Goal: Task Accomplishment & Management: Manage account settings

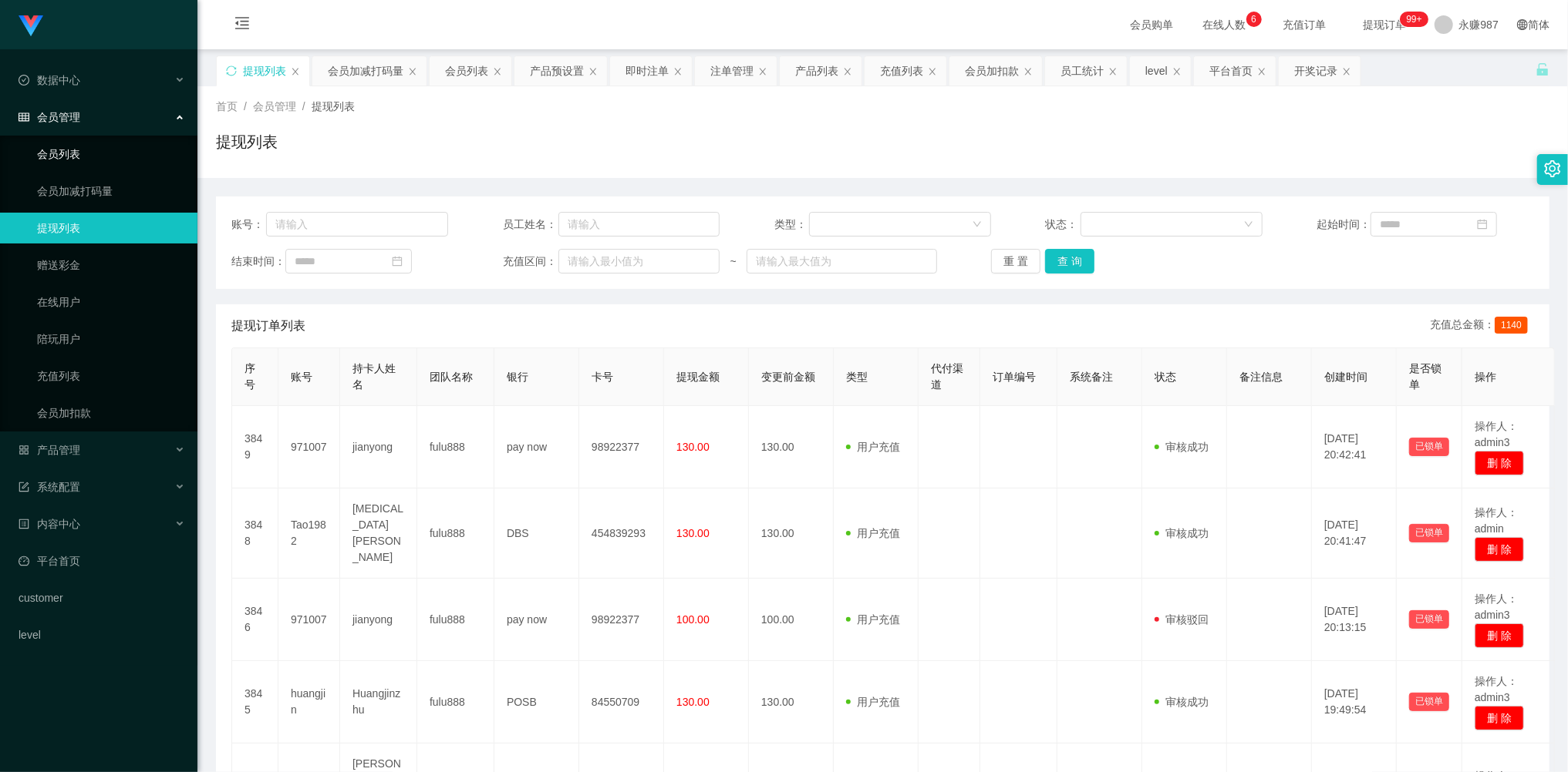
click at [96, 146] on link "会员列表" at bounding box center [111, 154] width 148 height 31
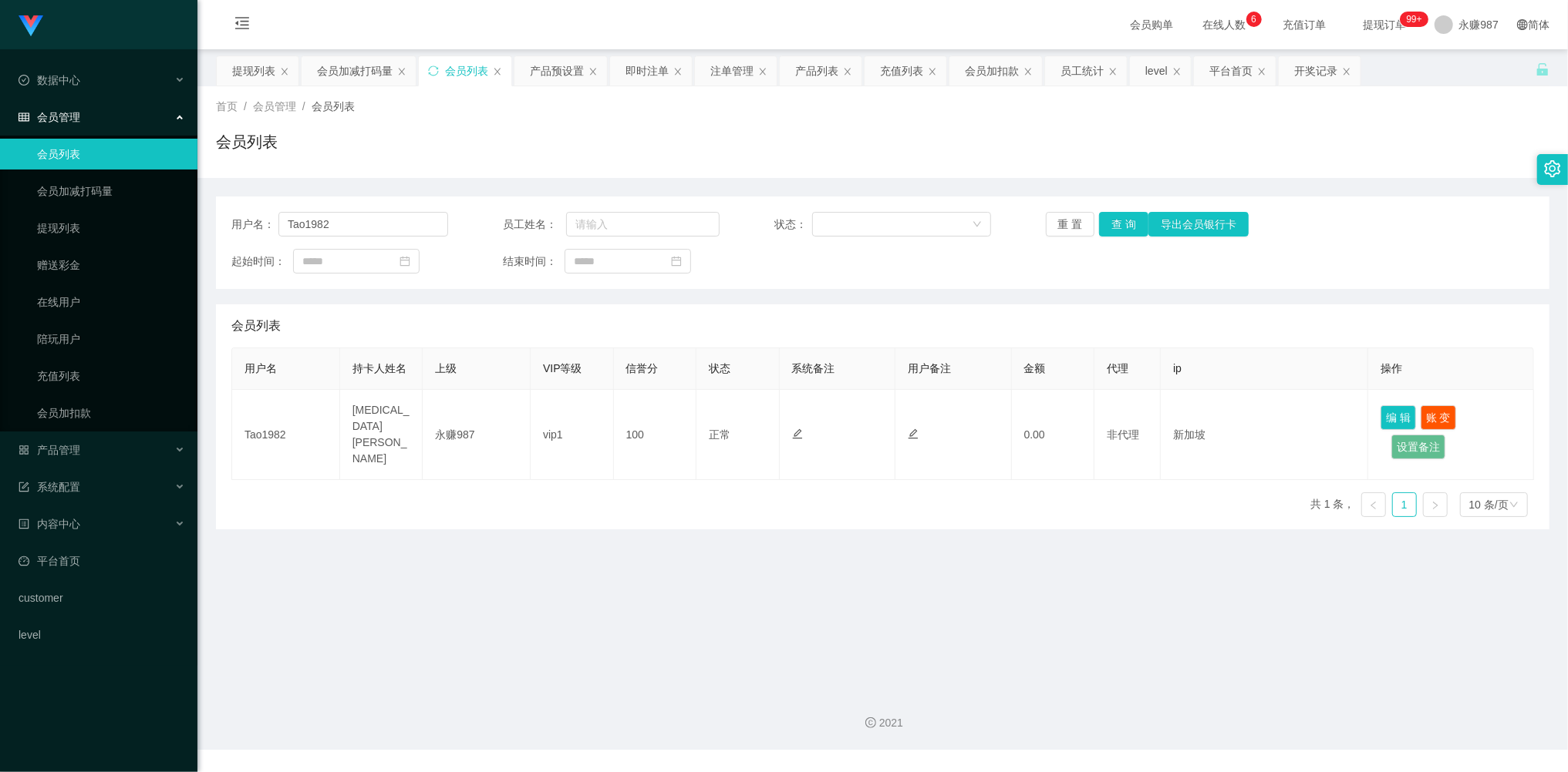
click at [65, 111] on span "会员管理" at bounding box center [49, 118] width 62 height 12
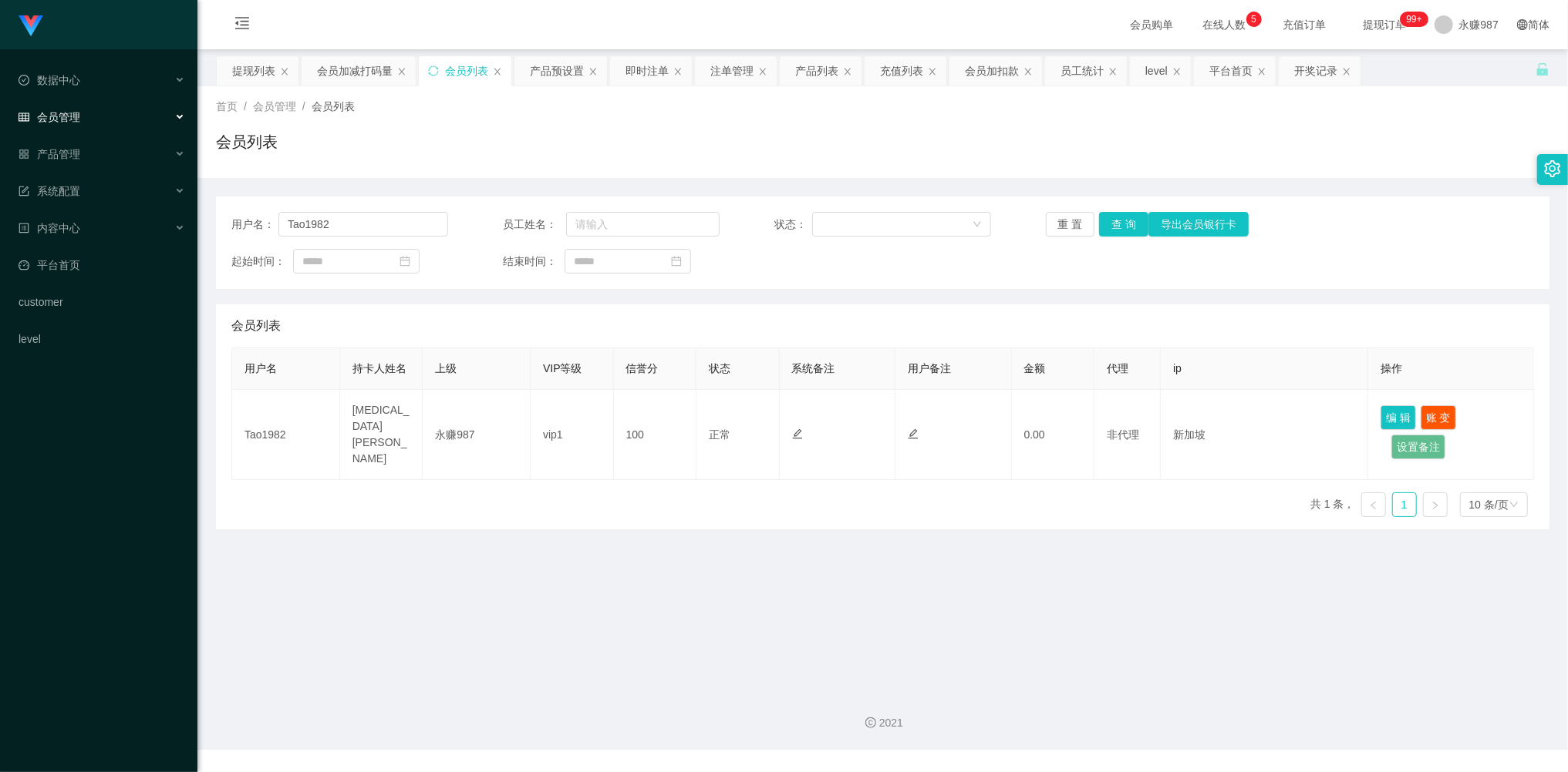
click at [71, 120] on span "会员管理" at bounding box center [49, 118] width 62 height 12
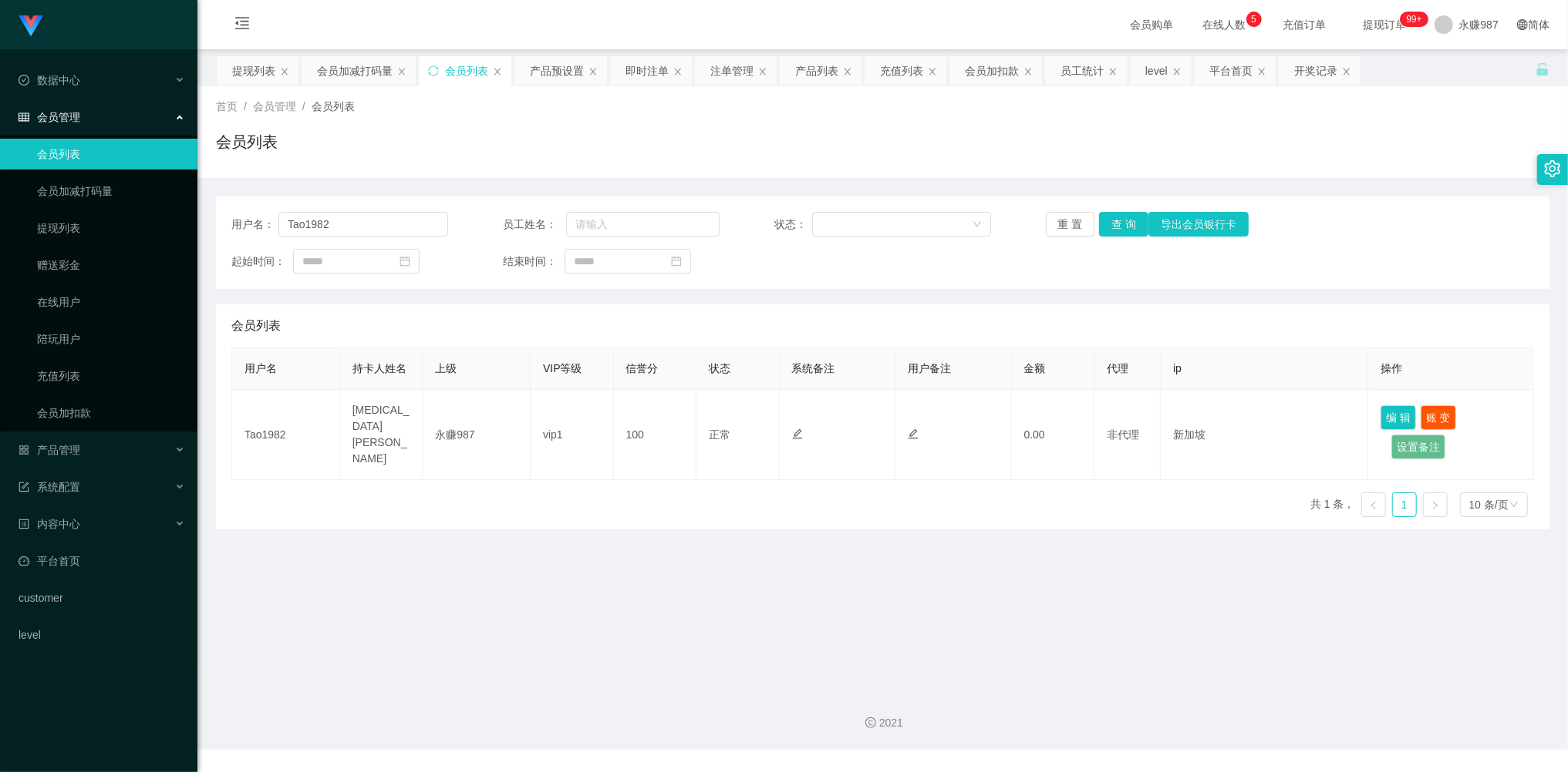
click at [76, 150] on link "会员列表" at bounding box center [111, 154] width 148 height 31
click at [1061, 222] on button "重 置" at bounding box center [1070, 225] width 49 height 25
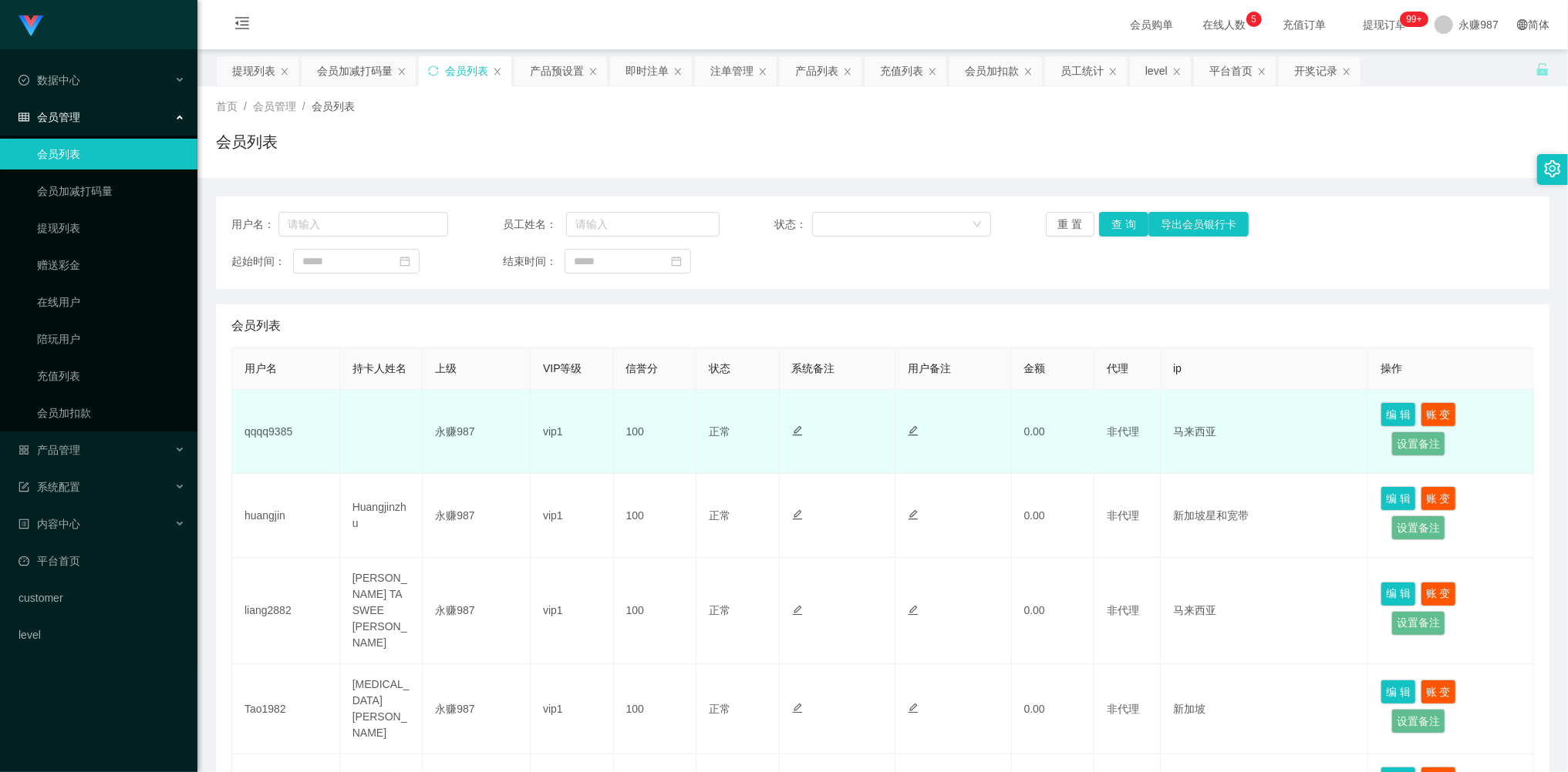
click at [281, 426] on td "qqqq9385" at bounding box center [285, 432] width 108 height 84
copy td "qqqq9385"
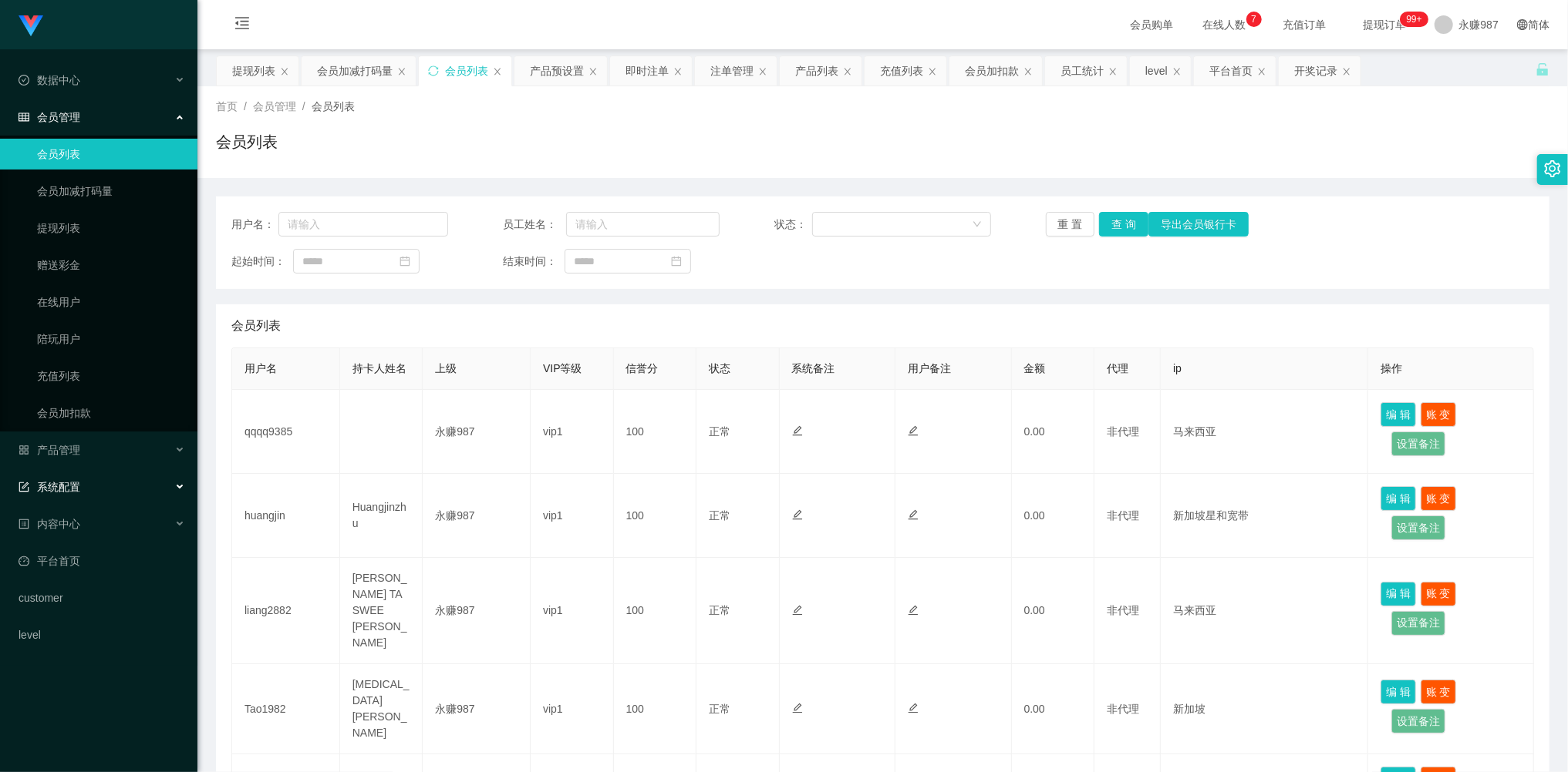
click at [78, 486] on span "系统配置" at bounding box center [49, 488] width 62 height 12
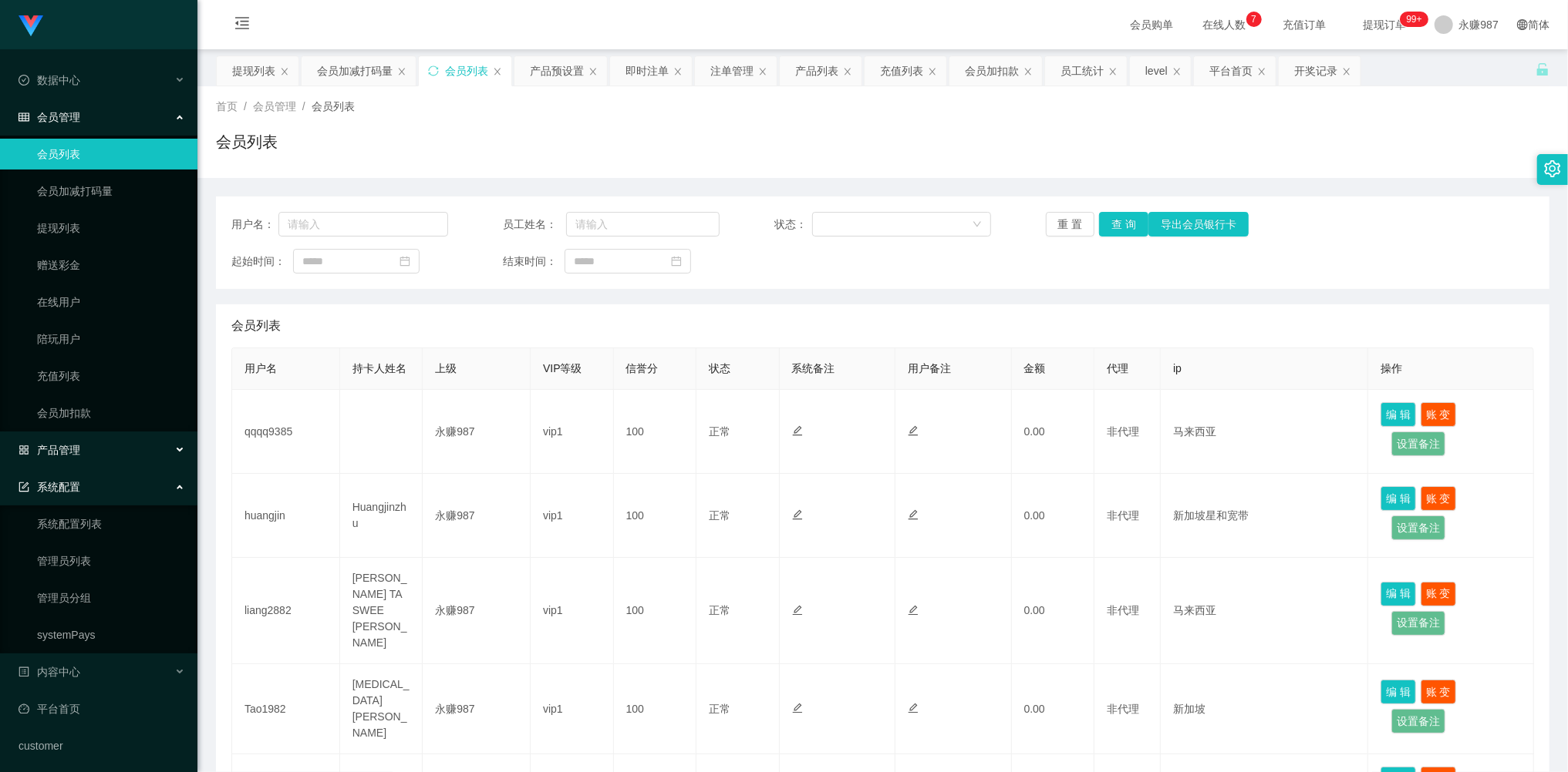
click at [80, 452] on div "产品管理" at bounding box center [98, 450] width 197 height 31
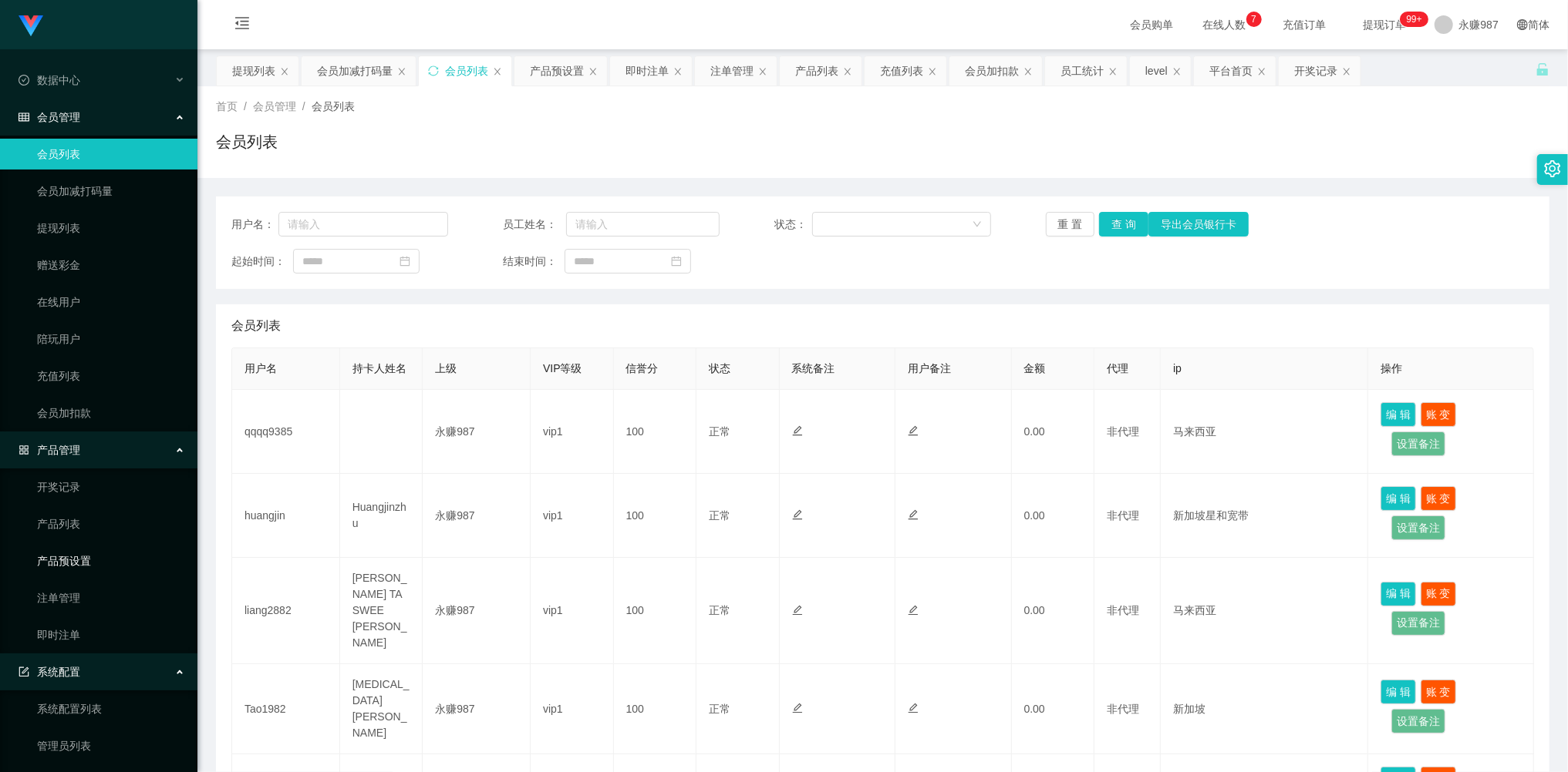
click at [81, 564] on link "产品预设置" at bounding box center [111, 561] width 148 height 31
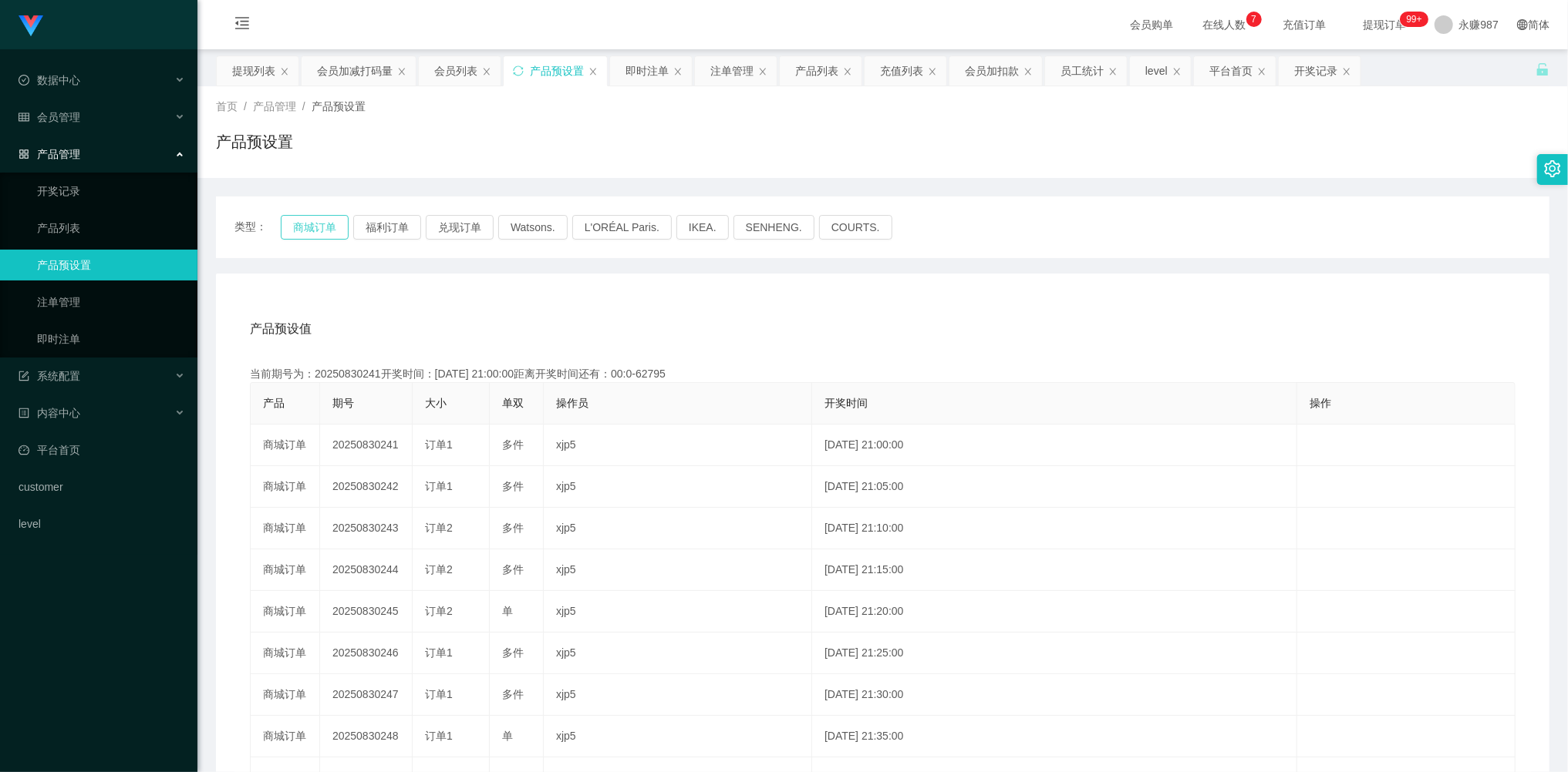
click at [334, 225] on button "商城订单" at bounding box center [315, 227] width 68 height 25
click at [95, 336] on link "即时注单" at bounding box center [111, 339] width 148 height 31
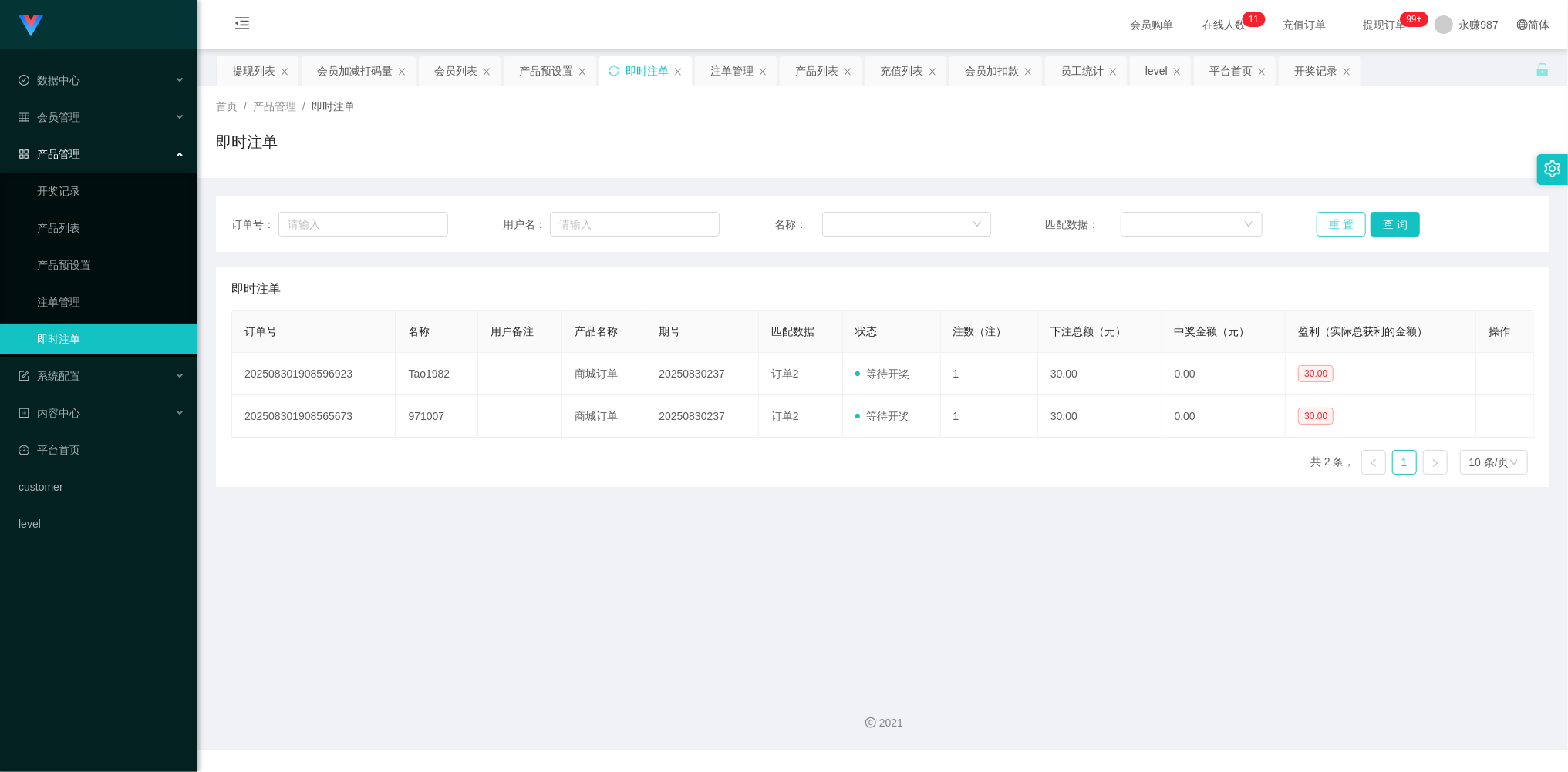
click at [1322, 222] on button "重 置" at bounding box center [1341, 225] width 49 height 25
click at [1326, 222] on button "重 置" at bounding box center [1341, 225] width 49 height 25
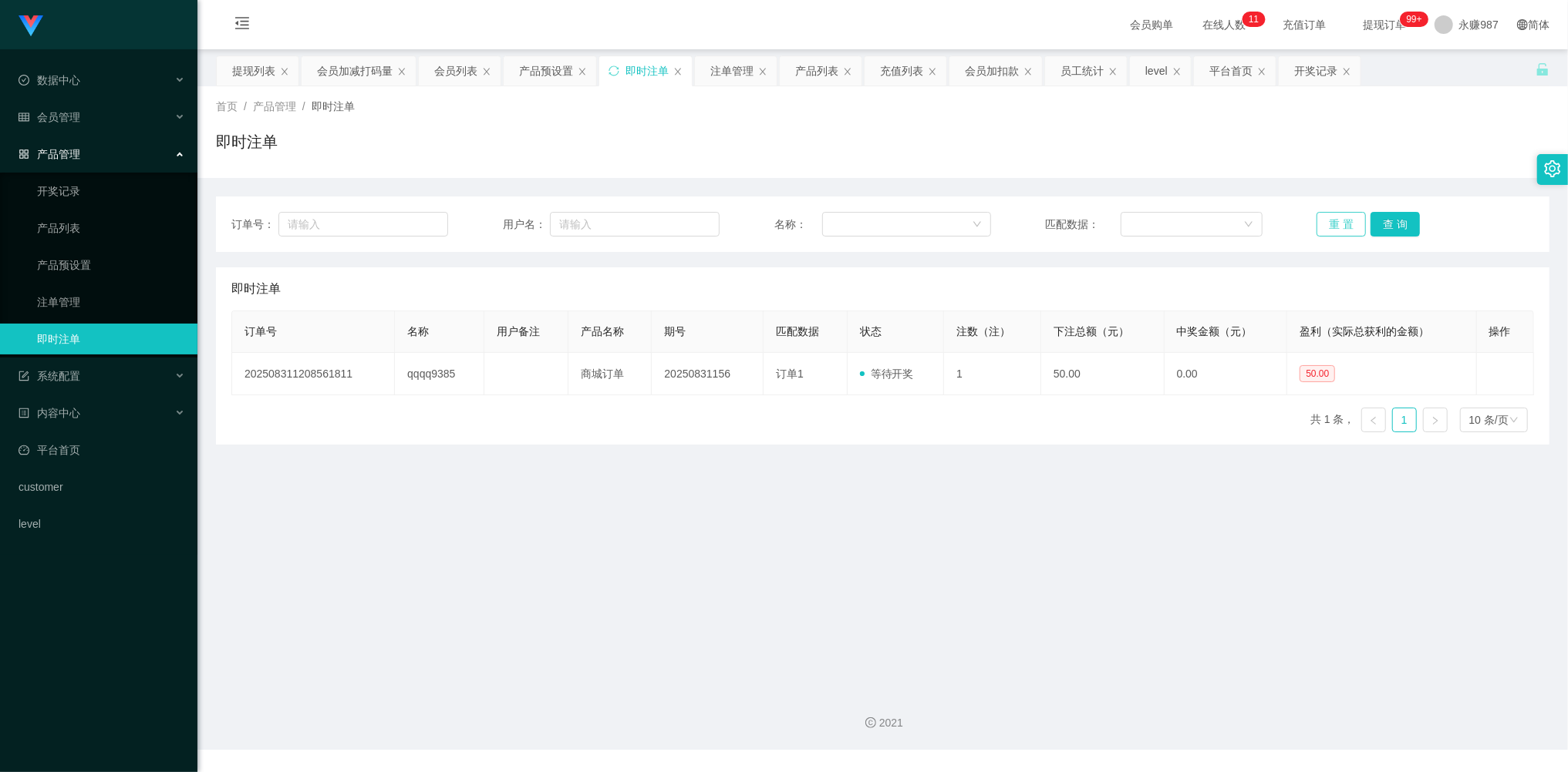
click at [1326, 222] on button "重 置" at bounding box center [1341, 225] width 49 height 25
click at [953, 530] on main "关闭左侧 关闭右侧 关闭其它 刷新页面 提现列表 会员加减打码量 会员列表 产品预设置 即时注单 注单管理 产品列表 充值列表 会员加扣款 员工统计 leve…" at bounding box center [882, 364] width 1371 height 629
drag, startPoint x: 62, startPoint y: 117, endPoint x: 84, endPoint y: 117, distance: 22.0
click at [62, 117] on span "会员管理" at bounding box center [49, 118] width 62 height 12
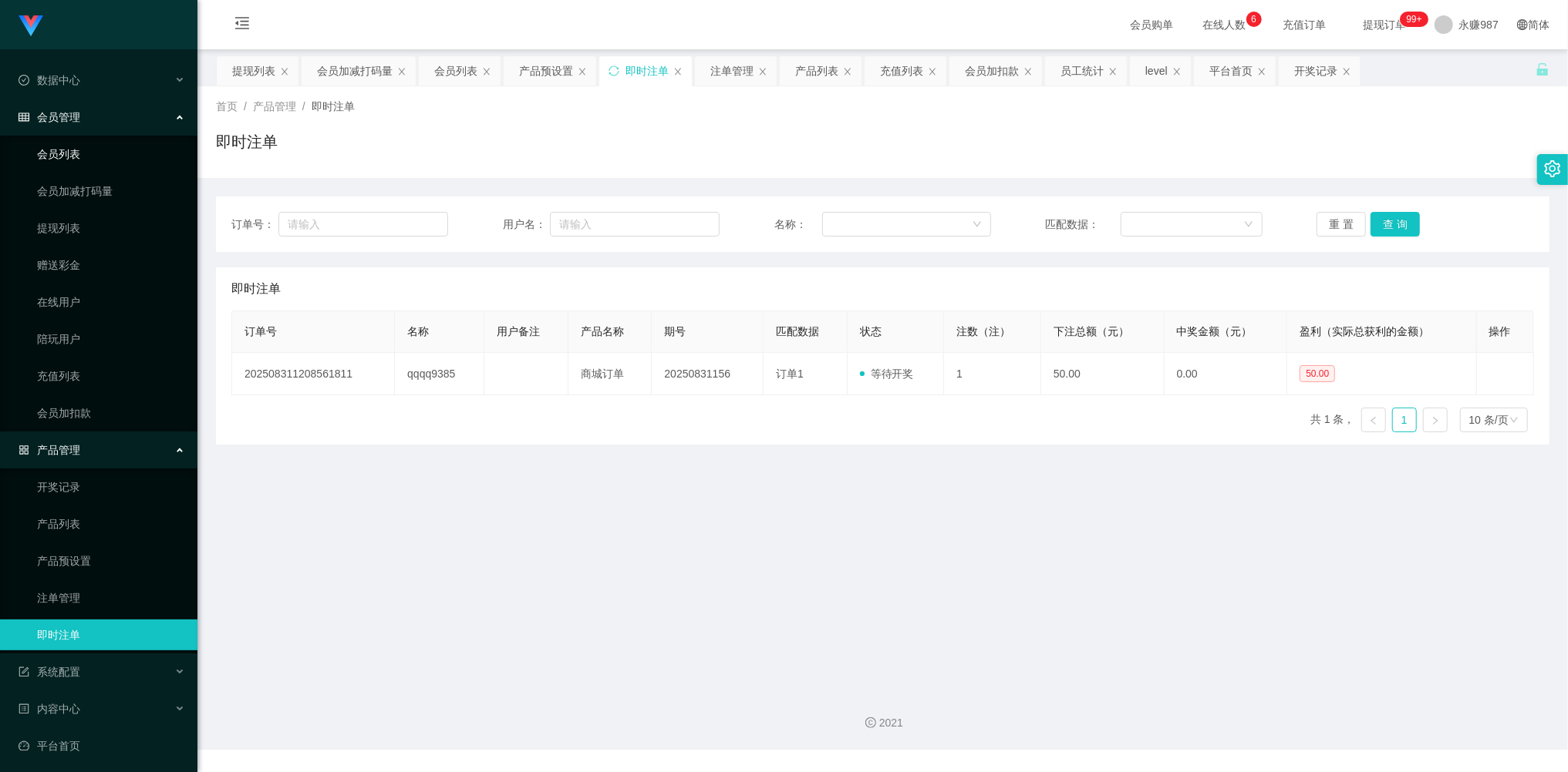
click at [76, 152] on link "会员列表" at bounding box center [111, 154] width 148 height 31
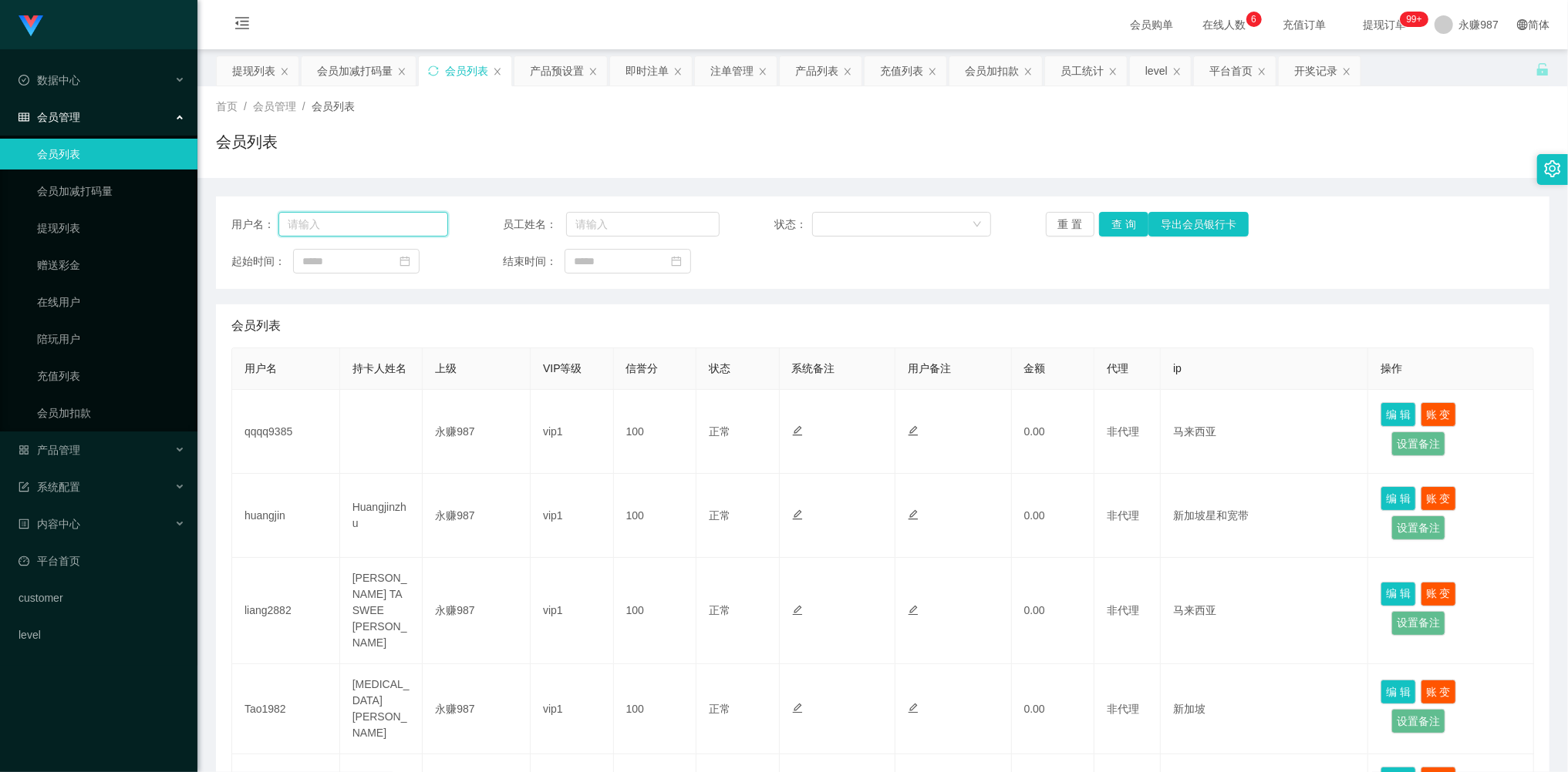
click at [412, 218] on input "text" at bounding box center [363, 225] width 169 height 25
paste input "liang2882"
type input "liang2882"
click at [1105, 224] on button "查 询" at bounding box center [1123, 225] width 49 height 25
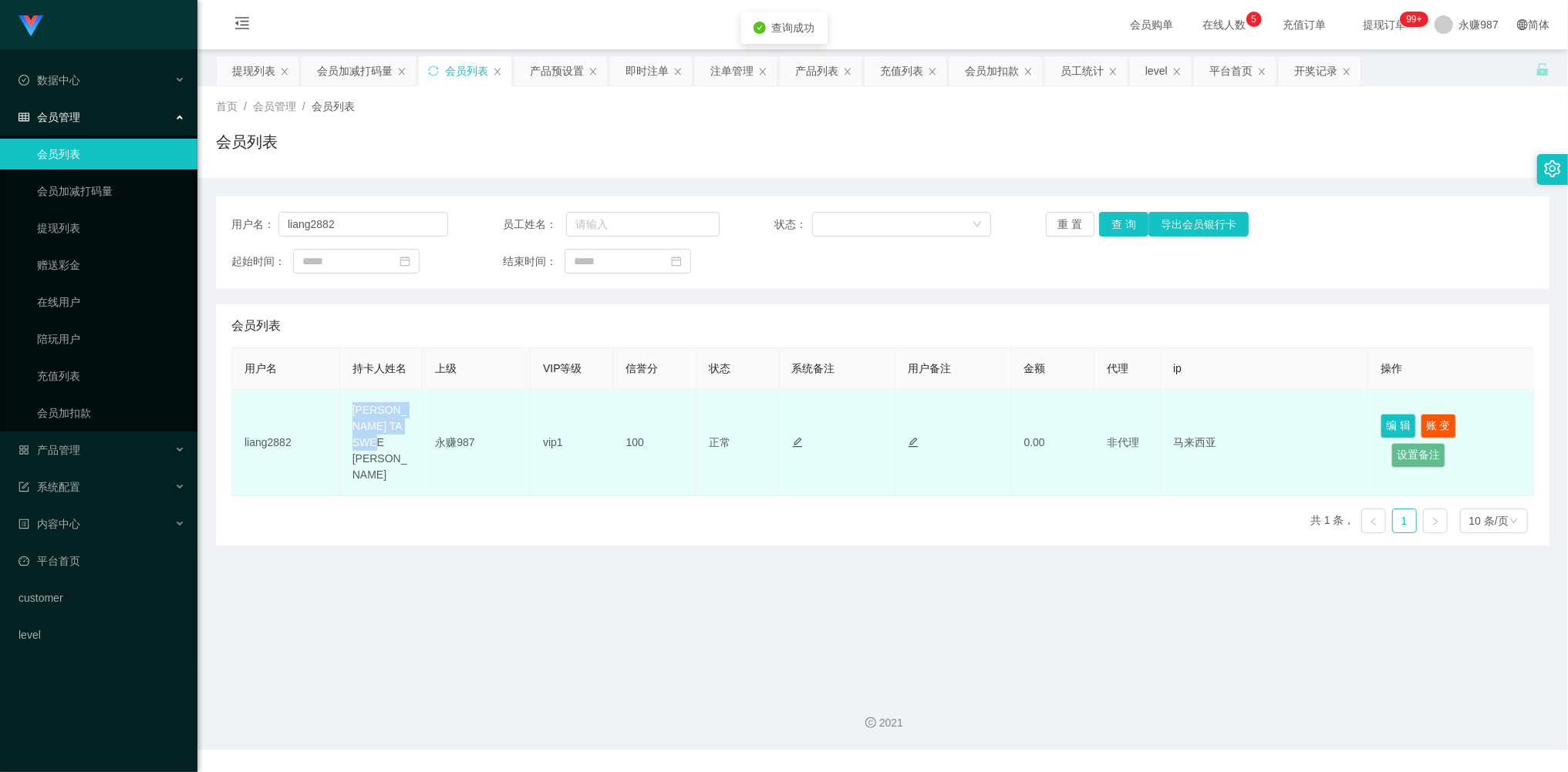
drag, startPoint x: 396, startPoint y: 454, endPoint x: 349, endPoint y: 418, distance: 59.2
click at [349, 418] on td "[PERSON_NAME] TA SWEE [PERSON_NAME]" at bounding box center [381, 443] width 83 height 106
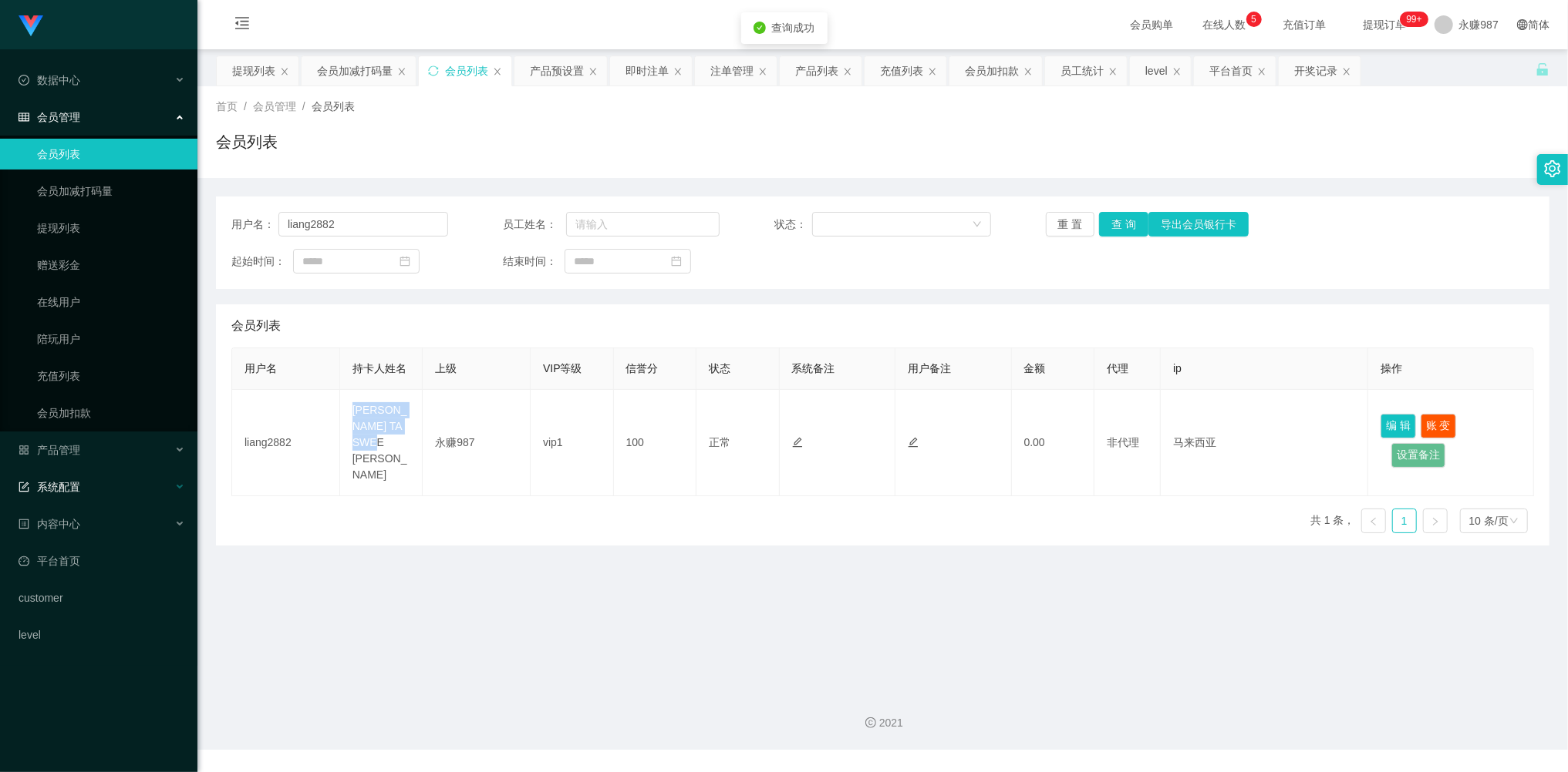
copy td "[PERSON_NAME] TA SWEE [PERSON_NAME]"
click at [848, 515] on div "用户名 持卡人姓名 上级 VIP等级 信誉分 状态 系统备注 用户备注 金额 代理 ip 操作 liang2882 [PERSON_NAME] TA SWEE…" at bounding box center [882, 447] width 1302 height 198
click at [1070, 226] on button "重 置" at bounding box center [1070, 225] width 49 height 25
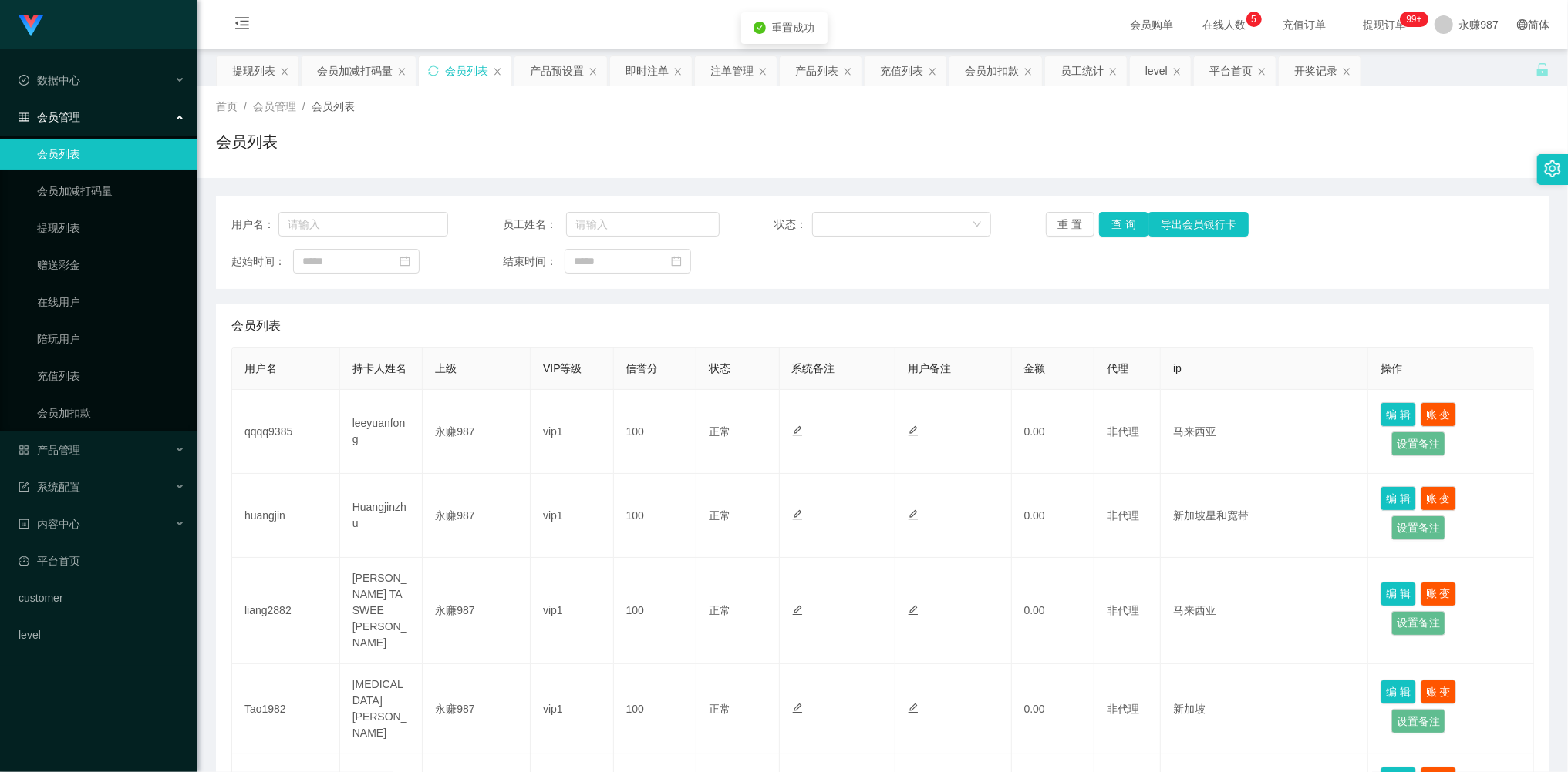
click at [1069, 226] on div "重 置 查 询 导出会员银行卡" at bounding box center [1154, 225] width 217 height 25
click at [325, 231] on input "text" at bounding box center [363, 225] width 169 height 25
paste input "CynthiaChow0905"
type input "CynthiaChow0905"
click at [1114, 216] on button "查 询" at bounding box center [1123, 225] width 49 height 25
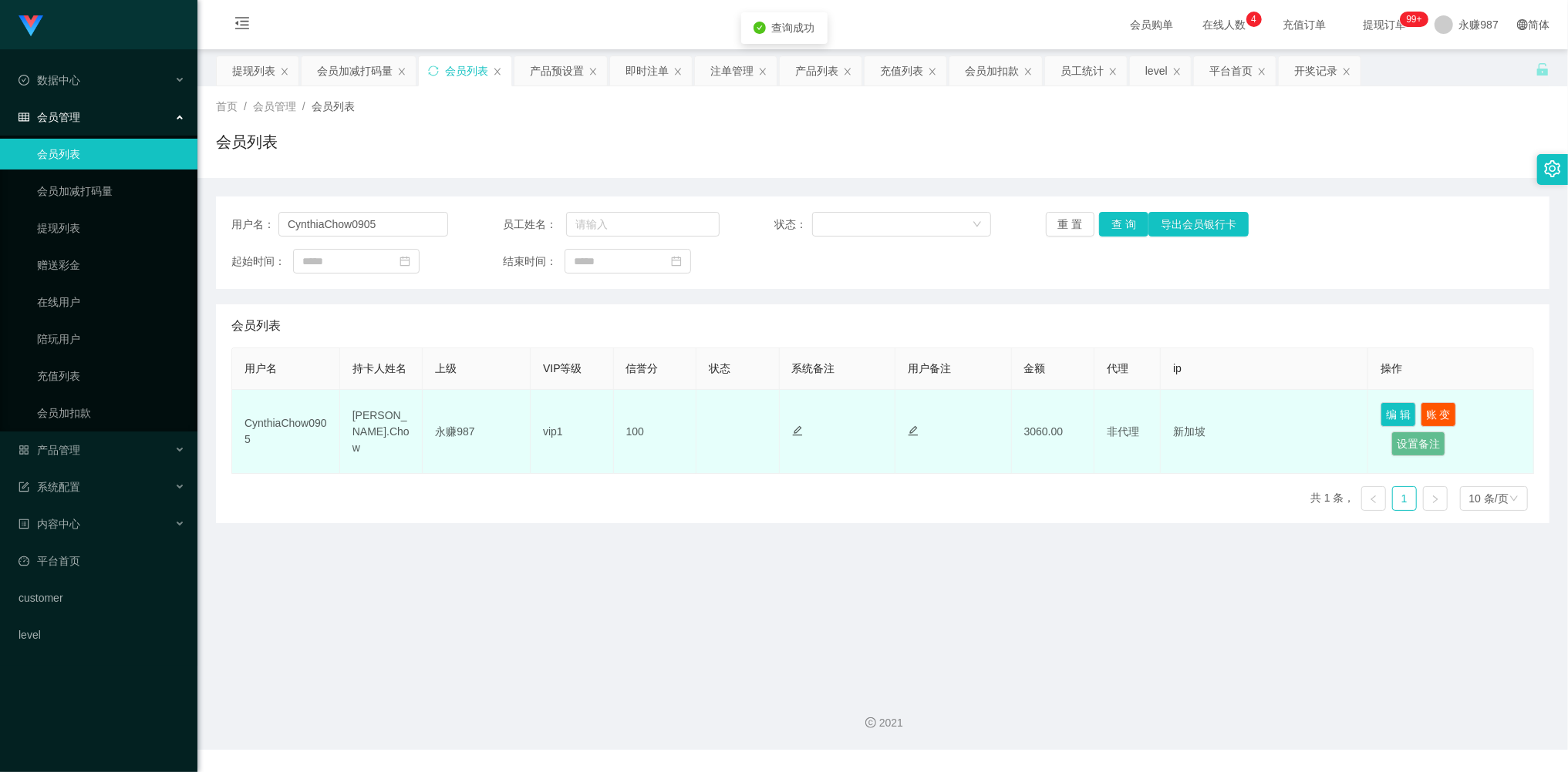
click at [374, 425] on td "[PERSON_NAME].Chow" at bounding box center [381, 432] width 83 height 84
drag, startPoint x: 383, startPoint y: 448, endPoint x: 347, endPoint y: 419, distance: 46.2
click at [347, 419] on td "[PERSON_NAME].Chow" at bounding box center [381, 432] width 83 height 84
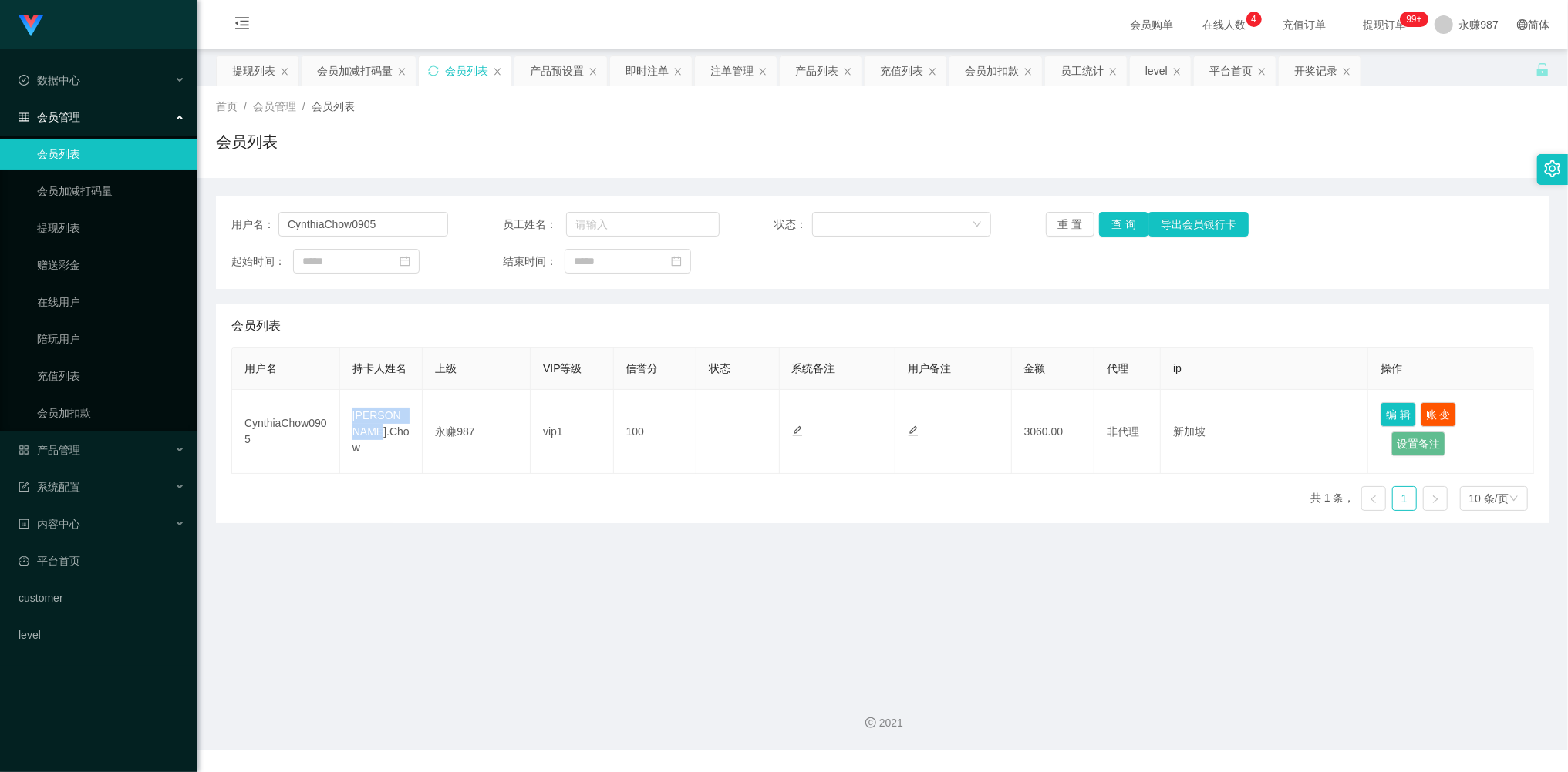
copy td "[PERSON_NAME].Chow"
click at [1068, 218] on button "重 置" at bounding box center [1070, 225] width 49 height 25
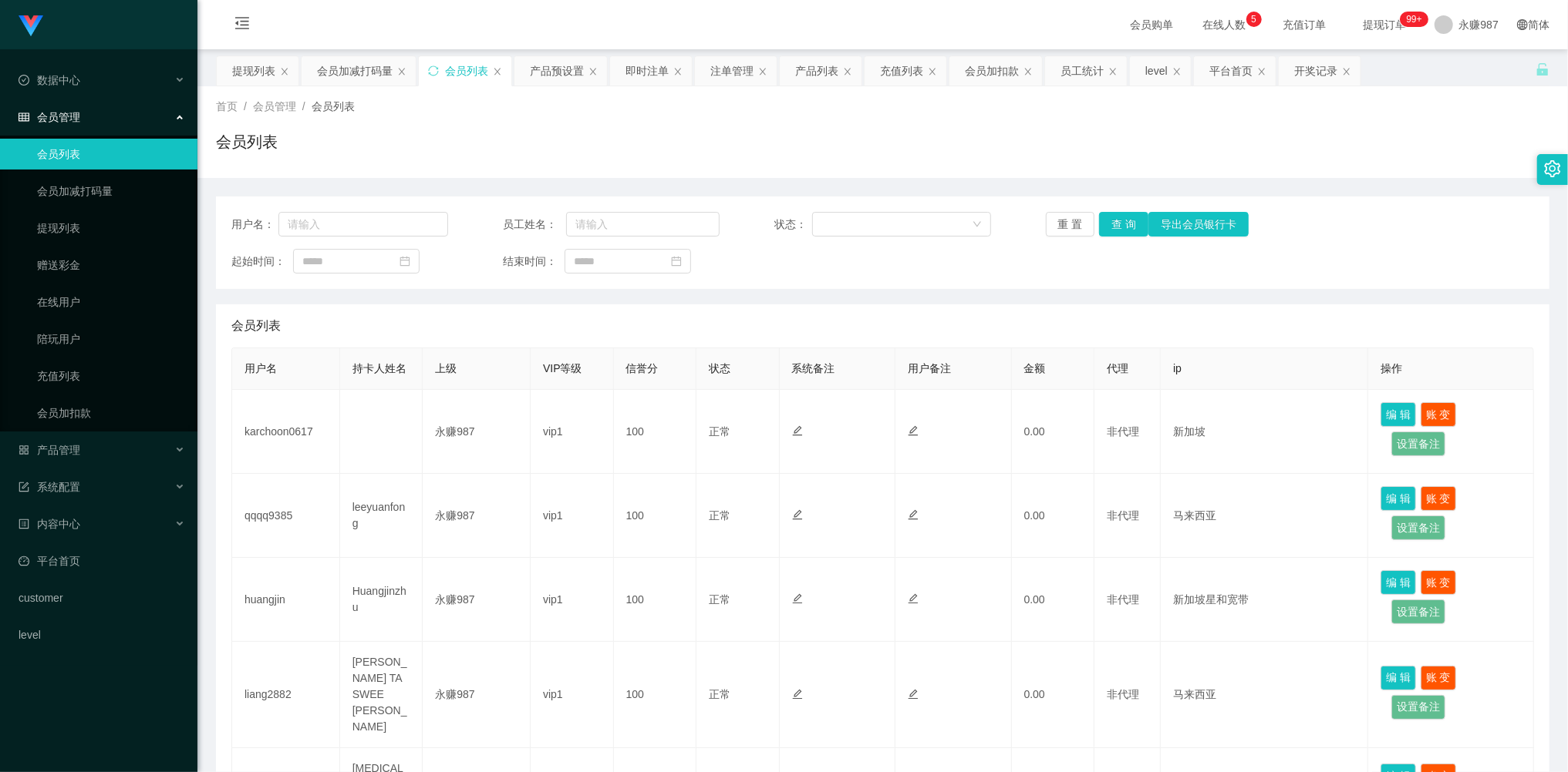
click at [74, 123] on div "会员管理" at bounding box center [98, 117] width 197 height 31
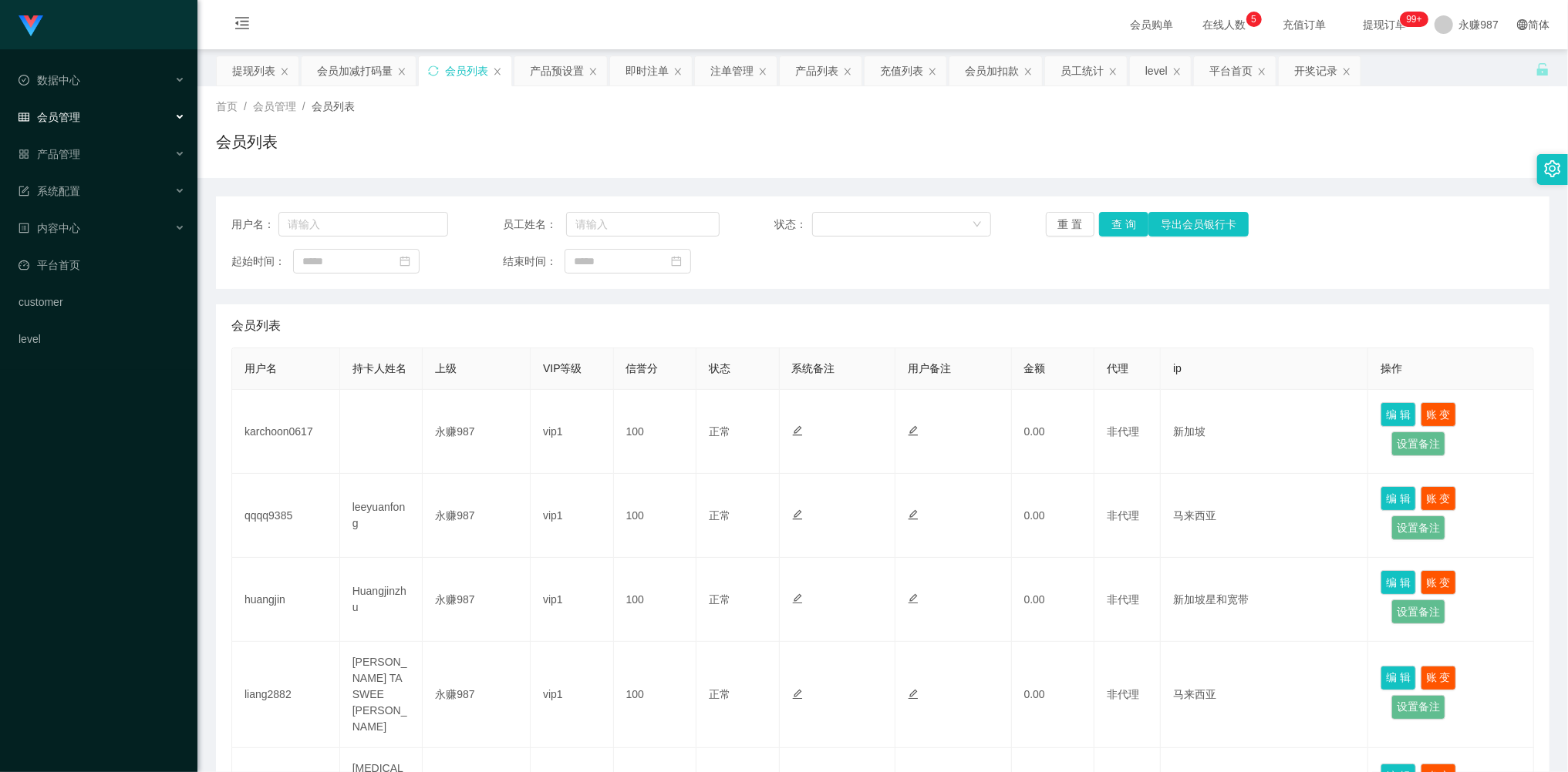
click at [71, 119] on span "会员管理" at bounding box center [49, 118] width 62 height 12
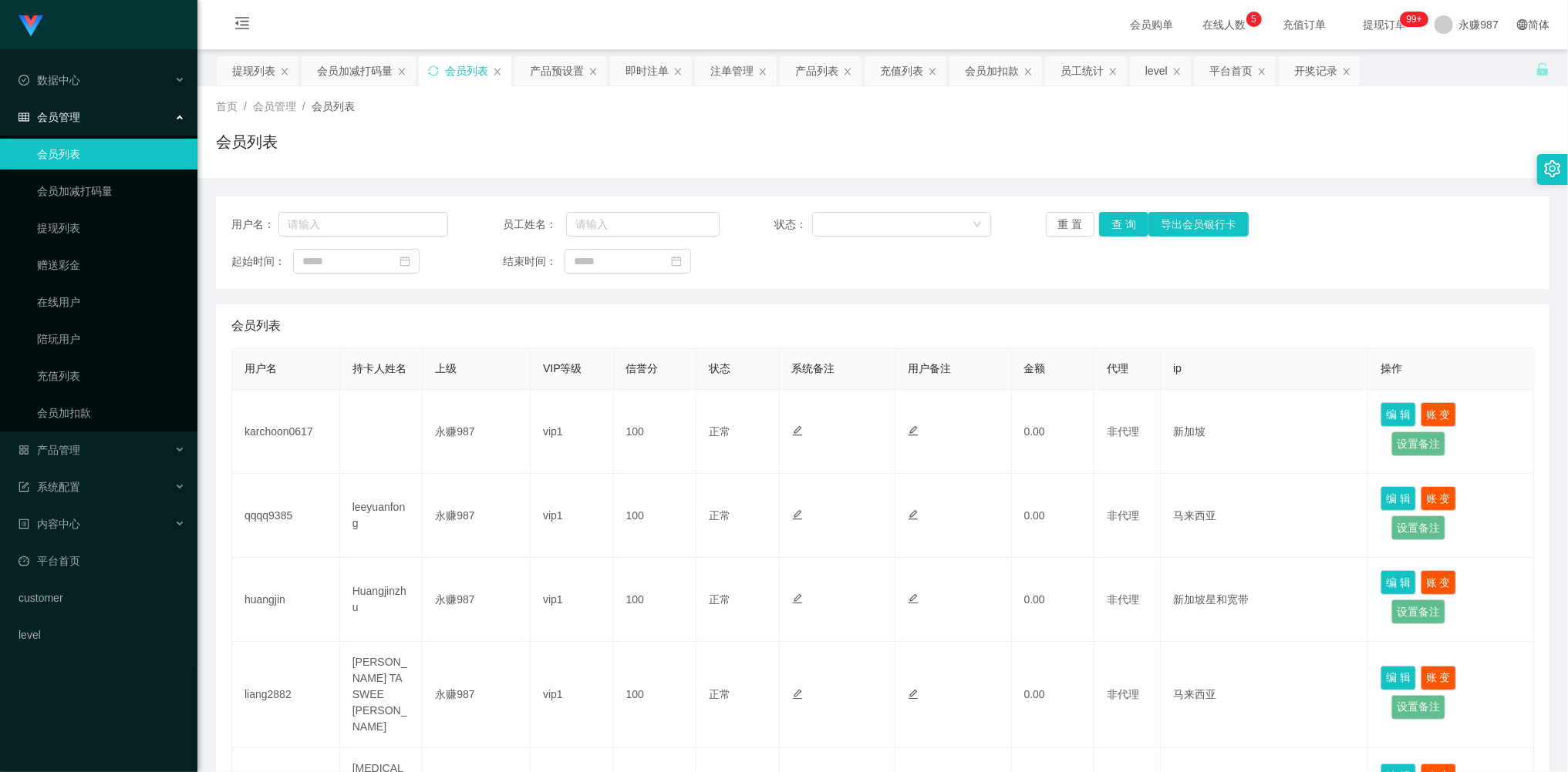
click at [77, 156] on link "会员列表" at bounding box center [111, 154] width 148 height 31
click at [1071, 226] on button "重 置" at bounding box center [1070, 225] width 49 height 25
click at [1071, 226] on div "重 置 查 询 导出会员银行卡" at bounding box center [1154, 225] width 217 height 25
click at [1071, 226] on button "重 置" at bounding box center [1070, 225] width 49 height 25
click at [1071, 226] on div "重 置 查 询 导出会员银行卡" at bounding box center [1154, 225] width 217 height 25
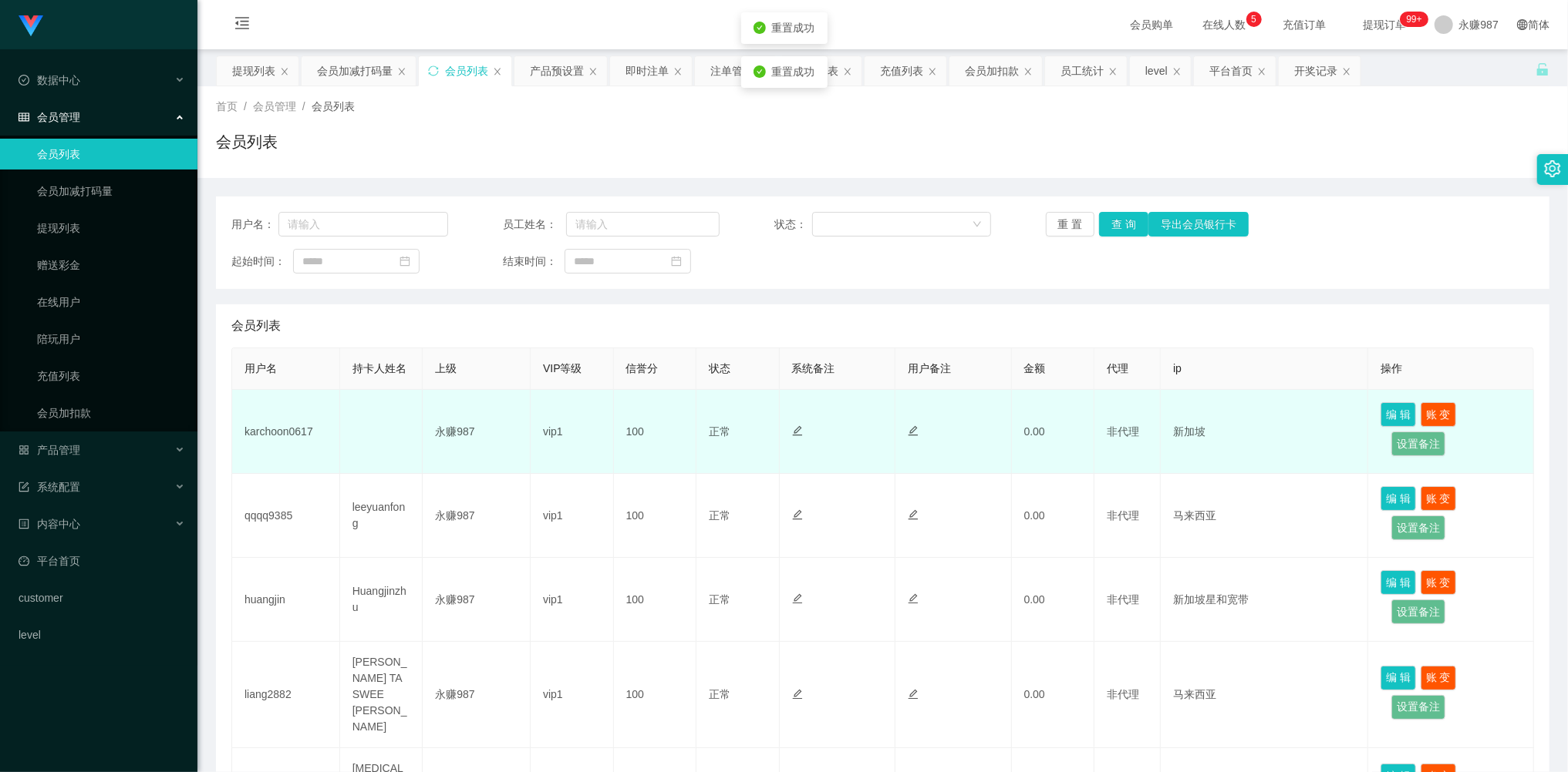
click at [294, 430] on td "karchoon0617" at bounding box center [285, 432] width 108 height 84
click at [293, 429] on td "karchoon0617" at bounding box center [285, 432] width 108 height 84
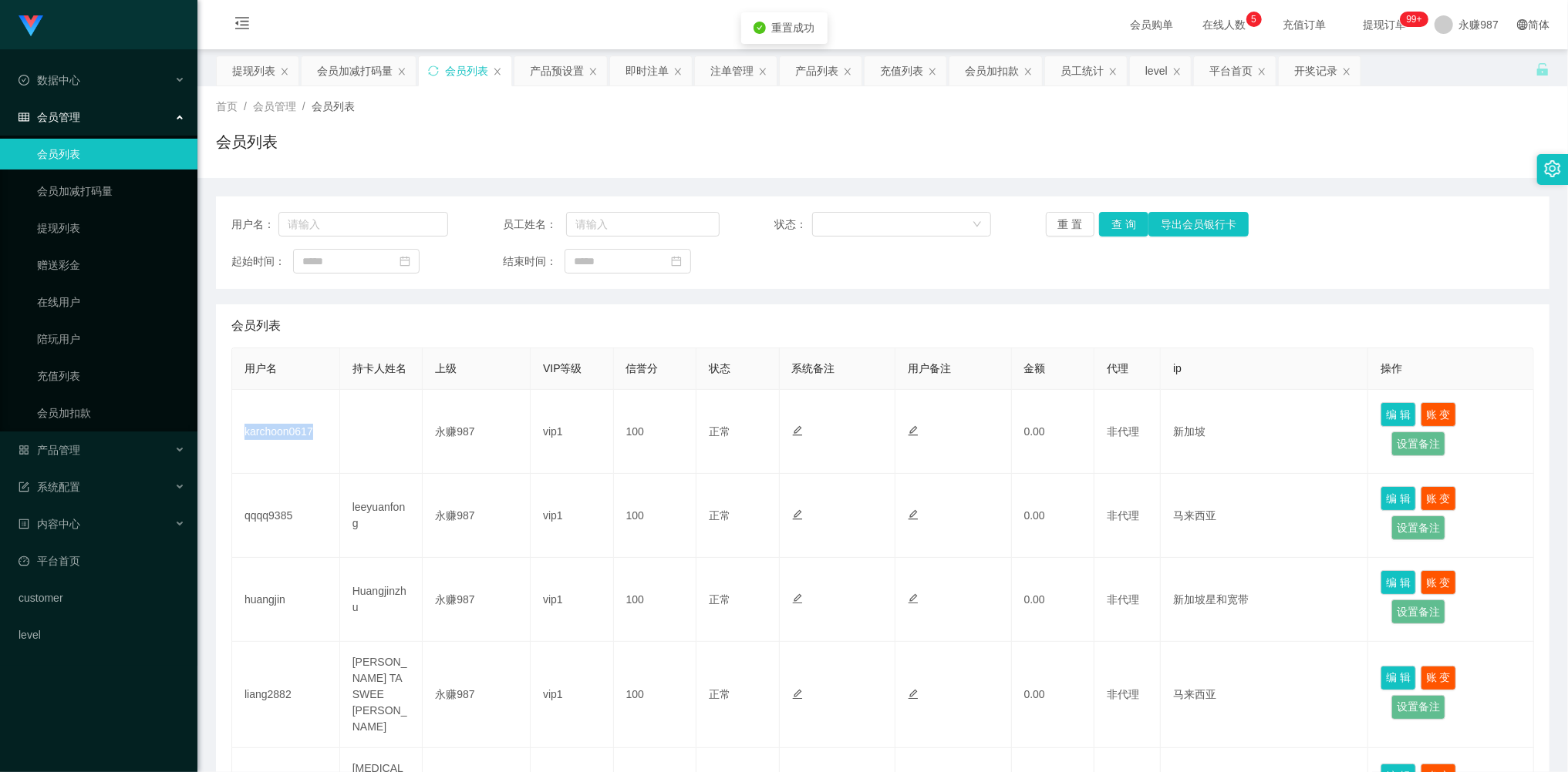
copy td "karchoon0617"
click at [384, 225] on input "text" at bounding box center [363, 225] width 169 height 25
paste input "liang2882"
type input "liang2882"
click at [1117, 223] on button "查 询" at bounding box center [1123, 225] width 49 height 25
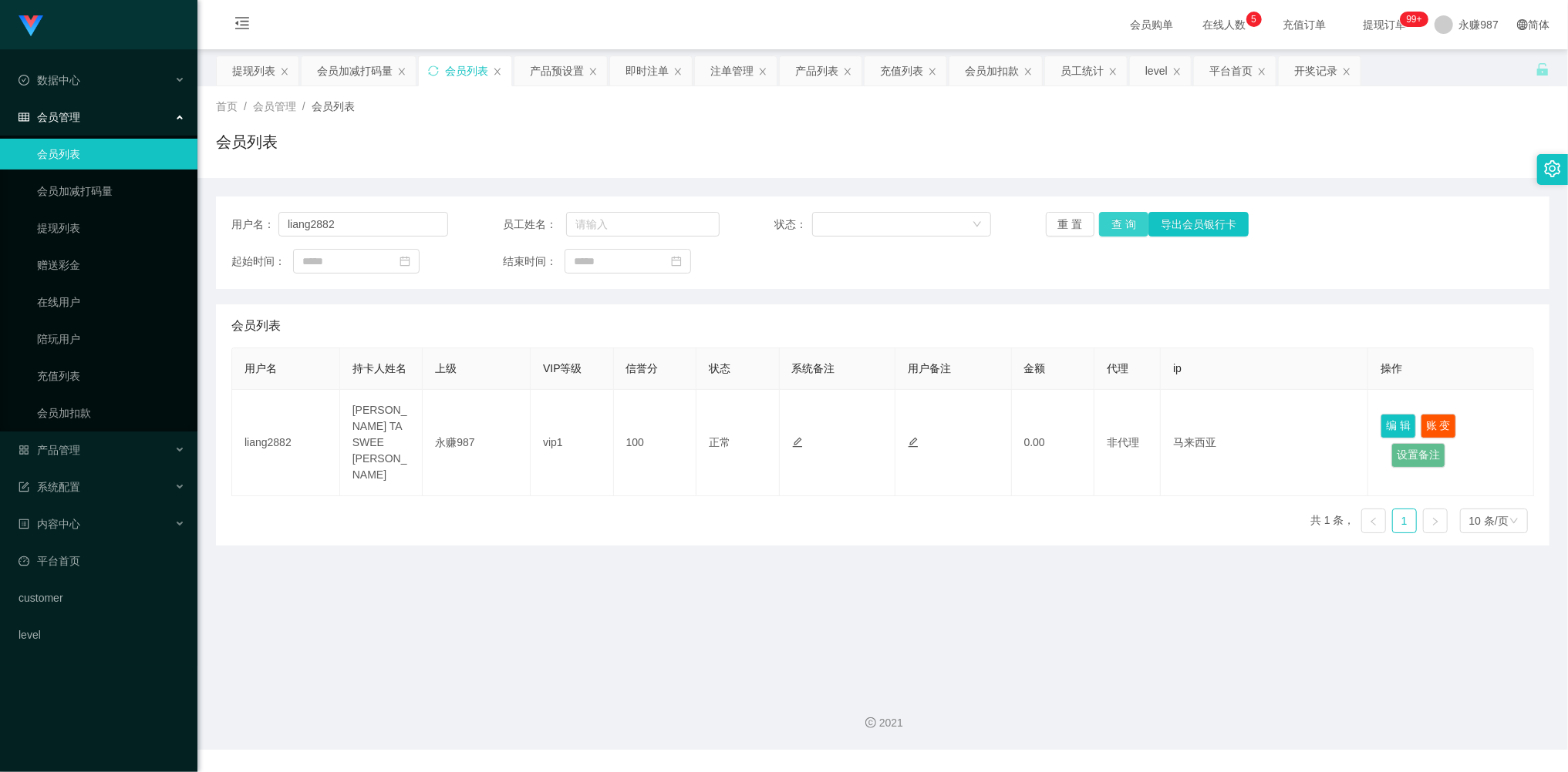
click at [1126, 226] on button "查 询" at bounding box center [1123, 225] width 49 height 25
click at [1074, 222] on button "重 置" at bounding box center [1070, 225] width 49 height 25
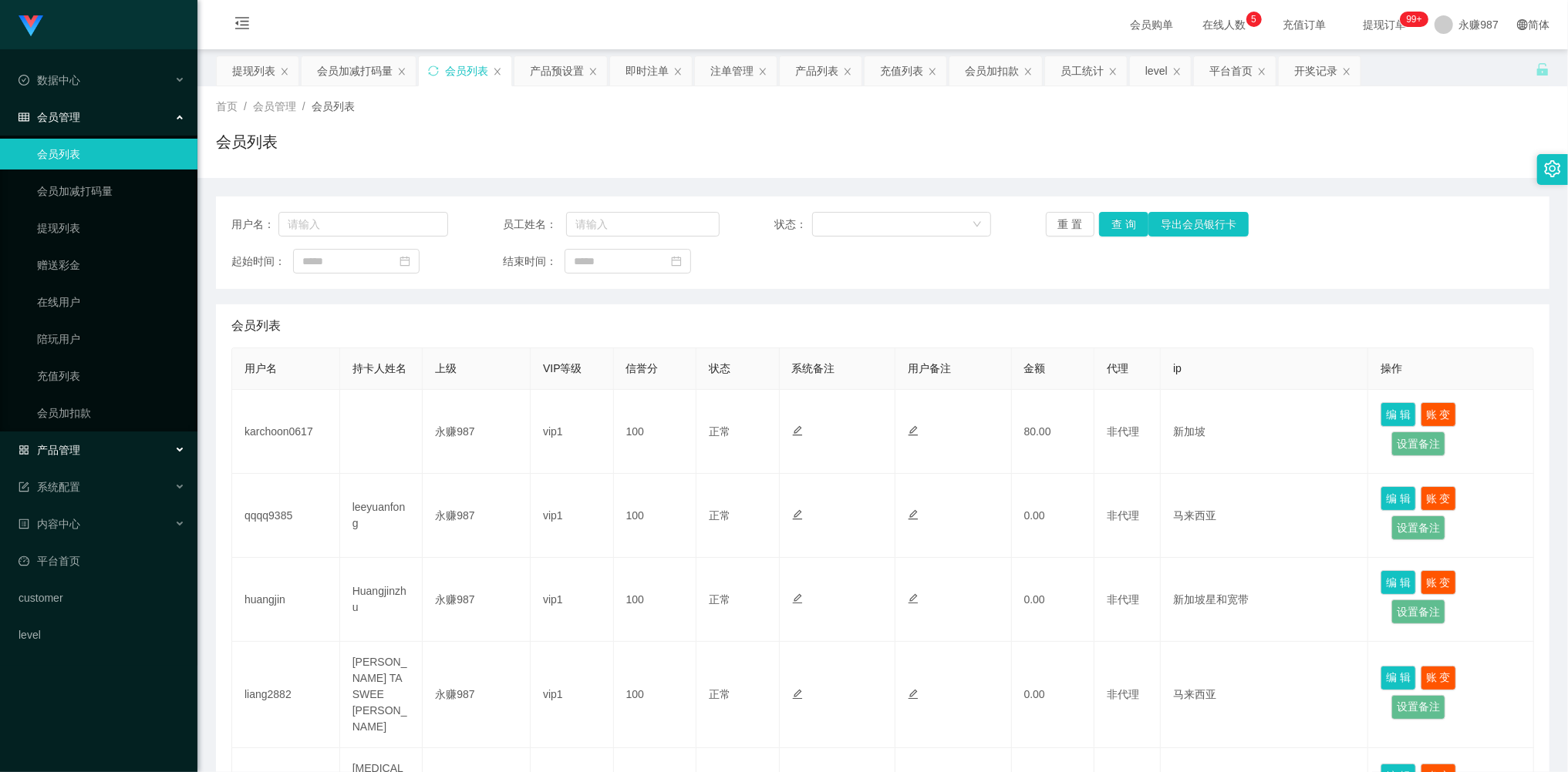
click at [78, 448] on span "产品管理" at bounding box center [49, 450] width 62 height 12
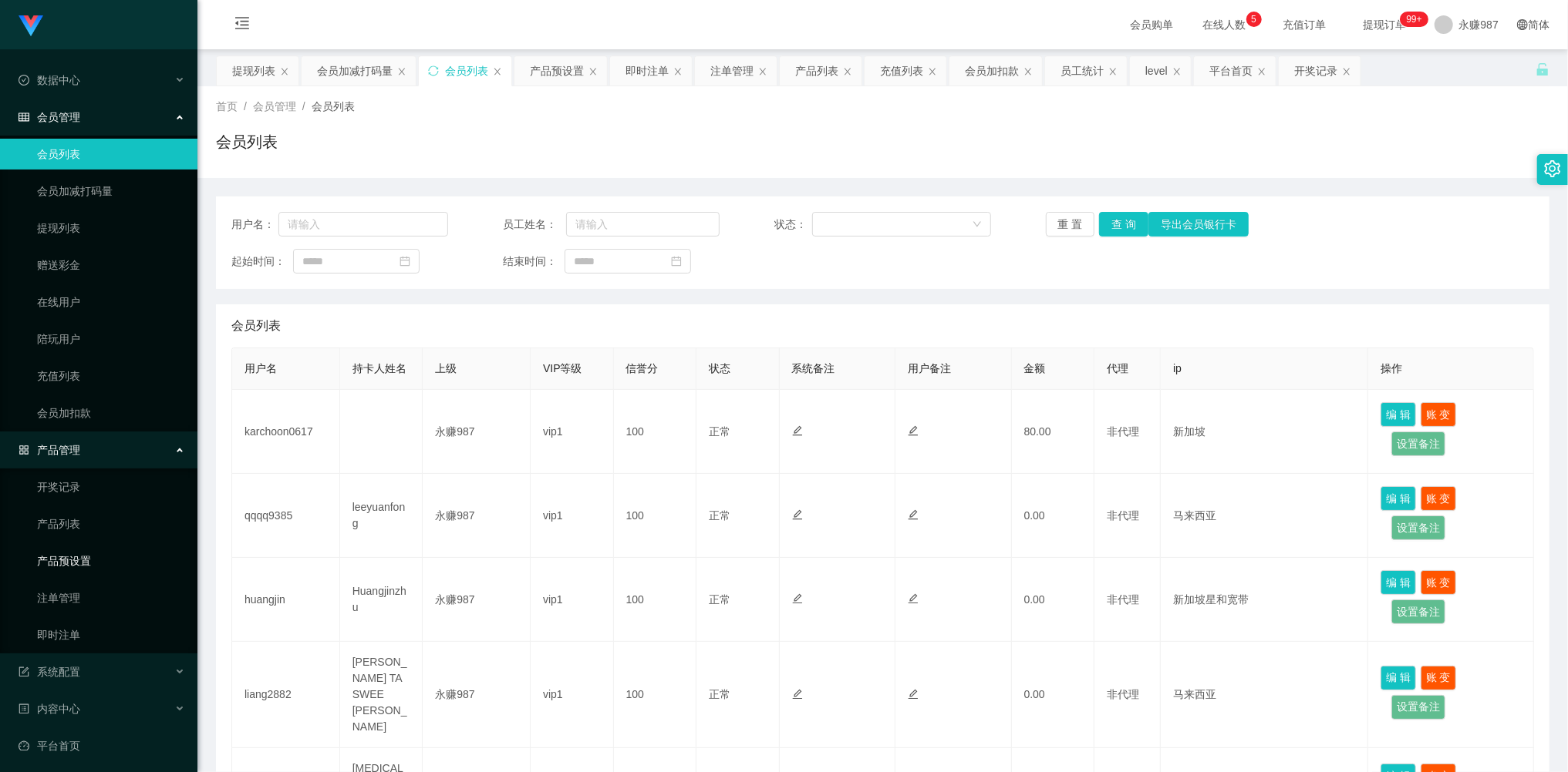
click at [71, 552] on link "产品预设置" at bounding box center [111, 561] width 148 height 31
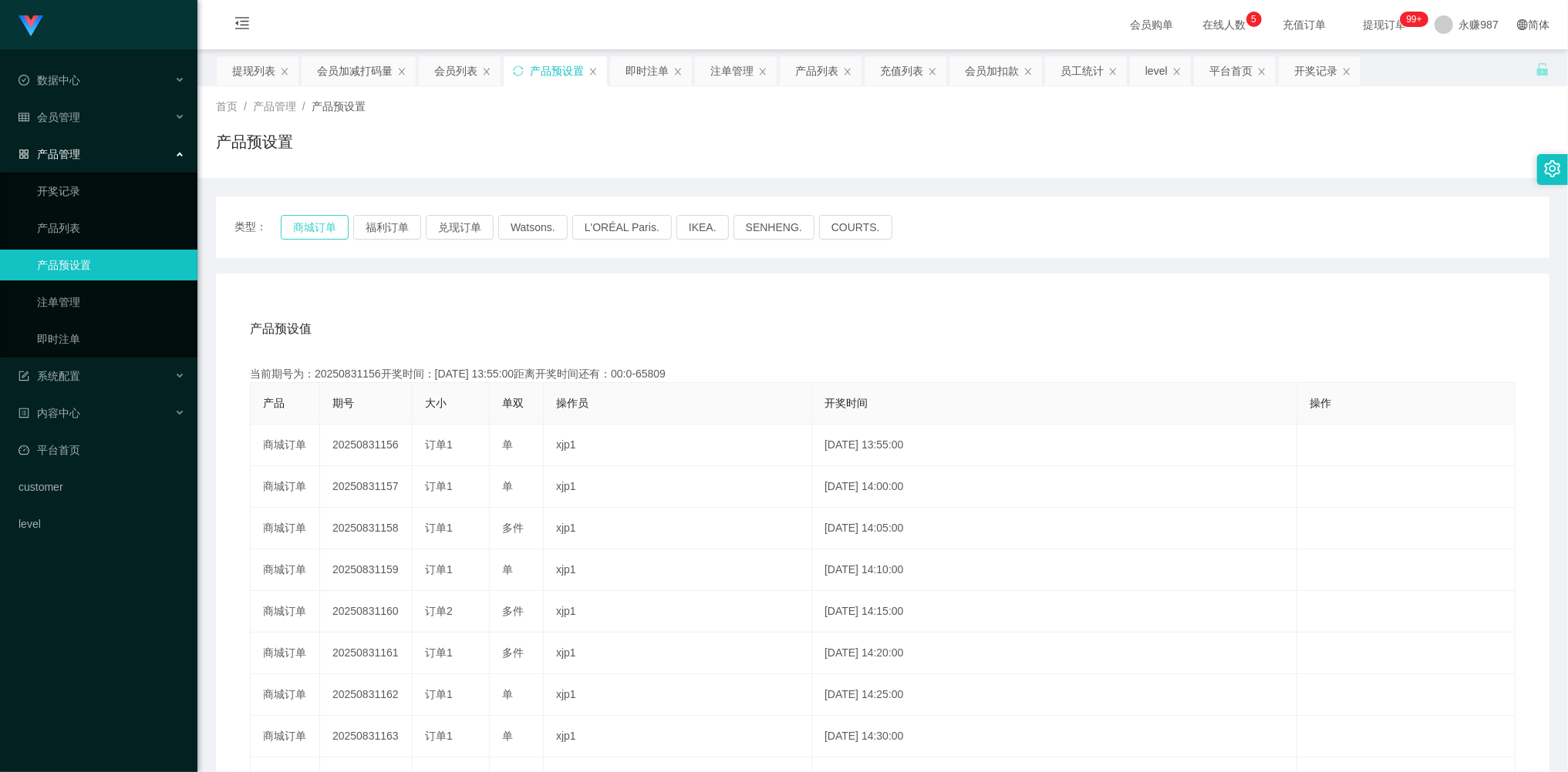
click at [315, 230] on button "商城订单" at bounding box center [315, 227] width 68 height 25
click at [77, 333] on link "即时注单" at bounding box center [111, 339] width 148 height 31
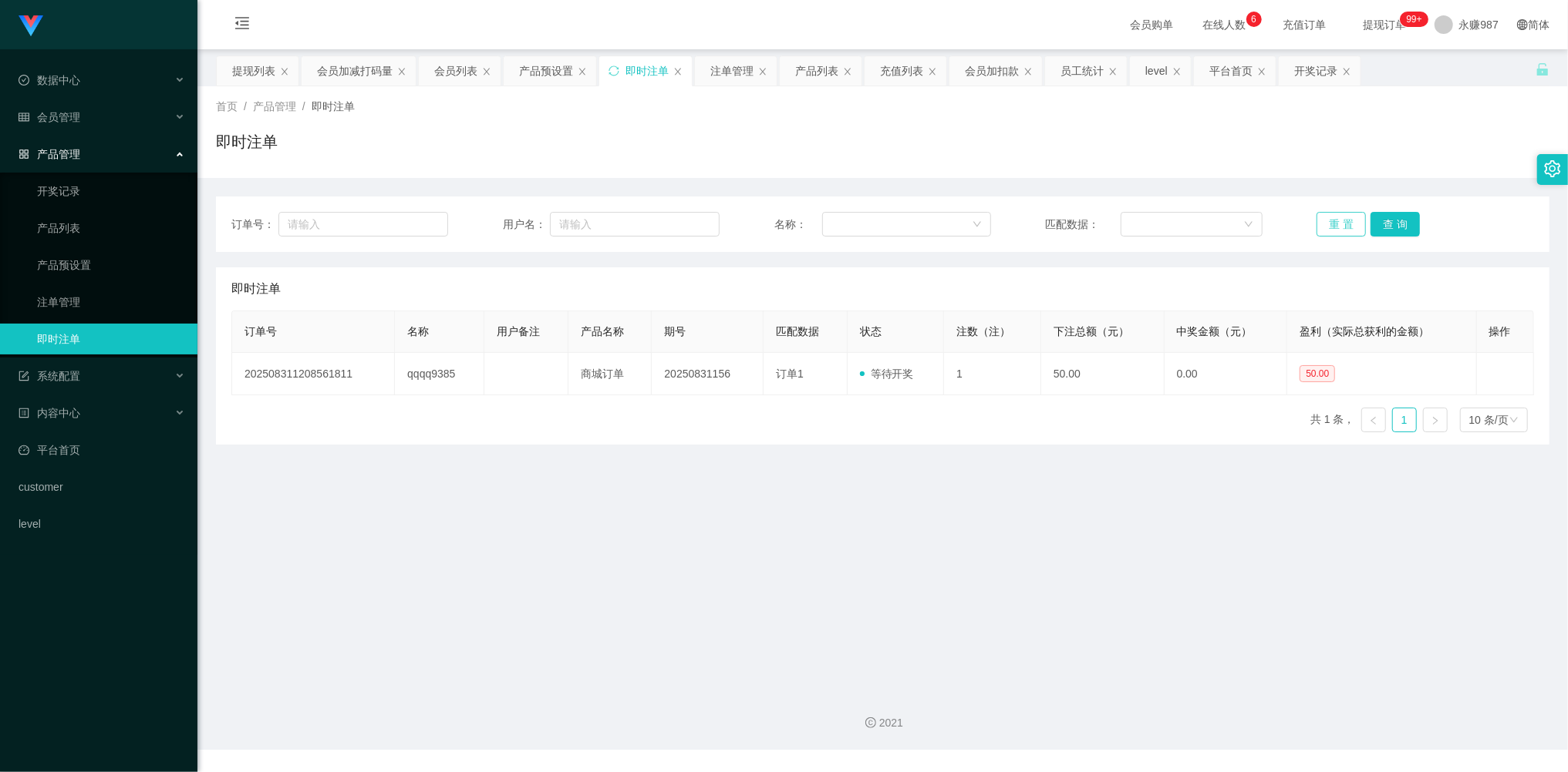
click at [1325, 218] on button "重 置" at bounding box center [1341, 225] width 49 height 25
click at [1334, 219] on button "重 置" at bounding box center [1341, 225] width 49 height 25
drag, startPoint x: 1334, startPoint y: 219, endPoint x: 1291, endPoint y: 244, distance: 49.7
click at [1334, 219] on button "重 置" at bounding box center [1341, 225] width 49 height 25
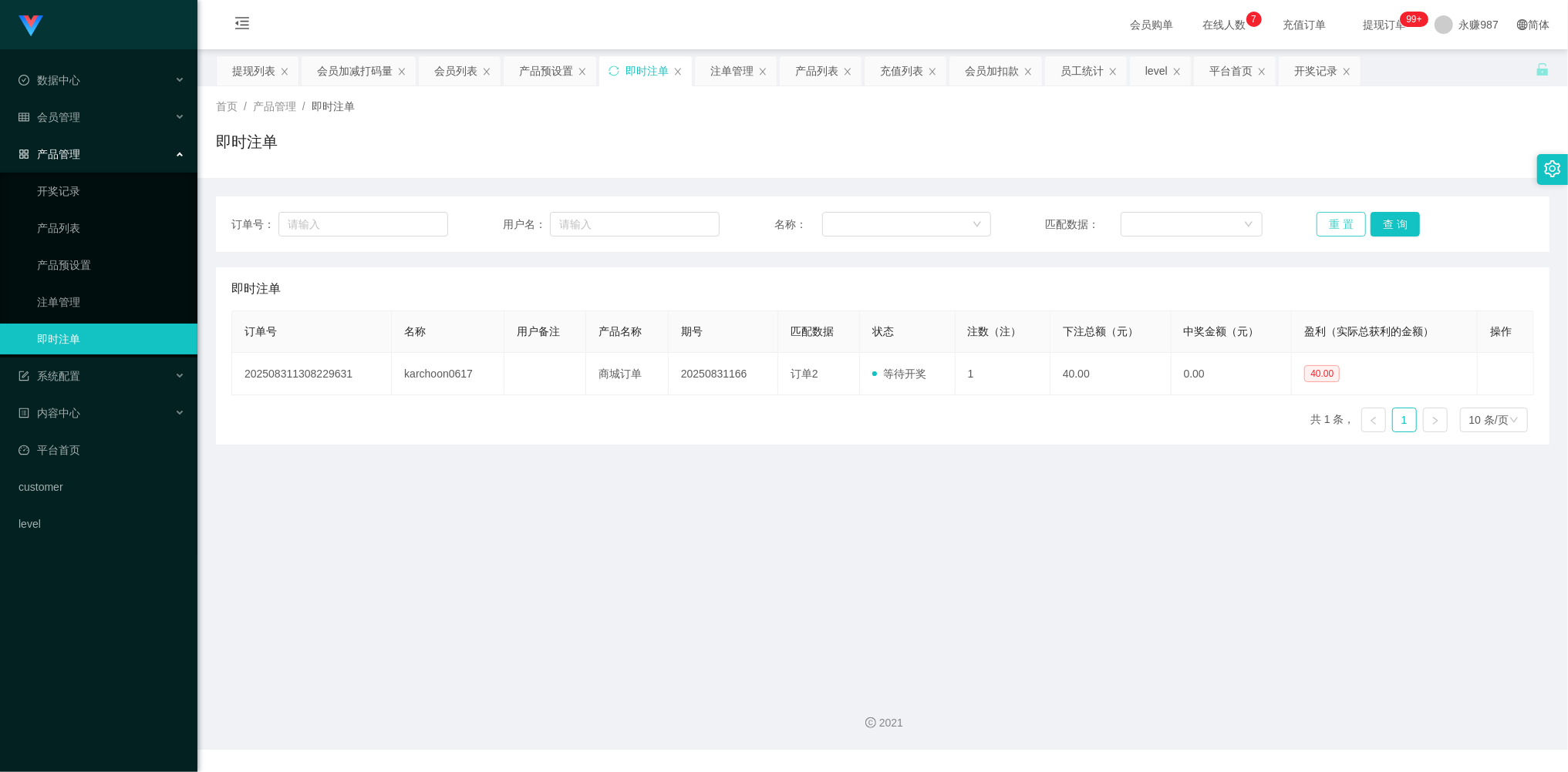
click at [1331, 226] on button "重 置" at bounding box center [1341, 225] width 49 height 25
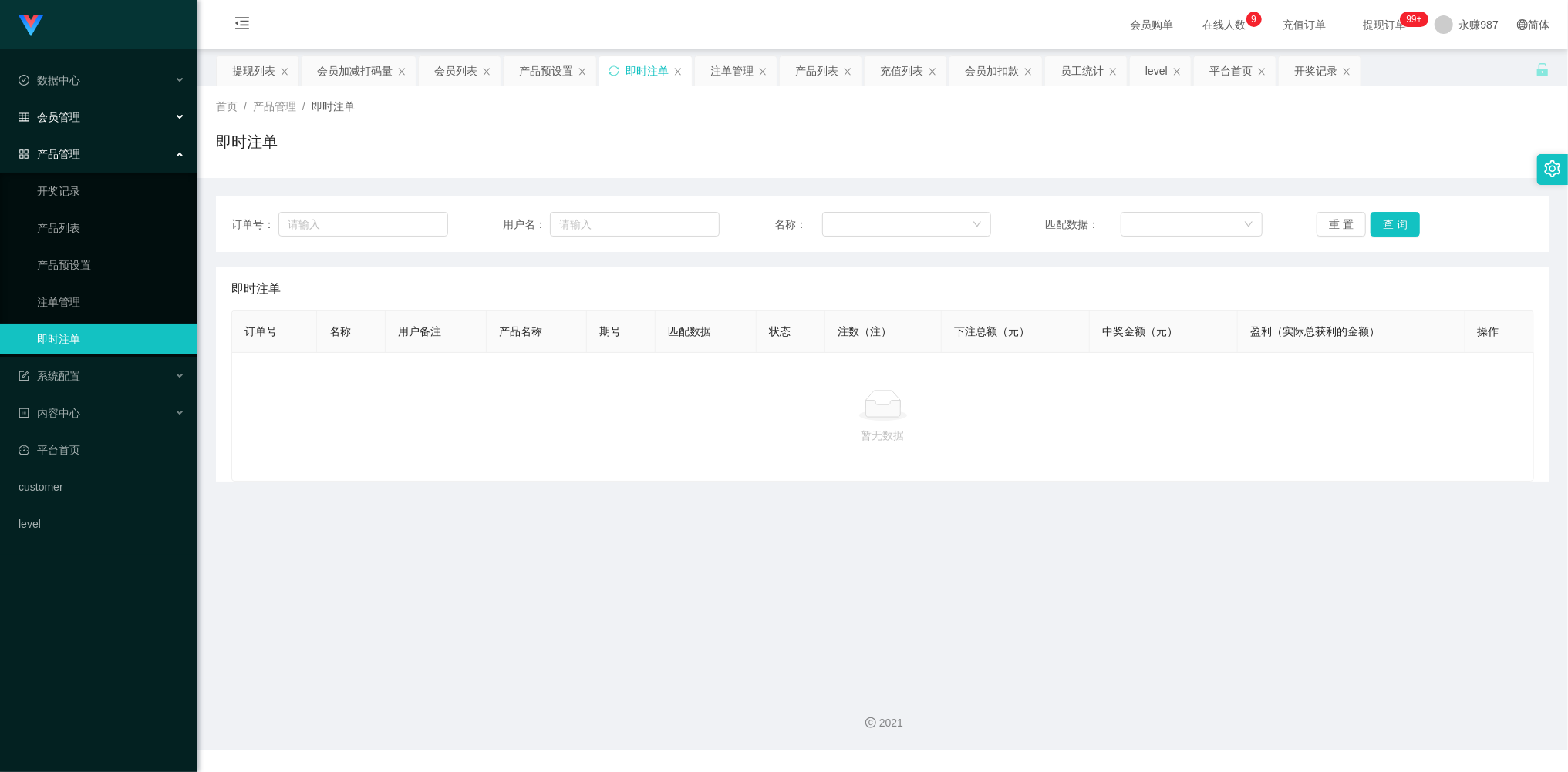
click at [70, 111] on span "会员管理" at bounding box center [49, 118] width 62 height 12
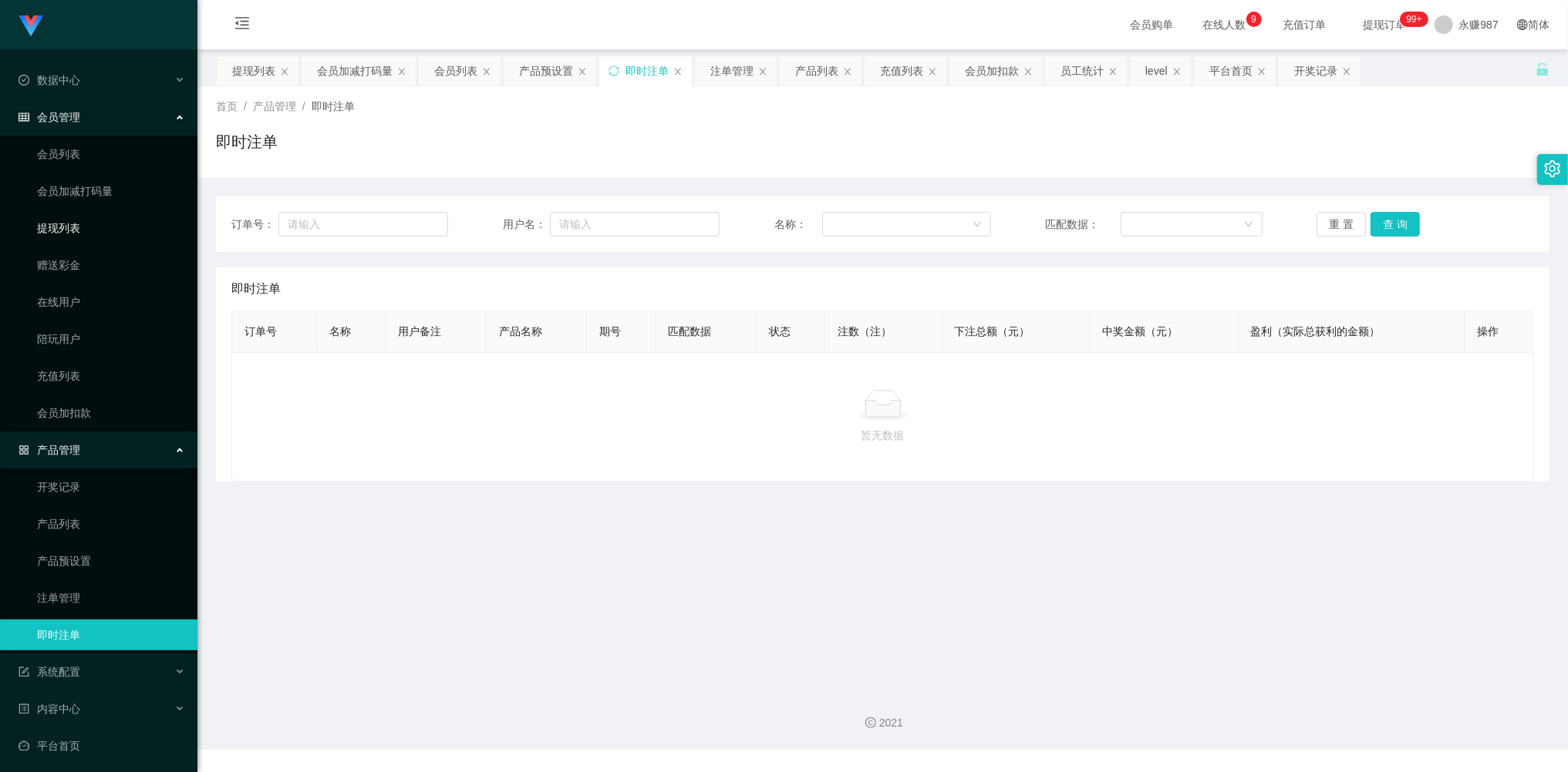
click at [78, 225] on link "提现列表" at bounding box center [111, 228] width 148 height 31
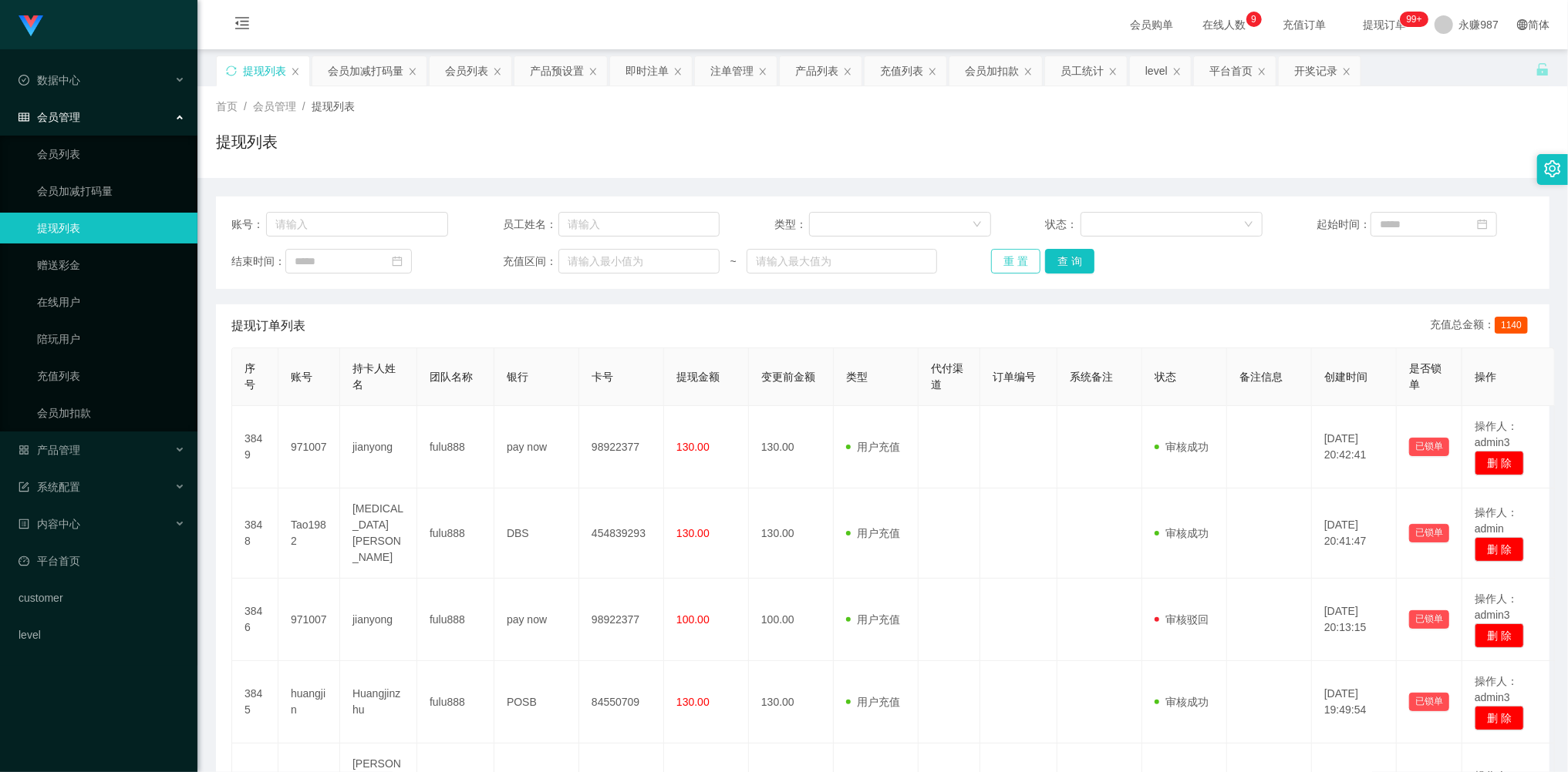
click at [1004, 259] on button "重 置" at bounding box center [1015, 261] width 49 height 25
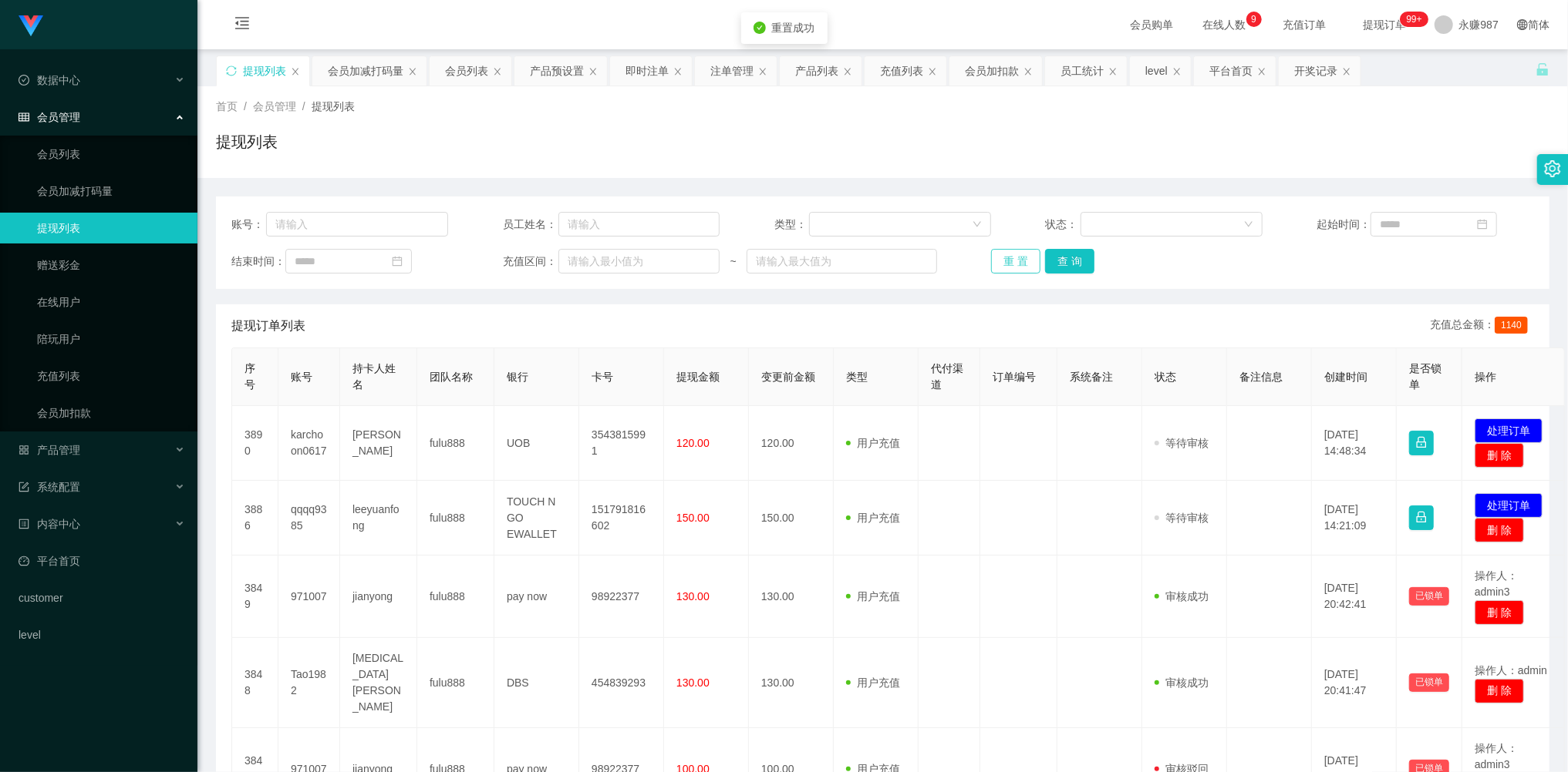
click at [1009, 259] on button "重 置" at bounding box center [1015, 261] width 49 height 25
click at [1010, 259] on div "重 置 查 询" at bounding box center [1099, 261] width 217 height 25
click at [1010, 259] on button "重 置" at bounding box center [1015, 261] width 49 height 25
click at [1010, 259] on div "重 置 查 询" at bounding box center [1099, 261] width 217 height 25
click at [1010, 259] on button "重 置" at bounding box center [1015, 261] width 49 height 25
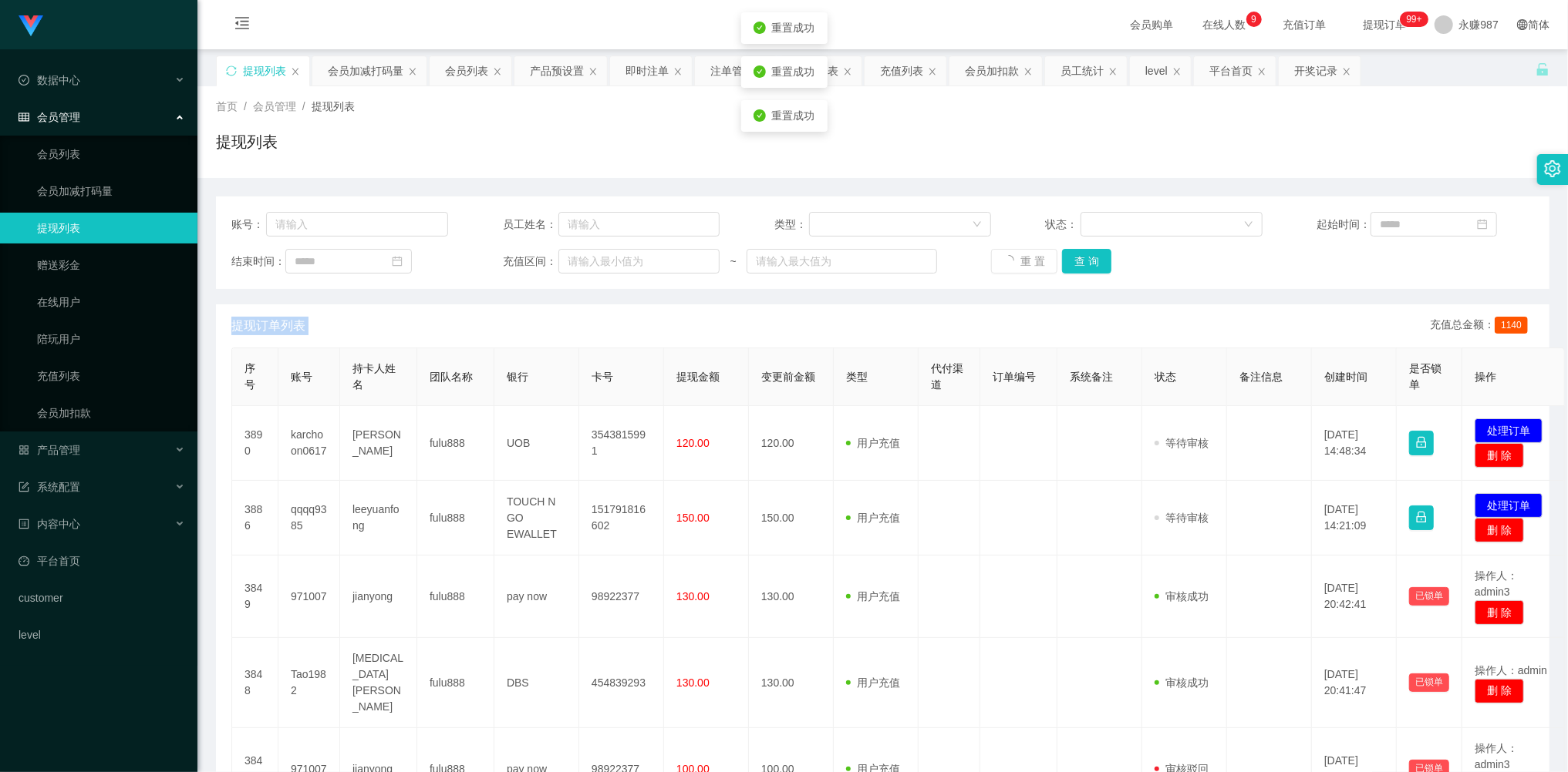
click at [1010, 259] on div "重 置 查 询" at bounding box center [1099, 261] width 217 height 25
click at [1016, 257] on button "重 置" at bounding box center [1015, 261] width 49 height 25
click at [1016, 257] on div "重 置 查 询" at bounding box center [1099, 261] width 217 height 25
click at [1016, 257] on button "重 置" at bounding box center [1015, 261] width 49 height 25
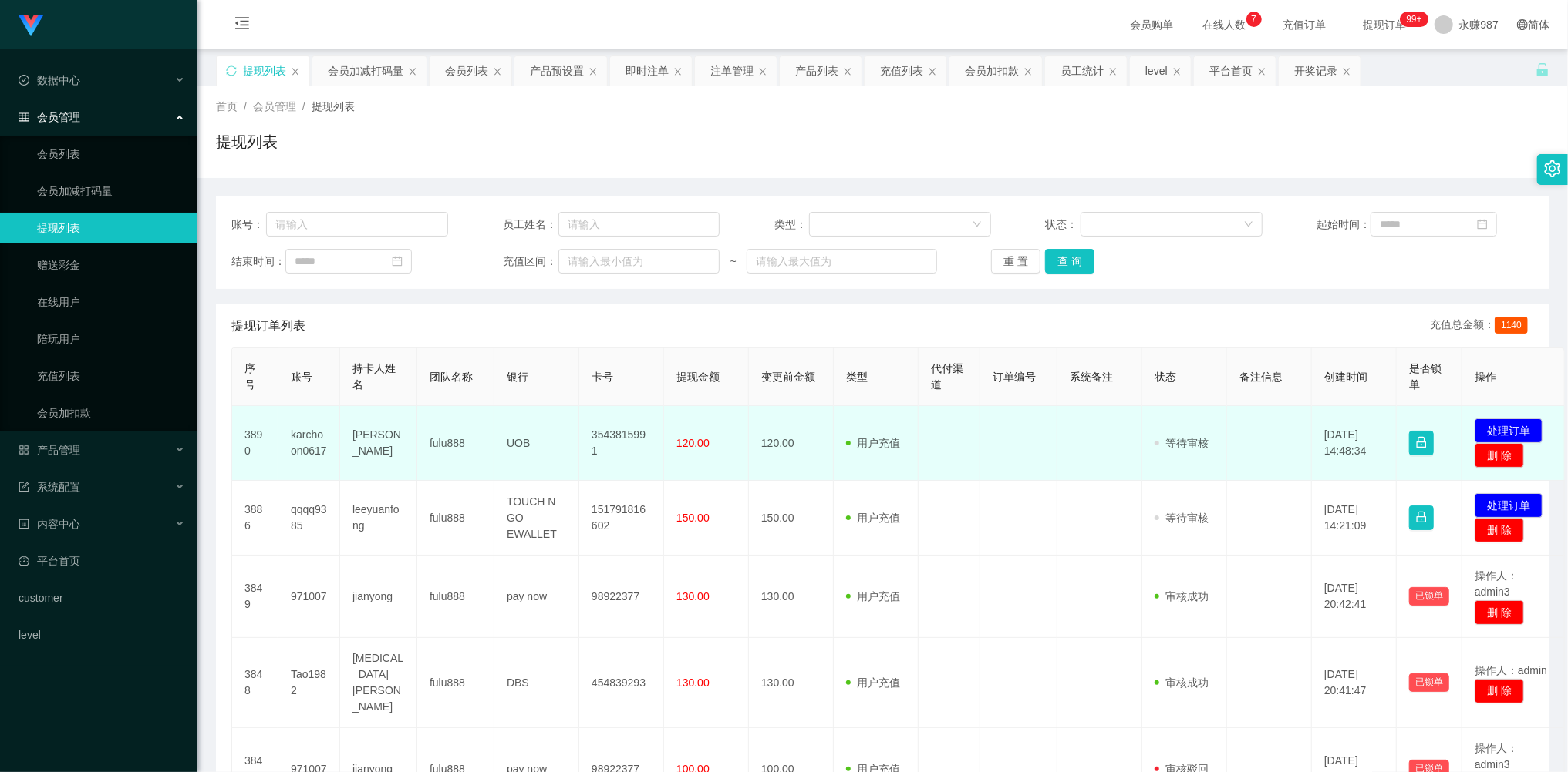
click at [306, 435] on td "karchoon0617" at bounding box center [309, 444] width 62 height 75
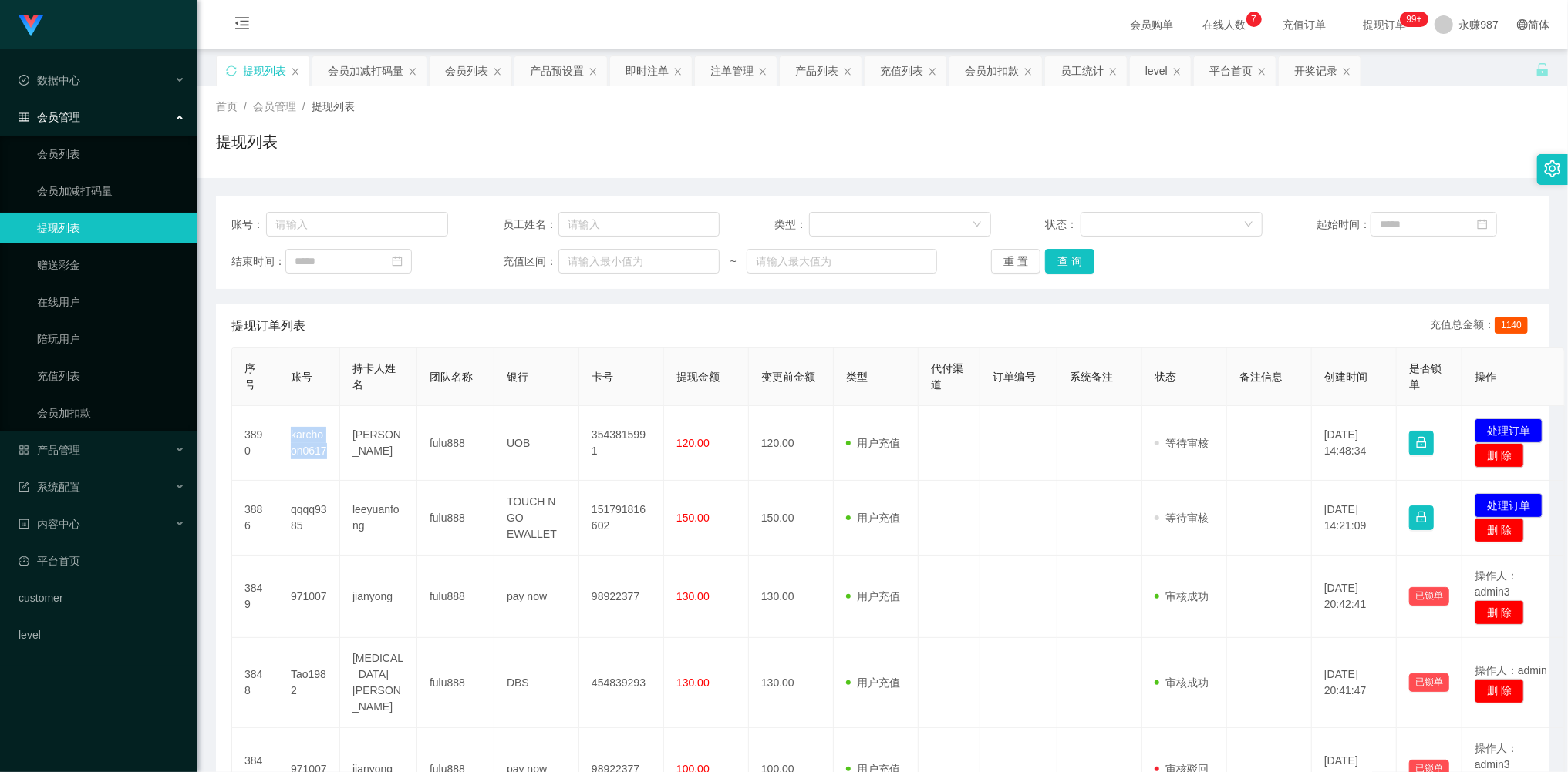
copy td "karchoon0617"
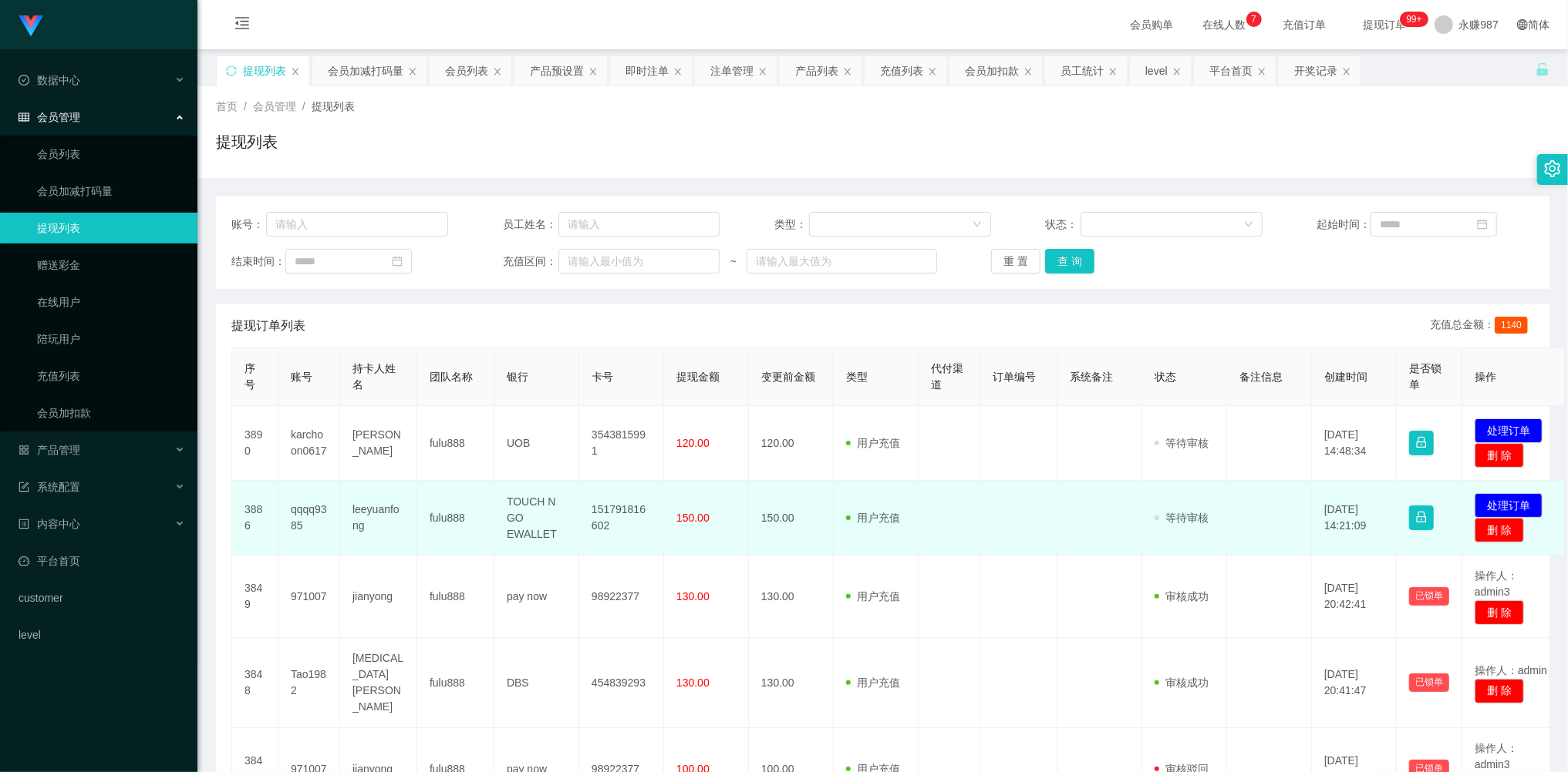
click at [782, 499] on td "150.00" at bounding box center [791, 519] width 85 height 75
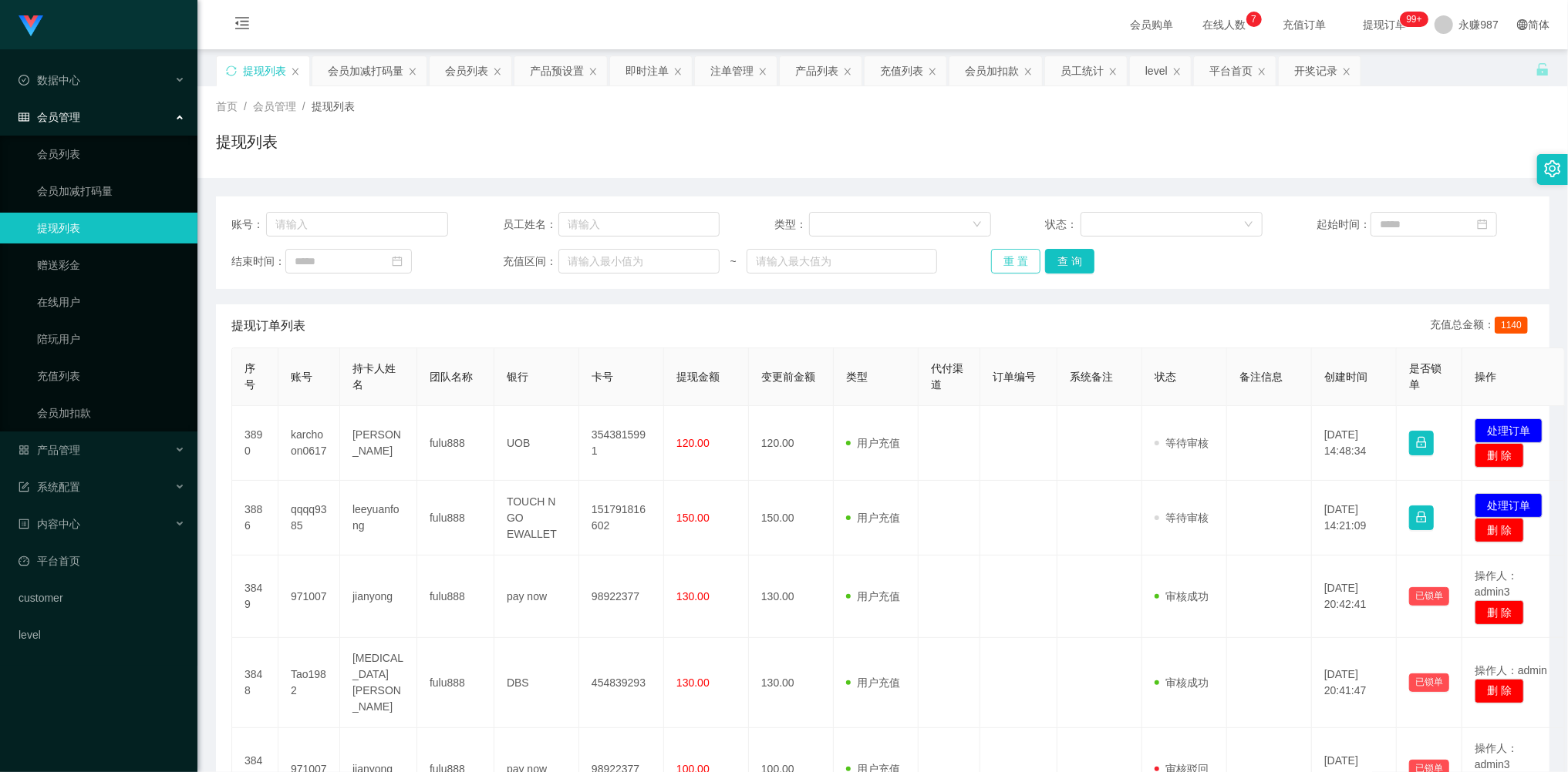
click at [1007, 256] on button "重 置" at bounding box center [1015, 261] width 49 height 25
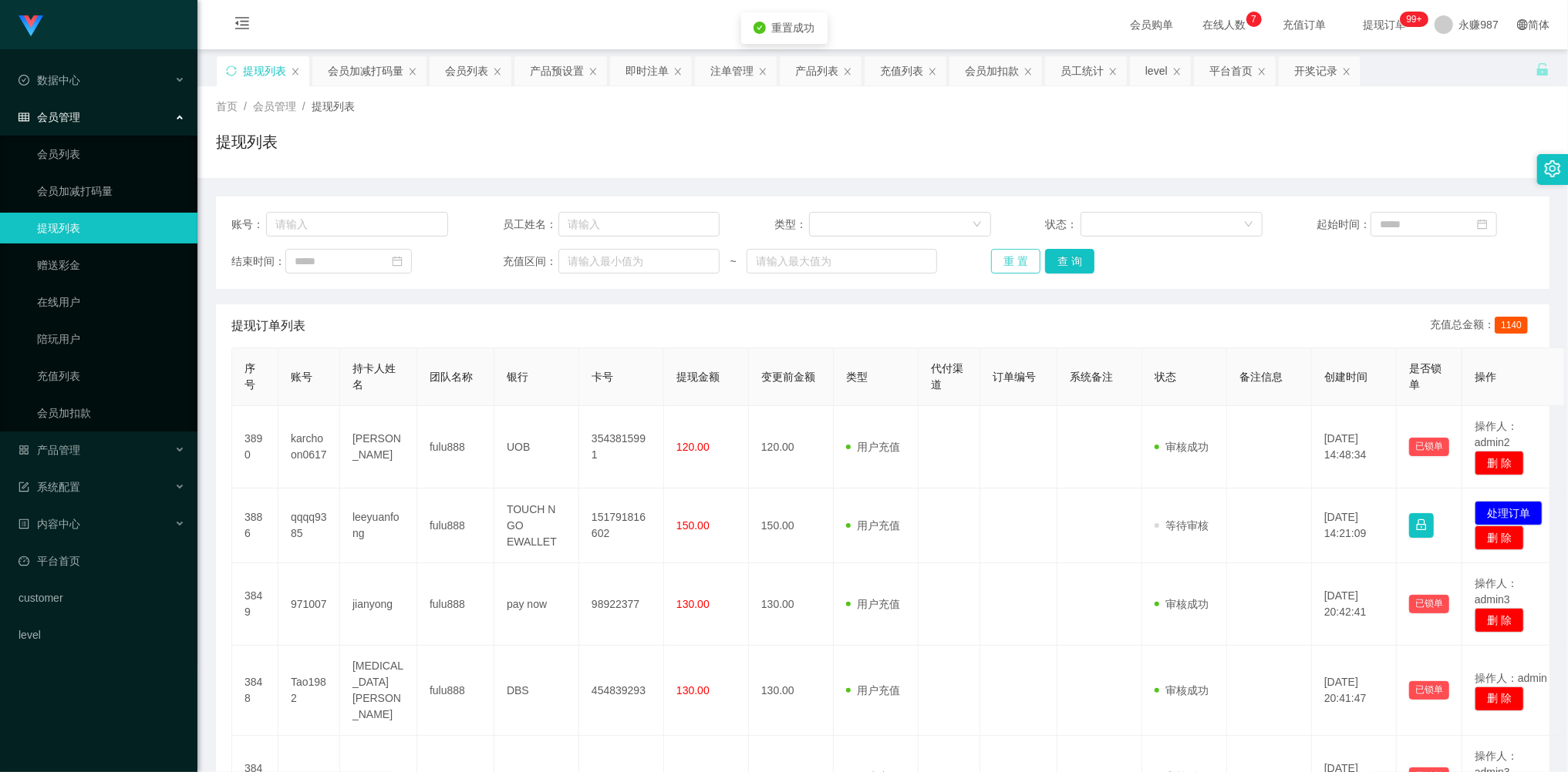
click at [1007, 256] on button "重 置" at bounding box center [1015, 261] width 49 height 25
click at [331, 226] on input "text" at bounding box center [357, 225] width 183 height 25
paste input "liang2882"
type input "liang2882"
click at [1061, 263] on button "查 询" at bounding box center [1069, 261] width 49 height 25
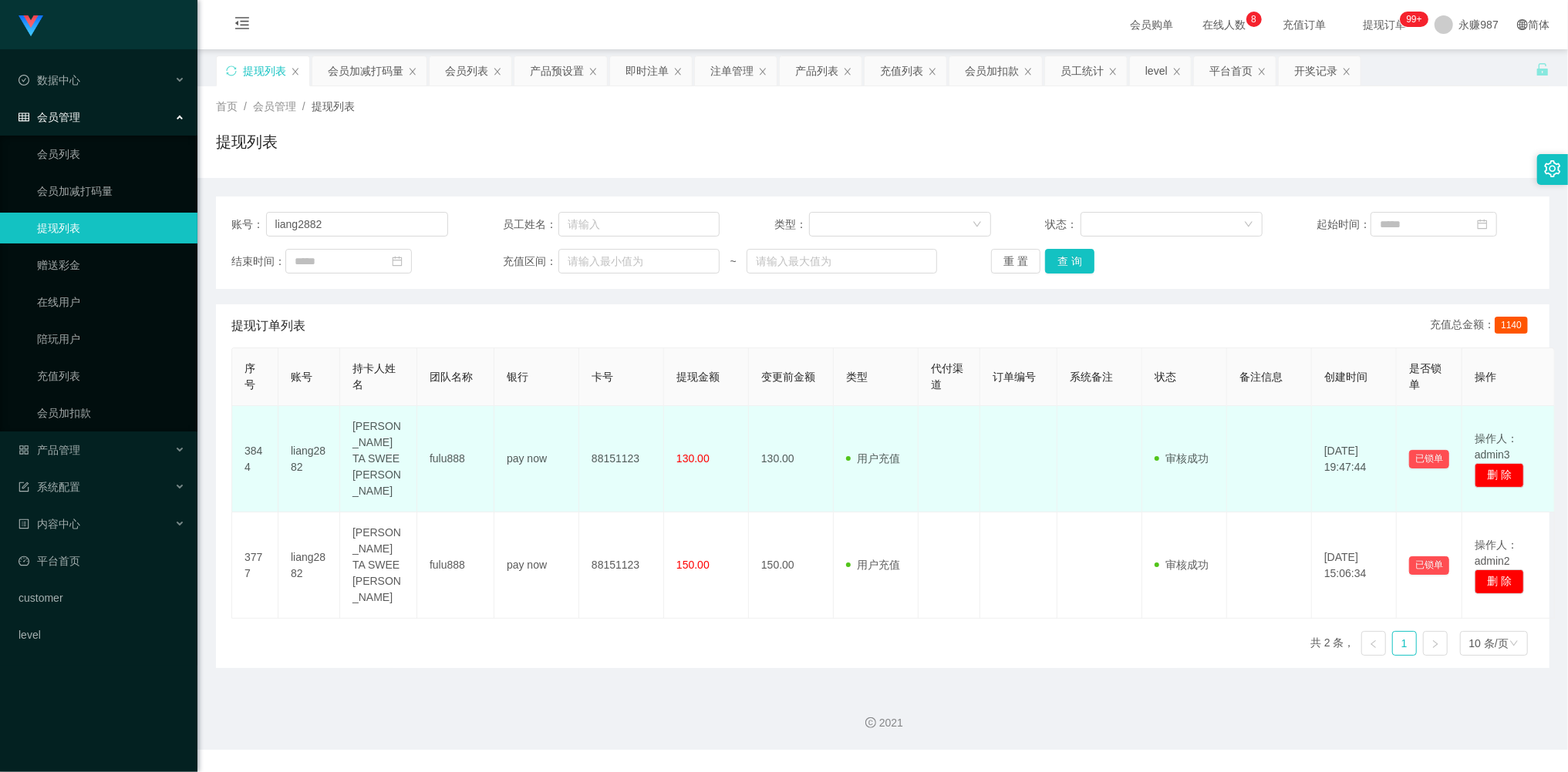
click at [390, 439] on td "[PERSON_NAME] TA SWEE [PERSON_NAME]" at bounding box center [378, 459] width 77 height 106
click at [392, 470] on td "[PERSON_NAME] TA SWEE [PERSON_NAME]" at bounding box center [378, 459] width 77 height 106
drag, startPoint x: 384, startPoint y: 472, endPoint x: 350, endPoint y: 436, distance: 49.5
click at [350, 436] on td "[PERSON_NAME] TA SWEE [PERSON_NAME]" at bounding box center [378, 459] width 77 height 106
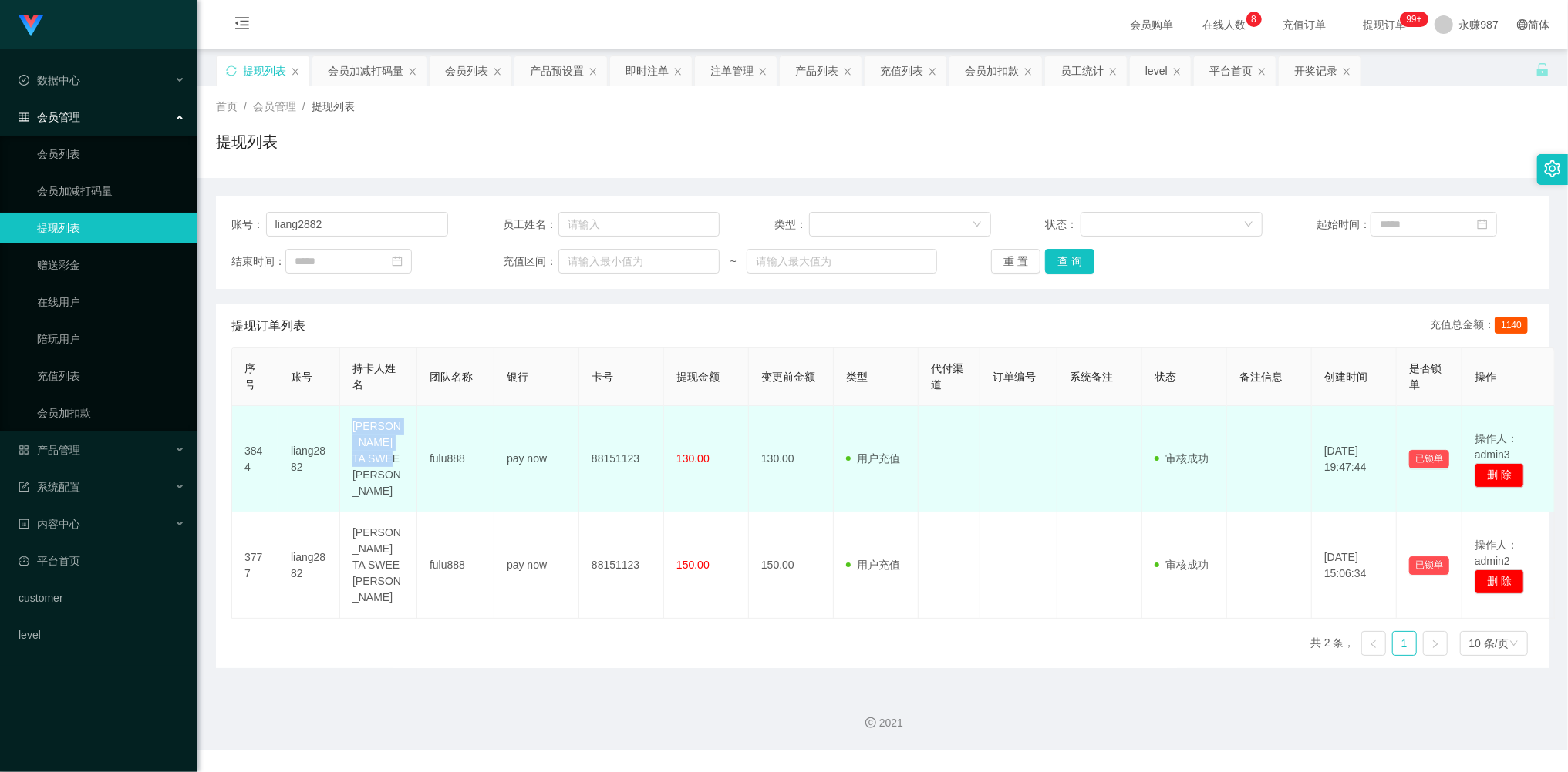
copy td "[PERSON_NAME] TA SWEE [PERSON_NAME]"
click at [401, 439] on td "[PERSON_NAME] TA SWEE [PERSON_NAME]" at bounding box center [378, 459] width 77 height 106
click at [379, 450] on td "[PERSON_NAME] TA SWEE [PERSON_NAME]" at bounding box center [378, 459] width 77 height 106
click at [392, 476] on td "[PERSON_NAME] TA SWEE [PERSON_NAME]" at bounding box center [378, 459] width 77 height 106
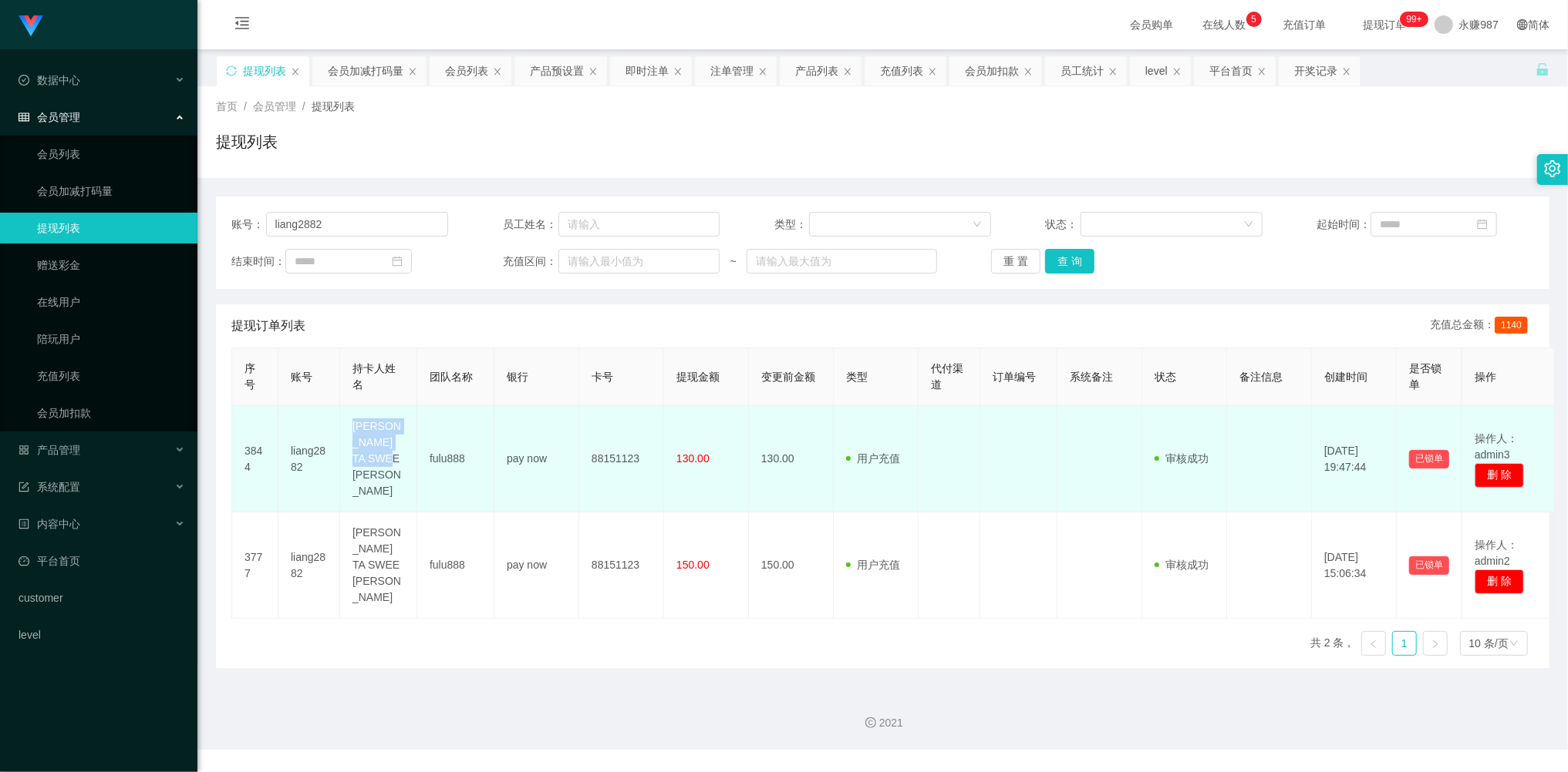
drag, startPoint x: 390, startPoint y: 470, endPoint x: 346, endPoint y: 435, distance: 56.2
click at [346, 435] on td "[PERSON_NAME] TA SWEE [PERSON_NAME]" at bounding box center [378, 459] width 77 height 106
copy td "[PERSON_NAME] TA SWEE [PERSON_NAME]"
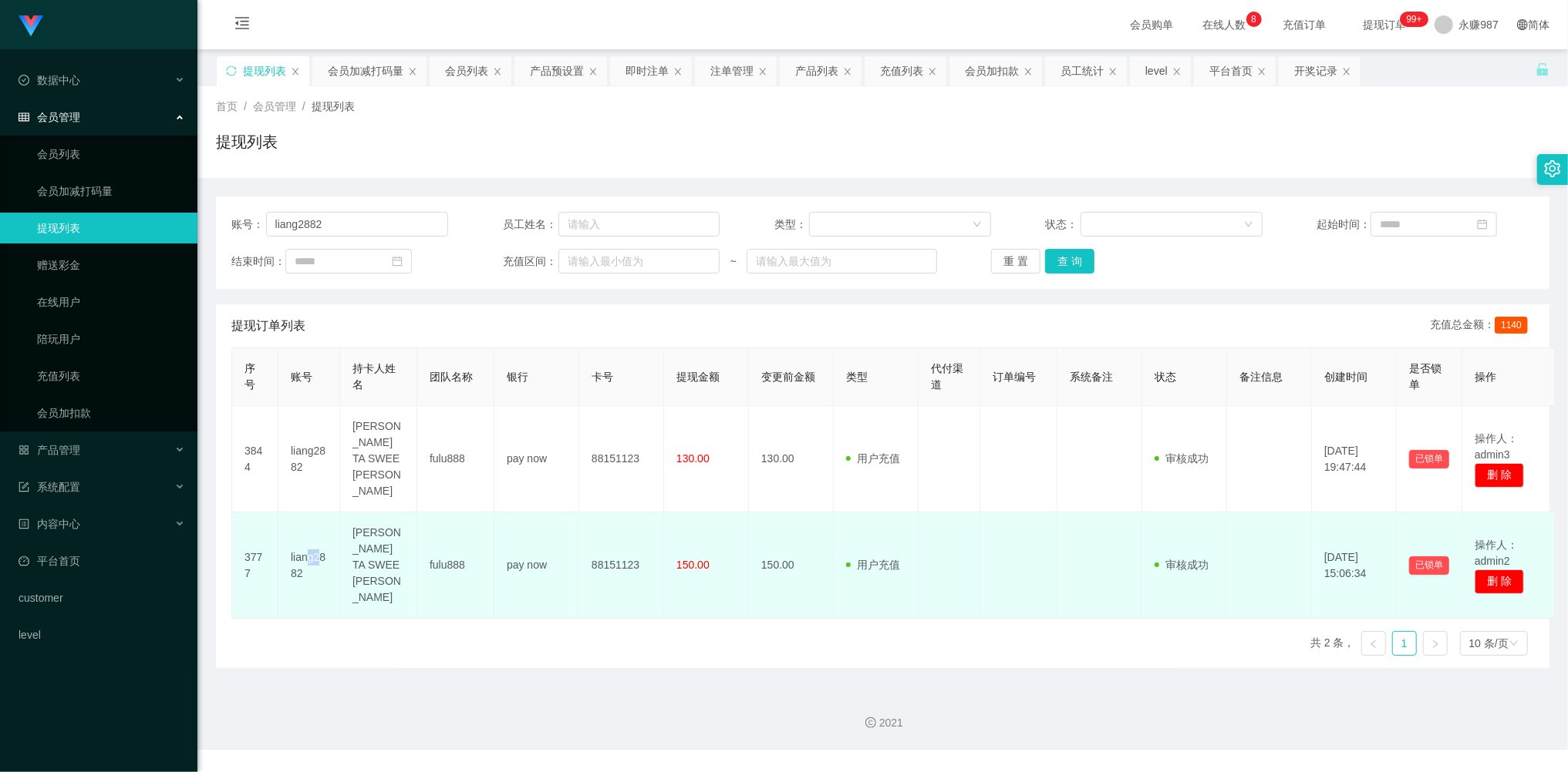
drag, startPoint x: 305, startPoint y: 522, endPoint x: 391, endPoint y: 497, distance: 89.6
click at [326, 522] on td "liang2882" at bounding box center [309, 565] width 62 height 106
click at [401, 513] on td "[PERSON_NAME] TA SWEE [PERSON_NAME]" at bounding box center [378, 565] width 77 height 106
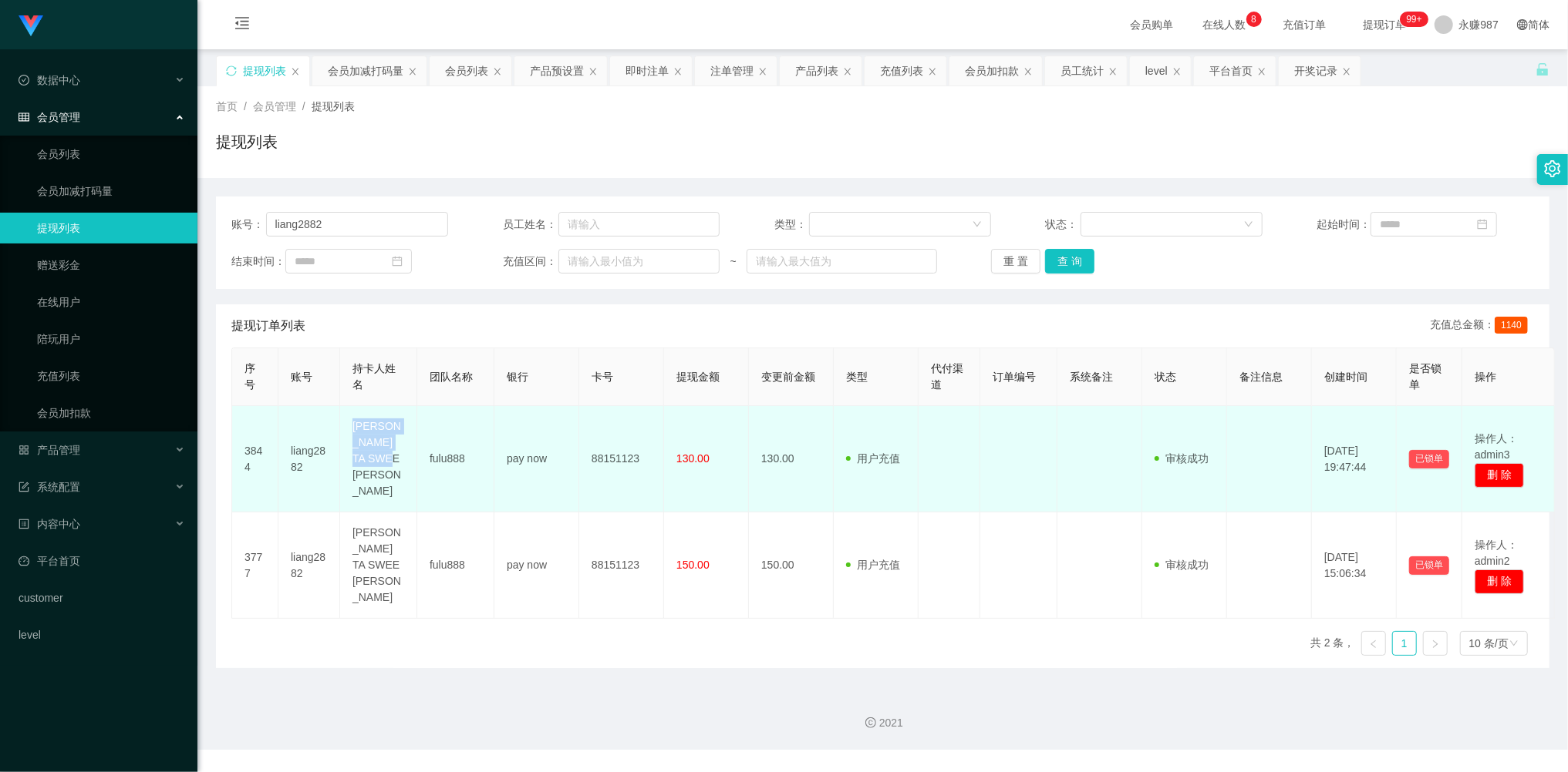
drag, startPoint x: 384, startPoint y: 466, endPoint x: 347, endPoint y: 429, distance: 52.3
click at [347, 429] on td "[PERSON_NAME] TA SWEE [PERSON_NAME]" at bounding box center [378, 459] width 77 height 106
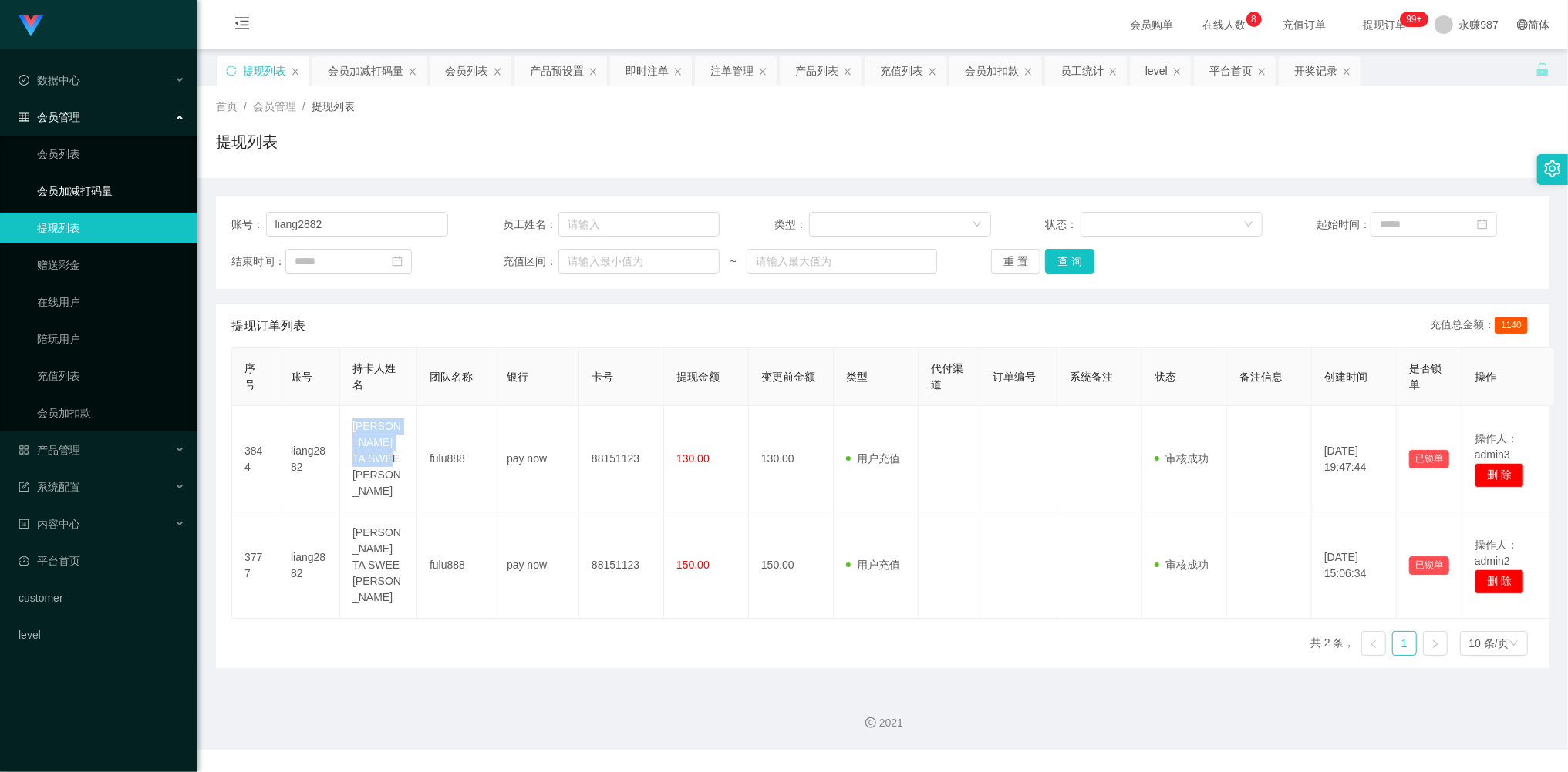
copy td "[PERSON_NAME] TA SWEE [PERSON_NAME]"
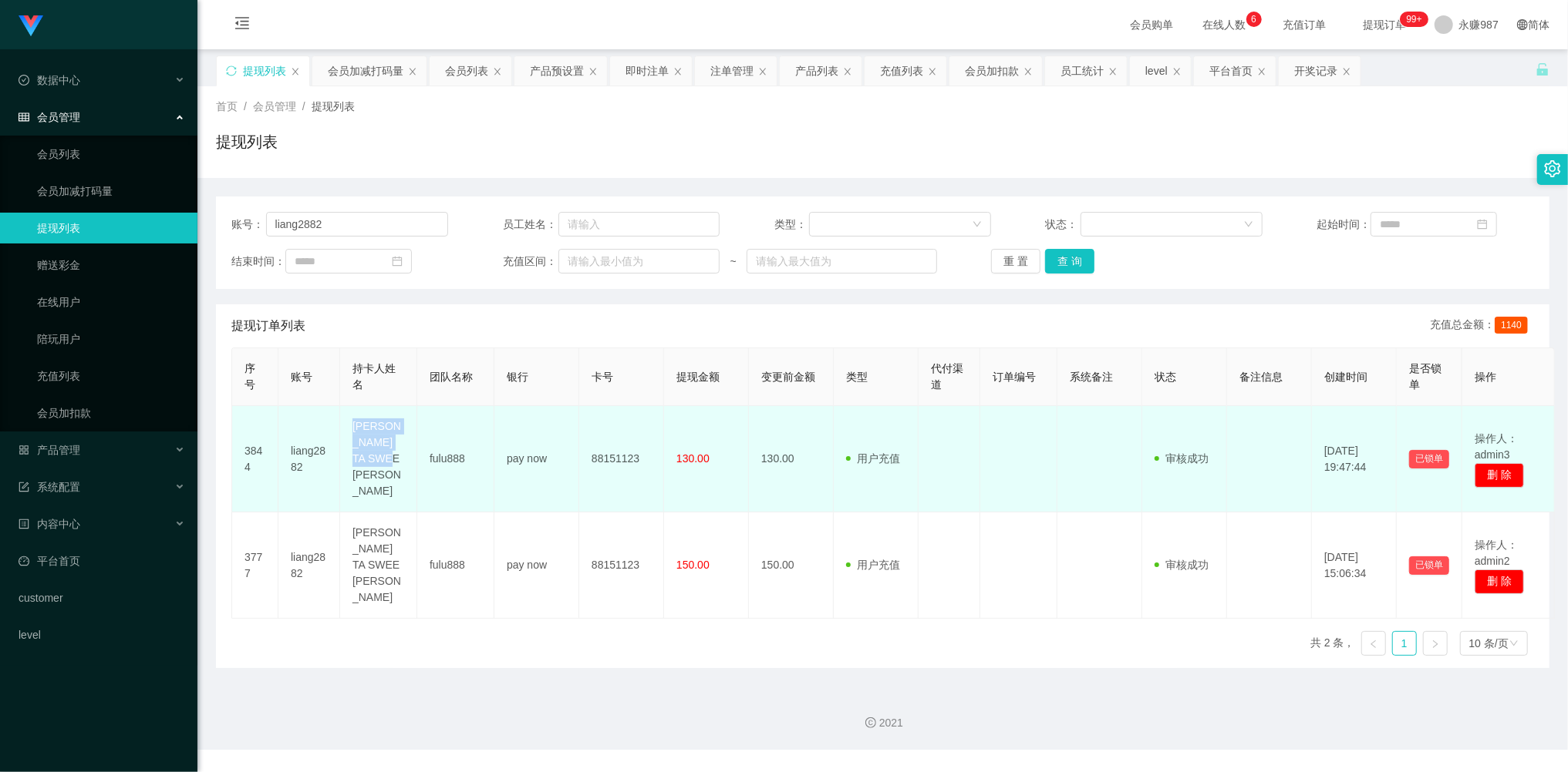
click at [367, 454] on td "[PERSON_NAME] TA SWEE [PERSON_NAME]" at bounding box center [378, 459] width 77 height 106
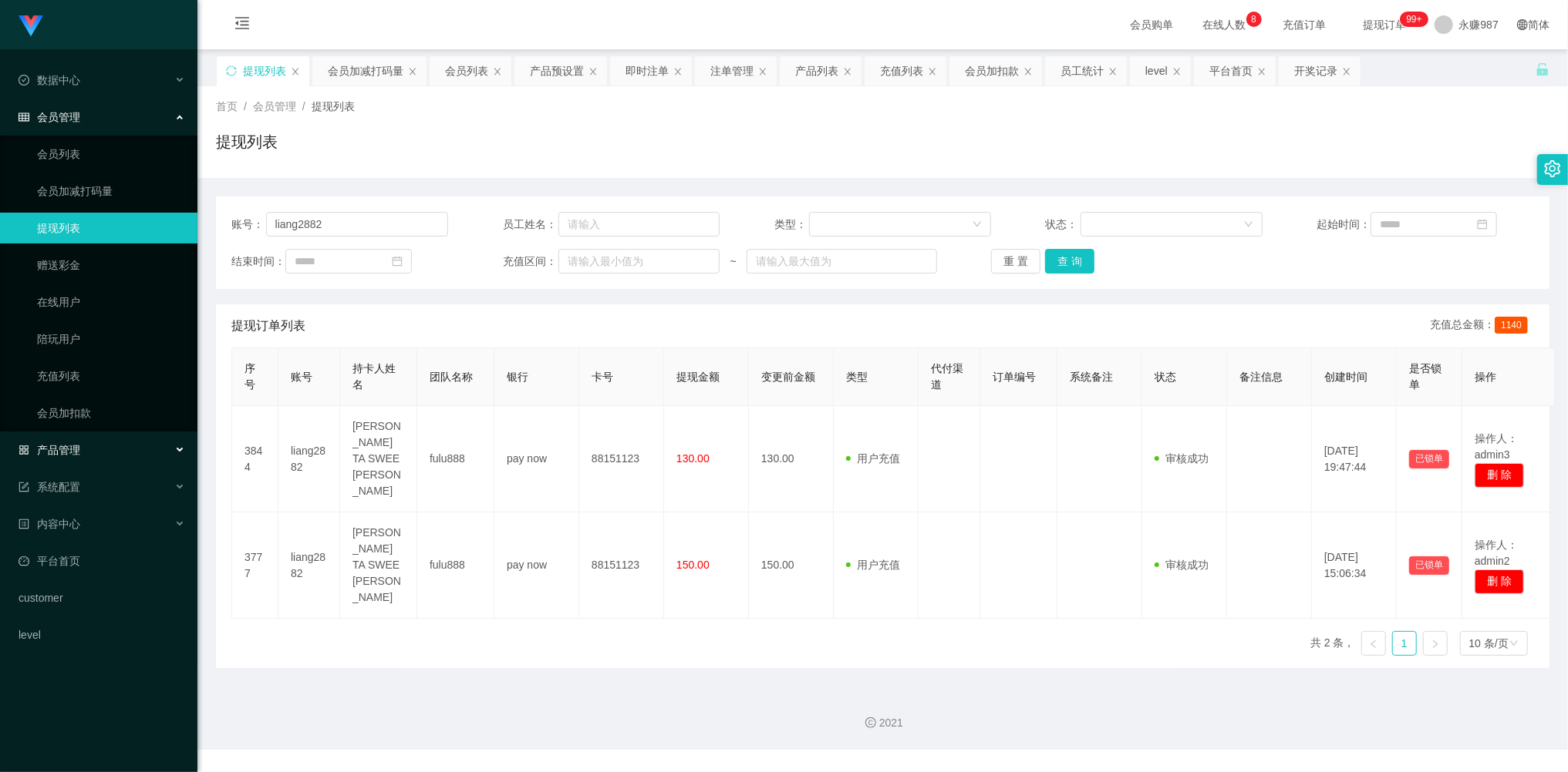
click at [78, 444] on span "产品管理" at bounding box center [49, 450] width 62 height 12
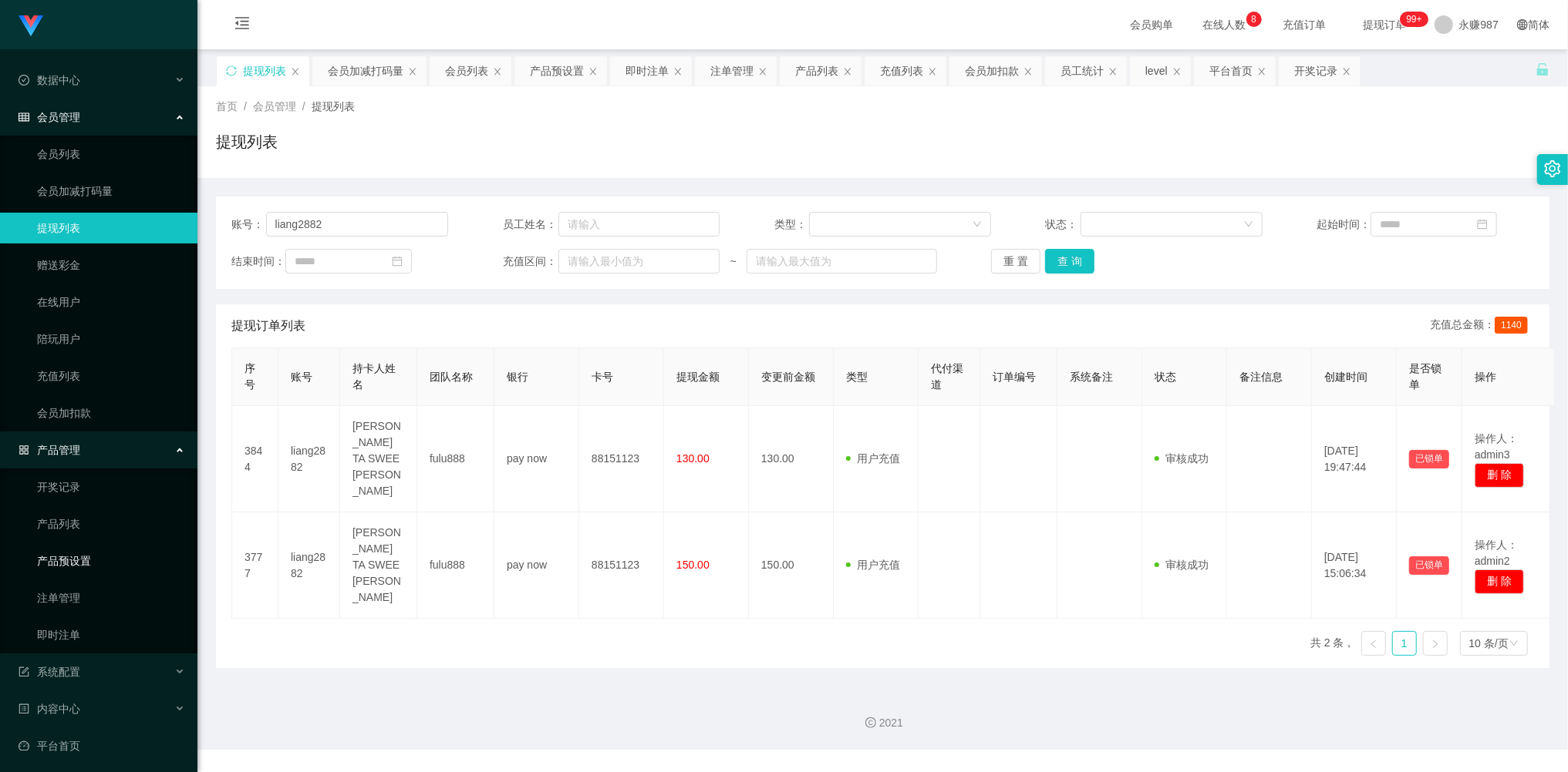
click at [78, 556] on link "产品预设置" at bounding box center [111, 561] width 148 height 31
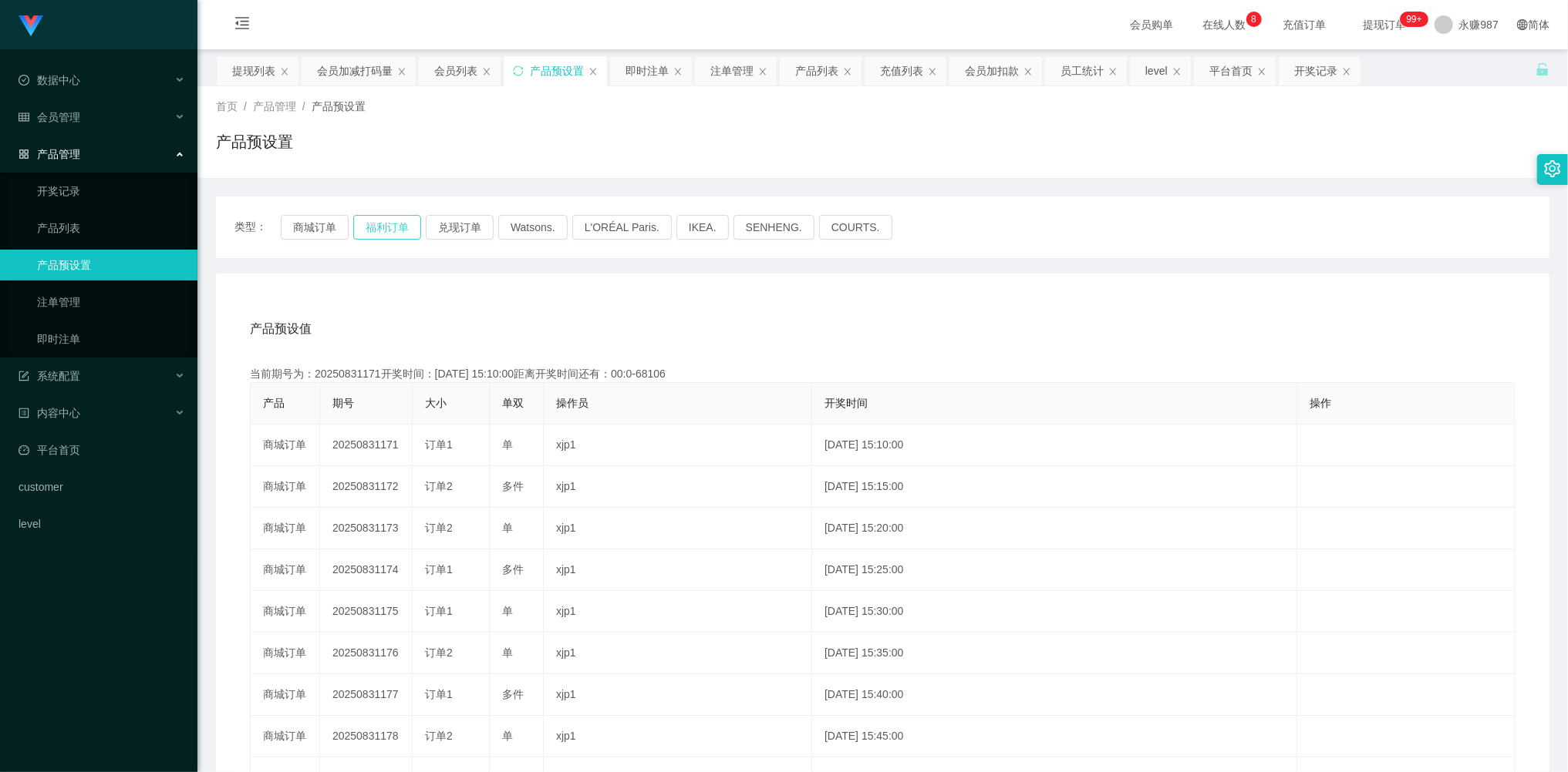
click at [383, 229] on button "福利订单" at bounding box center [387, 227] width 68 height 25
click at [391, 228] on button "福利订单" at bounding box center [387, 227] width 68 height 25
click at [81, 324] on link "即时注单" at bounding box center [111, 339] width 148 height 31
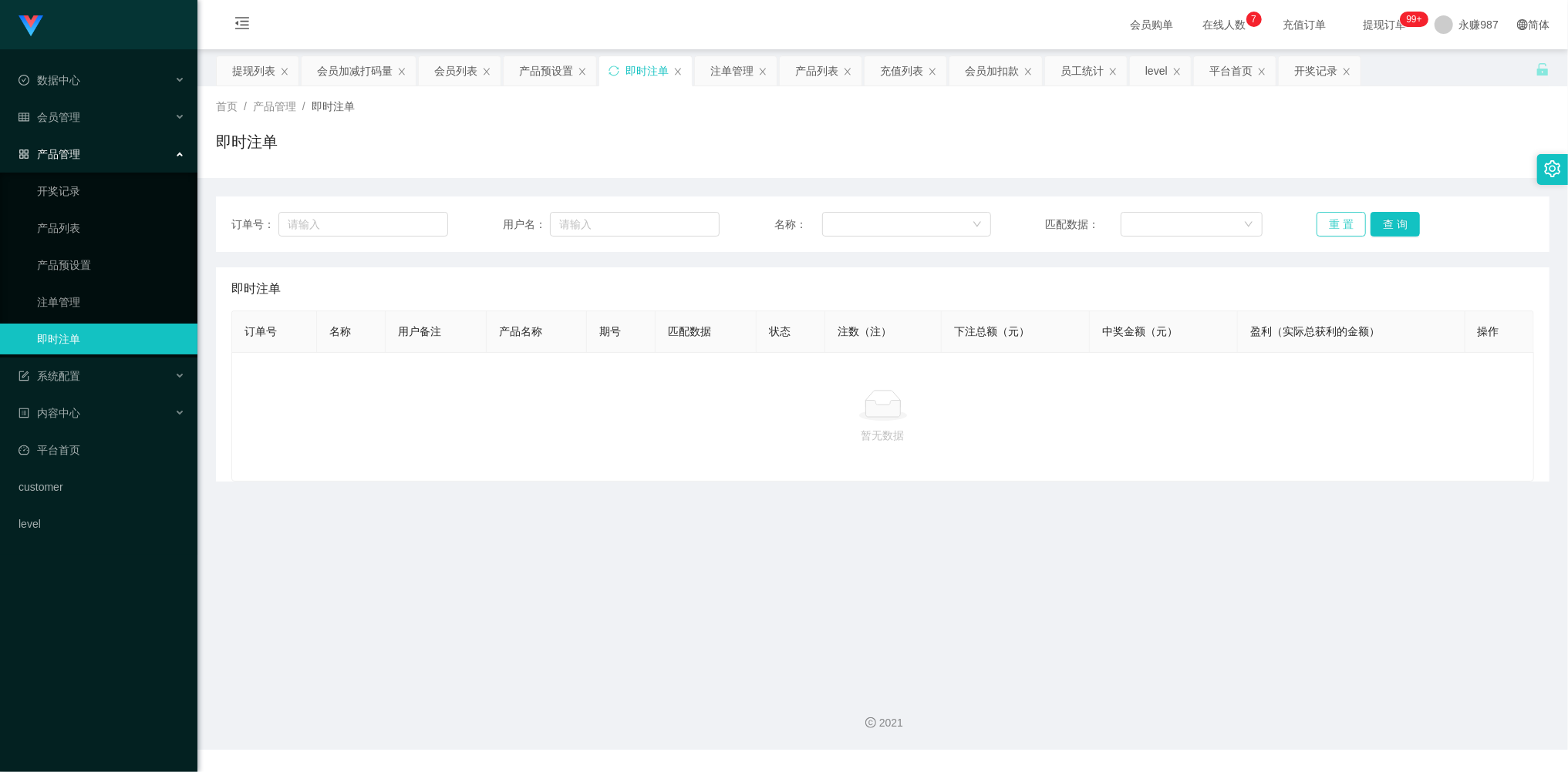
drag, startPoint x: 1316, startPoint y: 219, endPoint x: 1336, endPoint y: 219, distance: 20.0
click at [1318, 219] on button "重 置" at bounding box center [1341, 225] width 49 height 25
click at [1337, 219] on button "重 置" at bounding box center [1341, 225] width 49 height 25
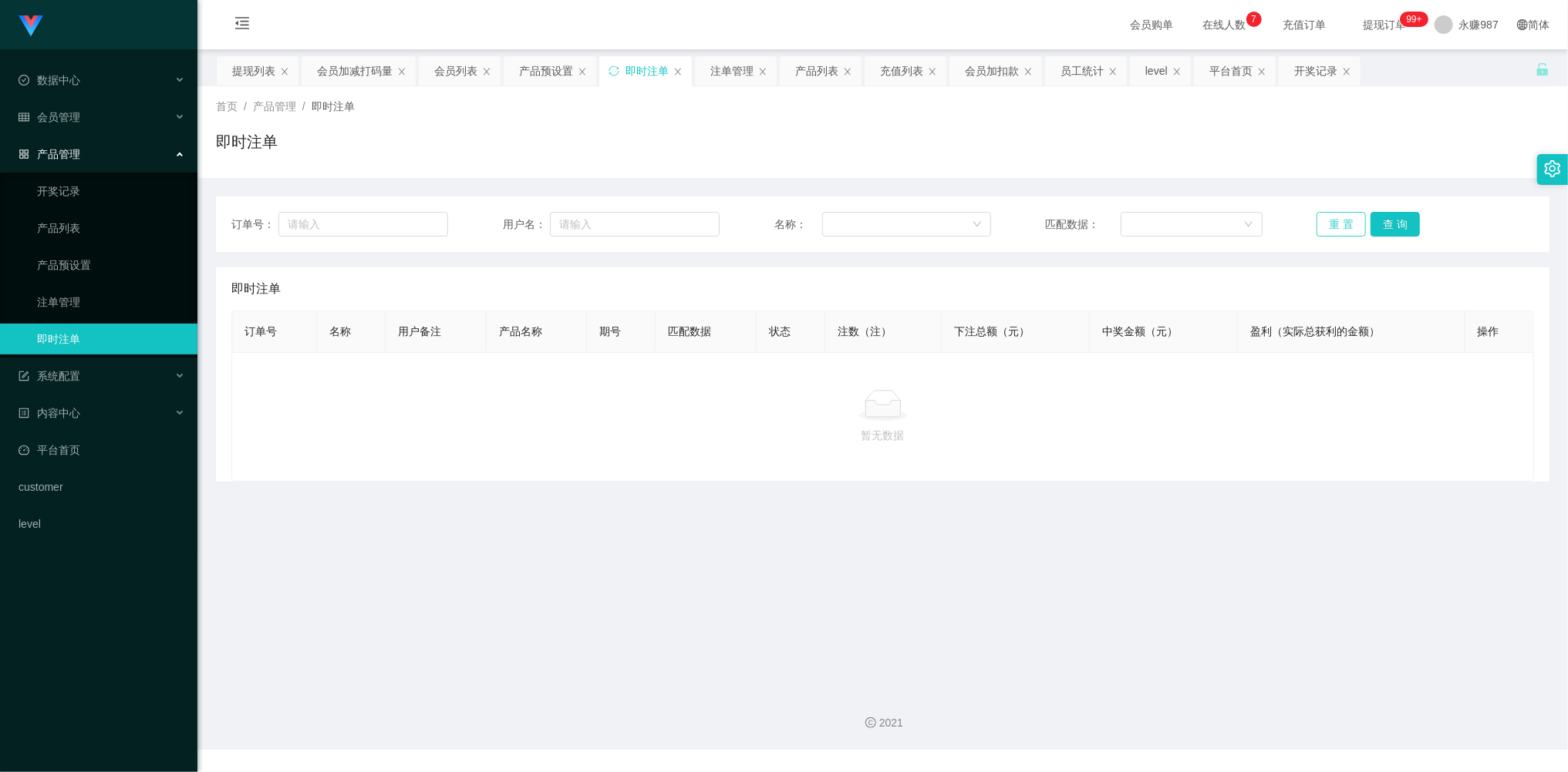
click at [1337, 219] on button "重 置" at bounding box center [1341, 225] width 49 height 25
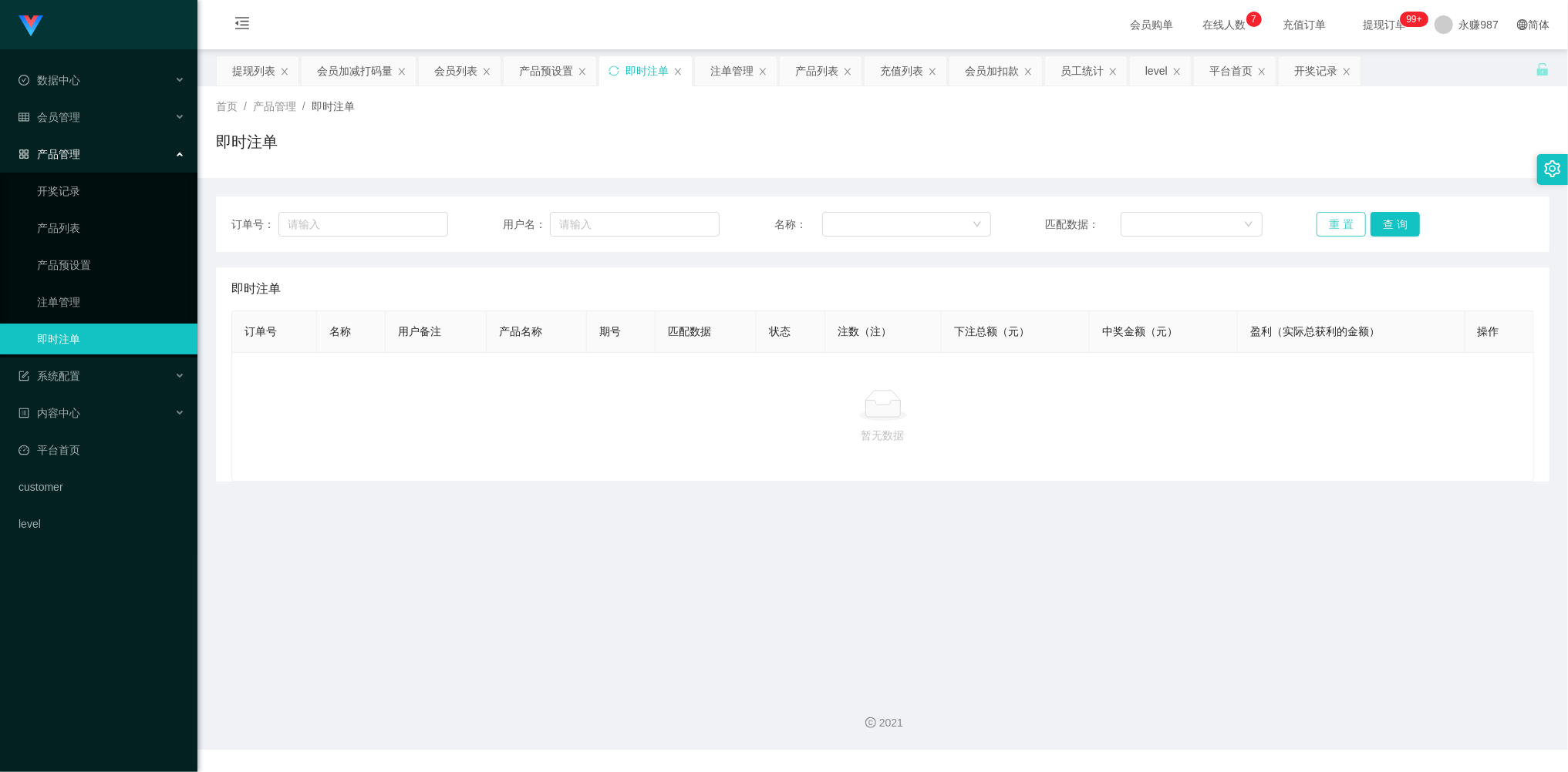
click at [1337, 219] on button "重 置" at bounding box center [1341, 225] width 49 height 25
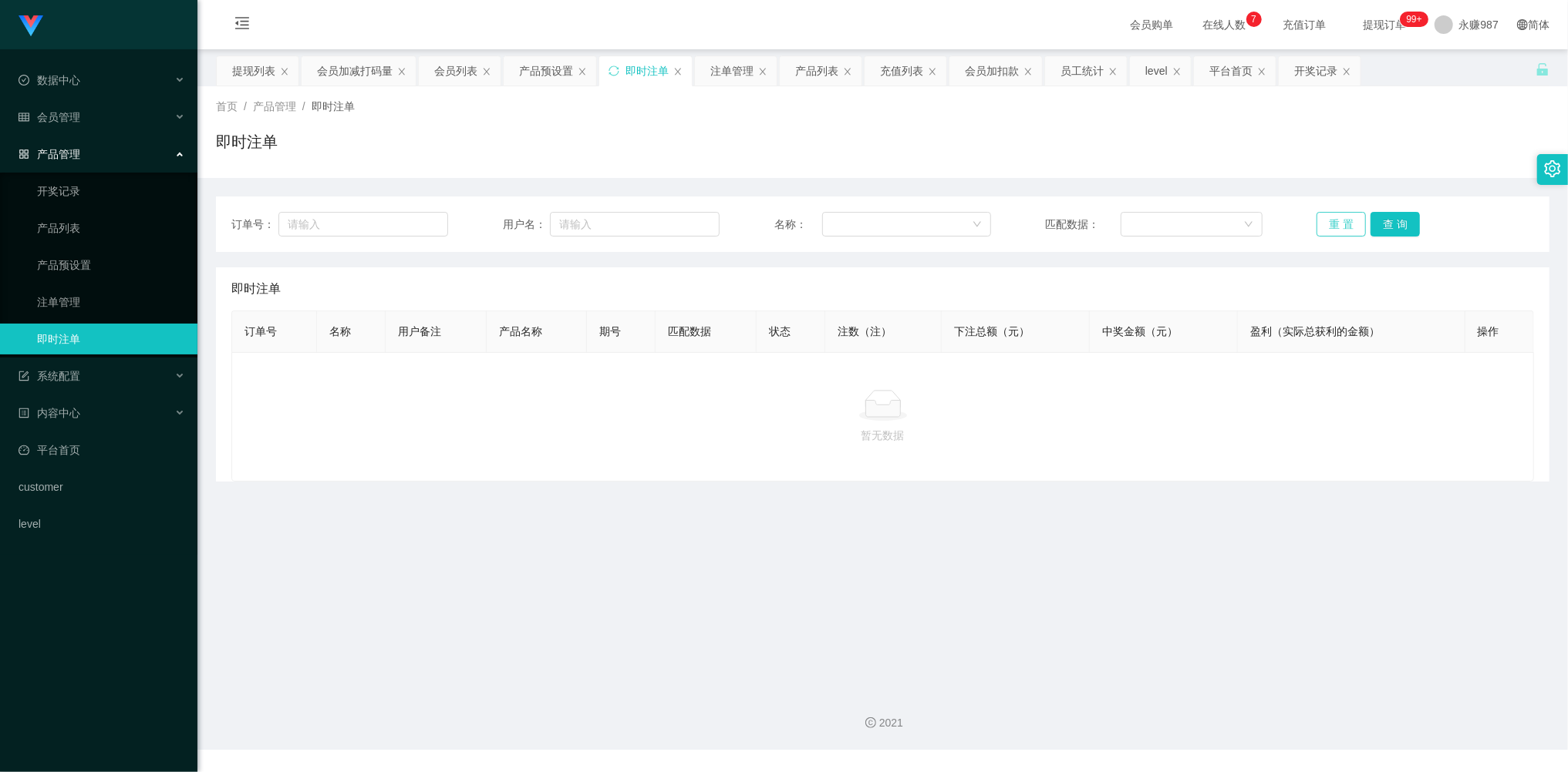
click at [1337, 219] on button "重 置" at bounding box center [1341, 225] width 49 height 25
click at [1336, 219] on button "重 置" at bounding box center [1341, 225] width 49 height 25
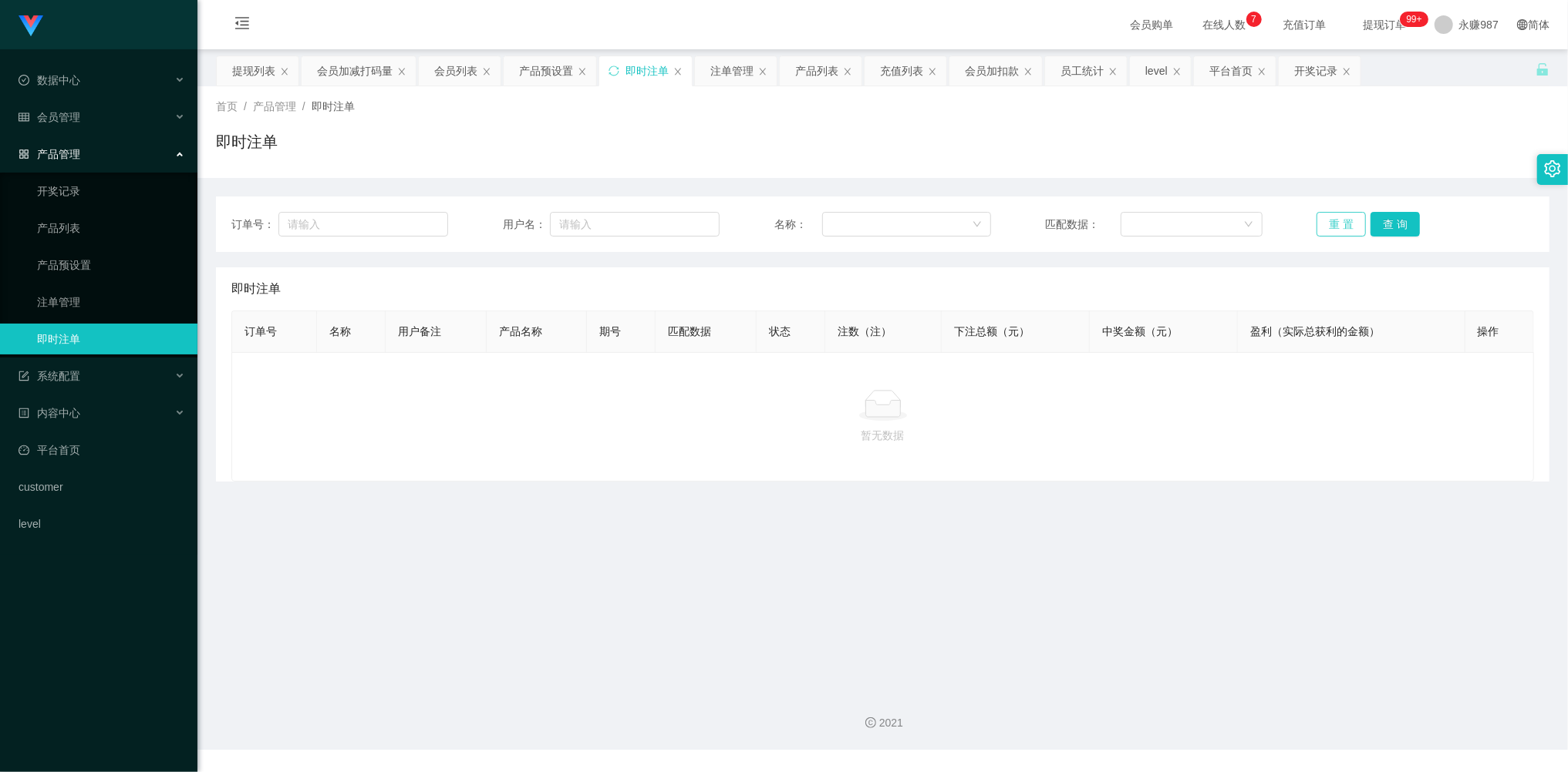
click at [1336, 219] on button "重 置" at bounding box center [1341, 225] width 49 height 25
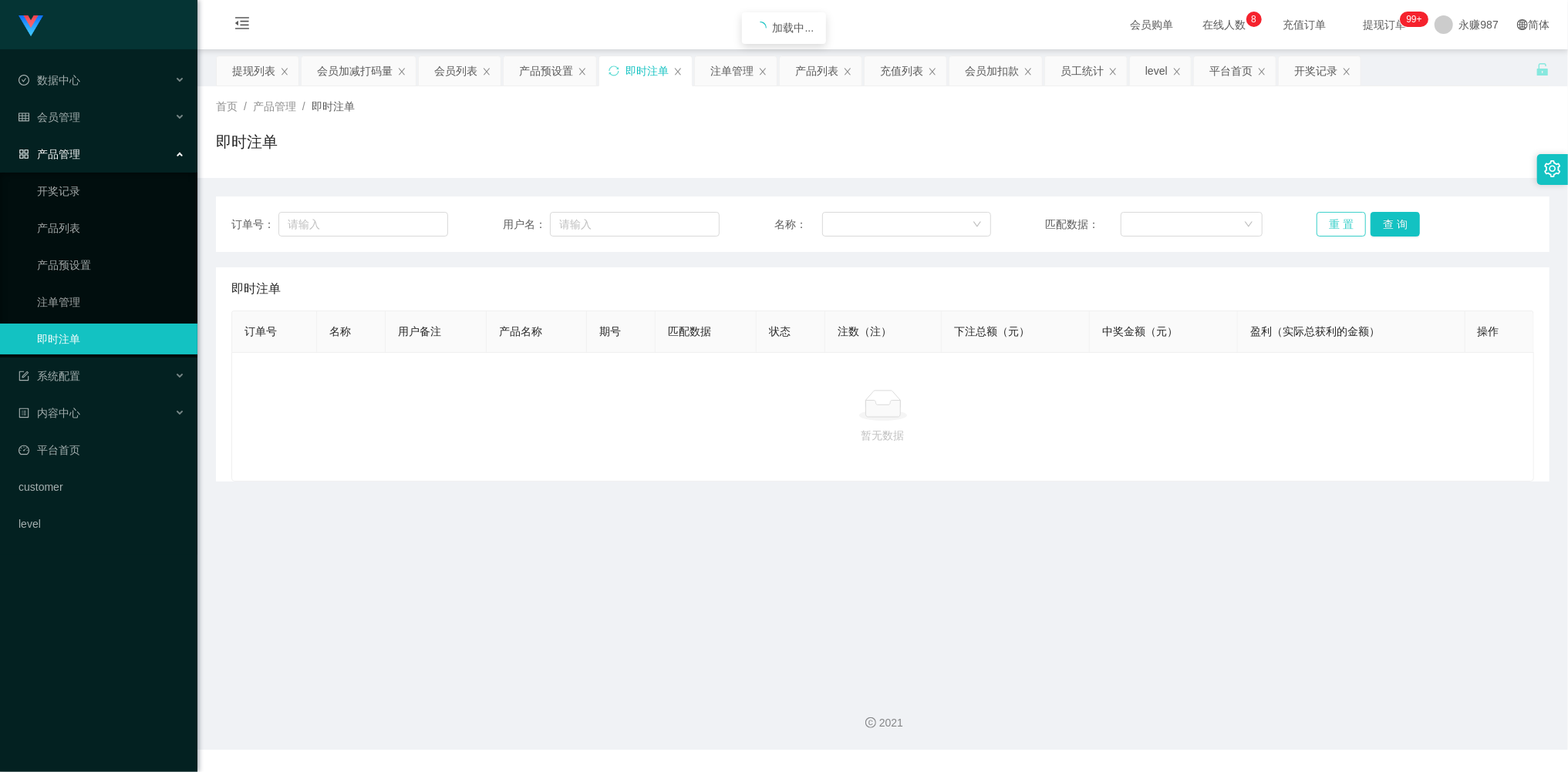
click at [1336, 219] on button "重 置" at bounding box center [1341, 225] width 49 height 25
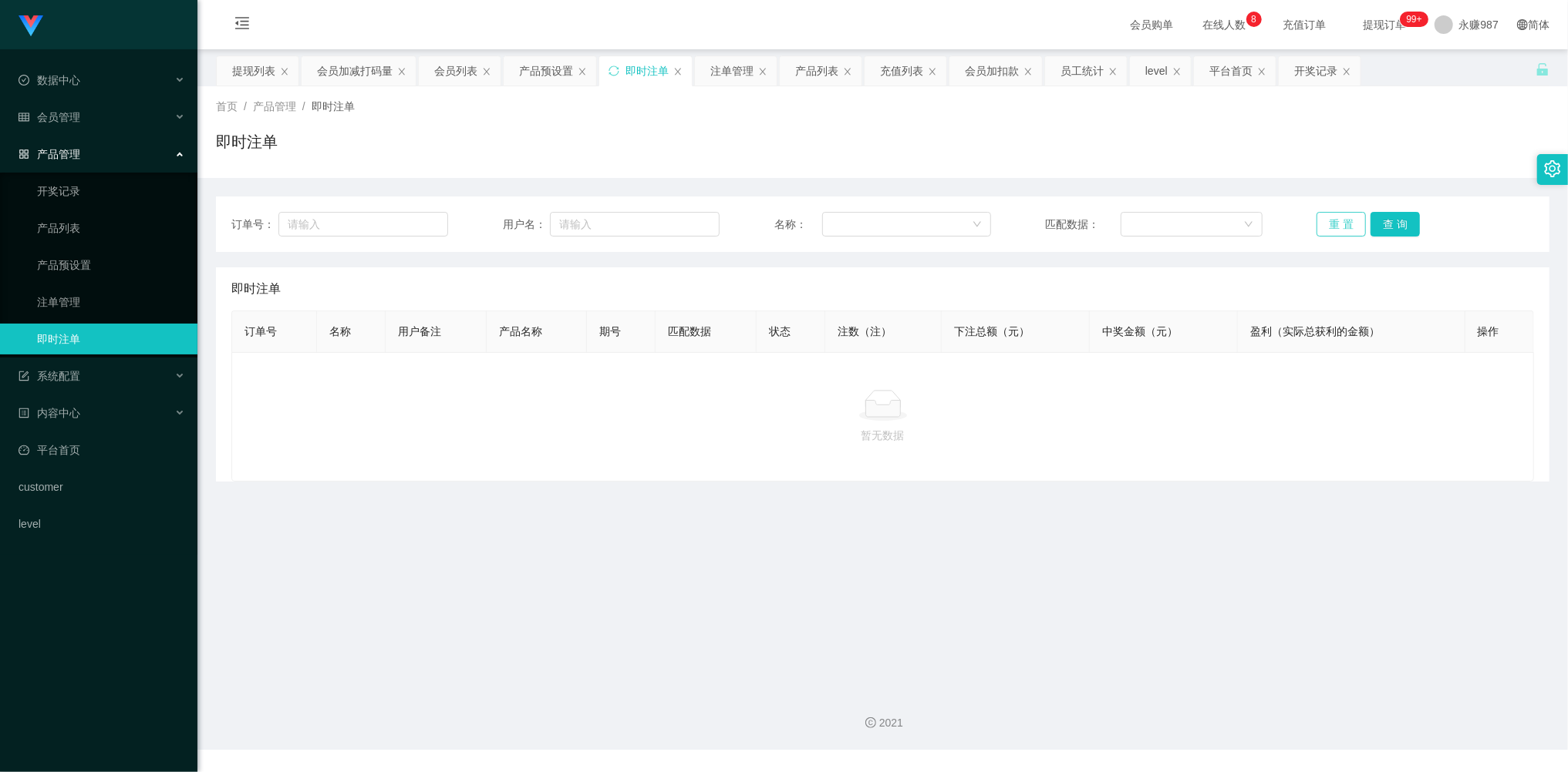
click at [1336, 219] on button "重 置" at bounding box center [1341, 225] width 49 height 25
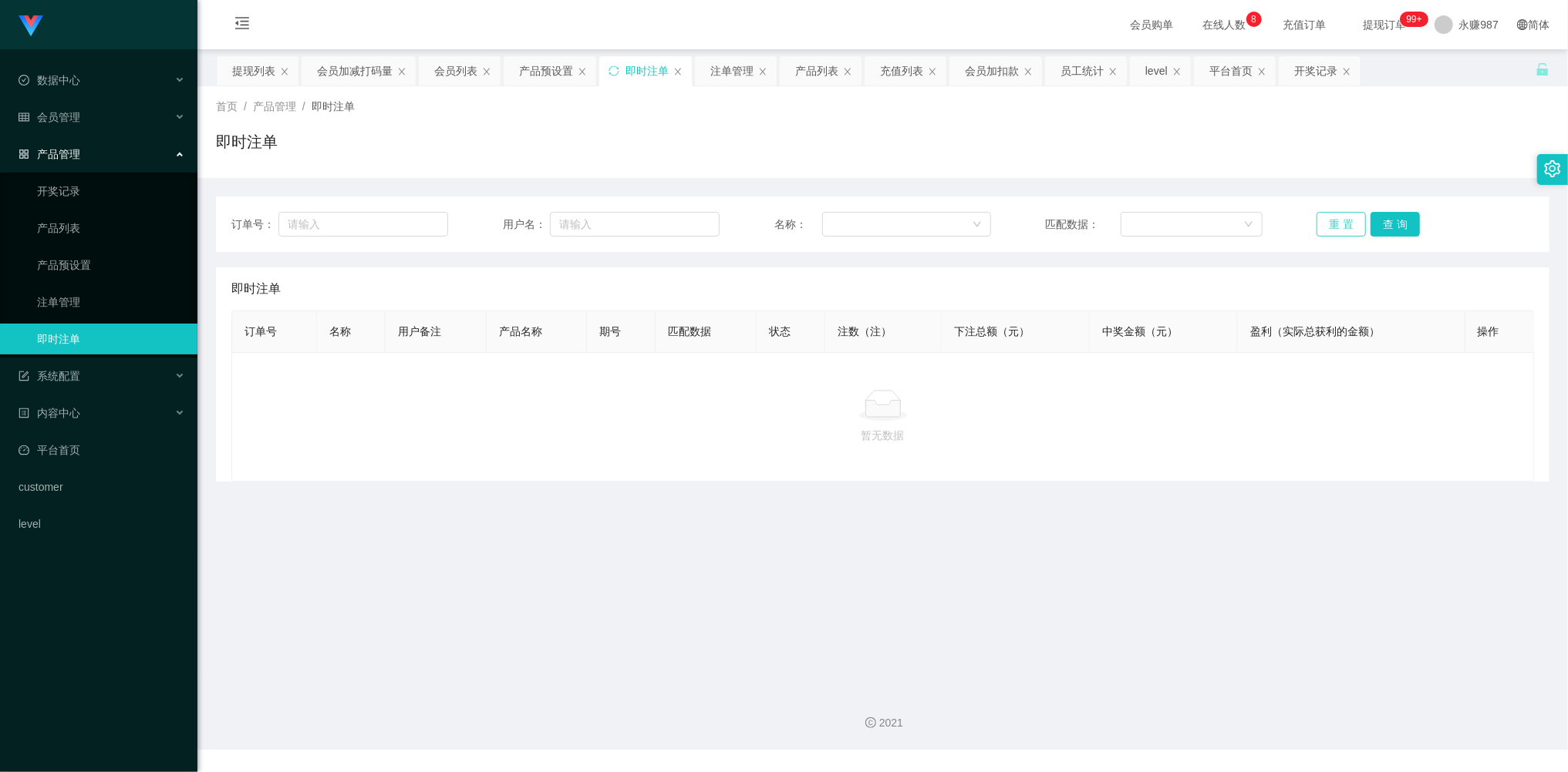
click at [1336, 219] on button "重 置" at bounding box center [1341, 225] width 49 height 25
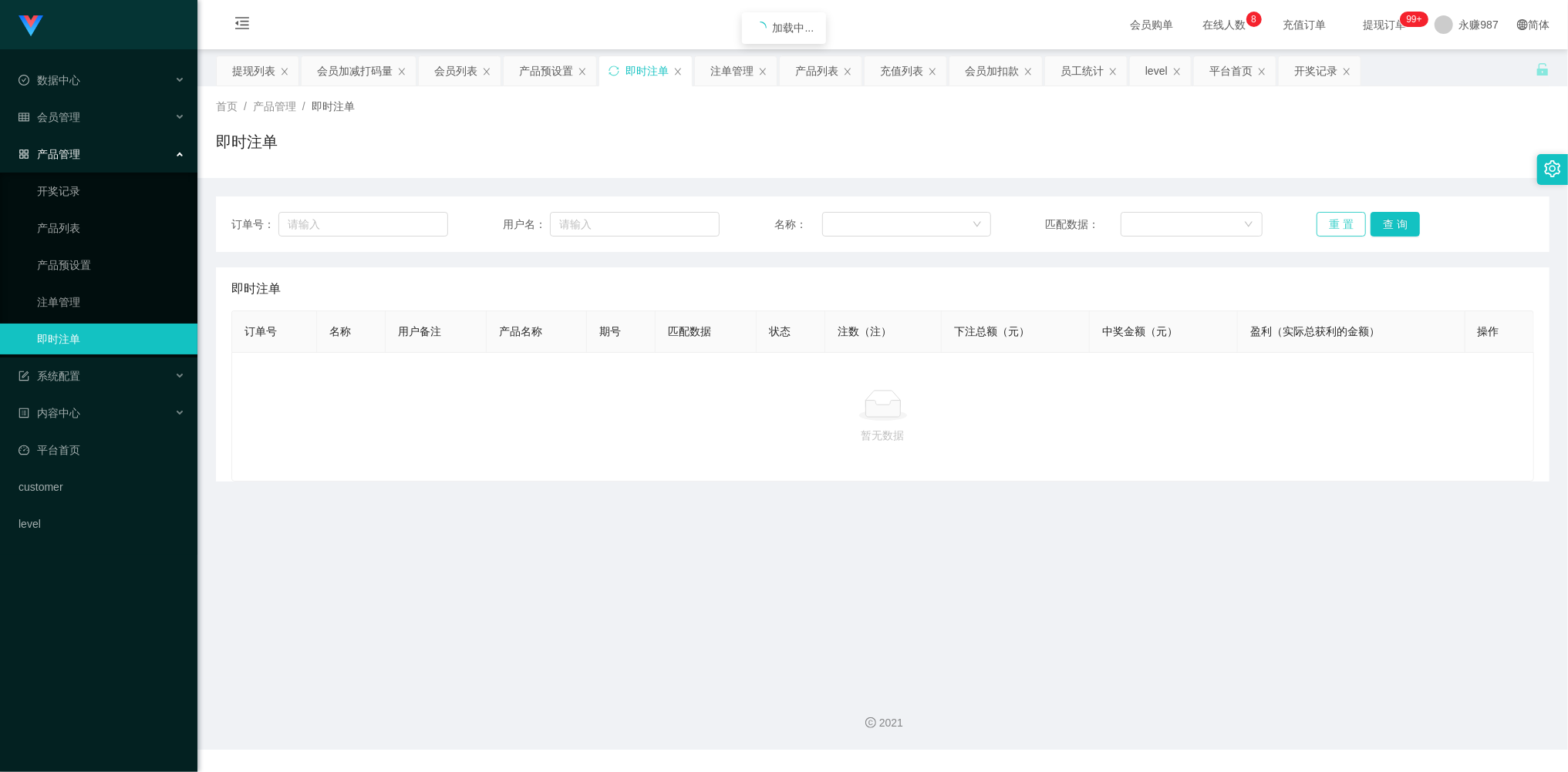
click at [1336, 219] on button "重 置" at bounding box center [1341, 225] width 49 height 25
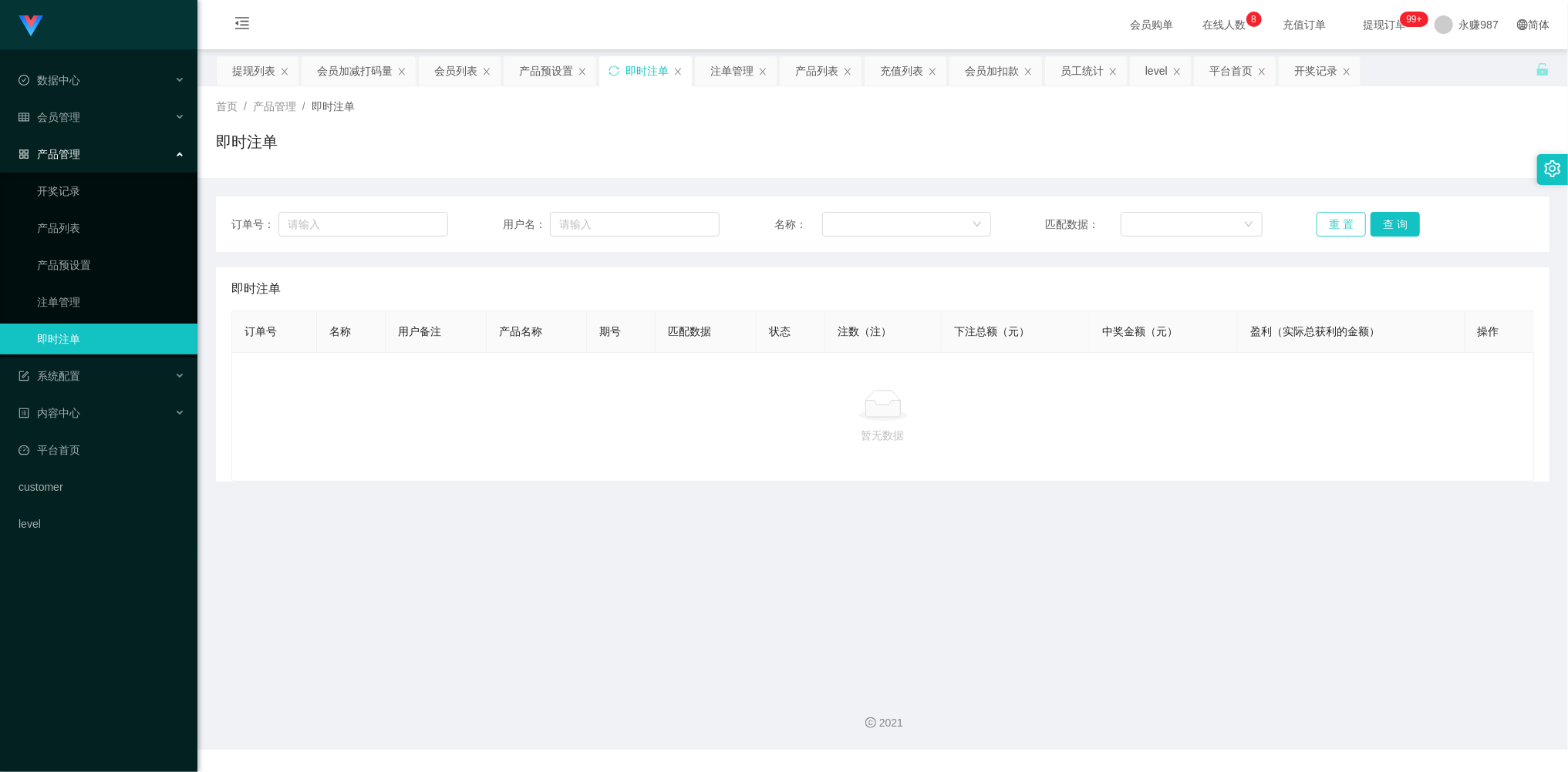
click at [1336, 219] on button "重 置" at bounding box center [1341, 225] width 49 height 25
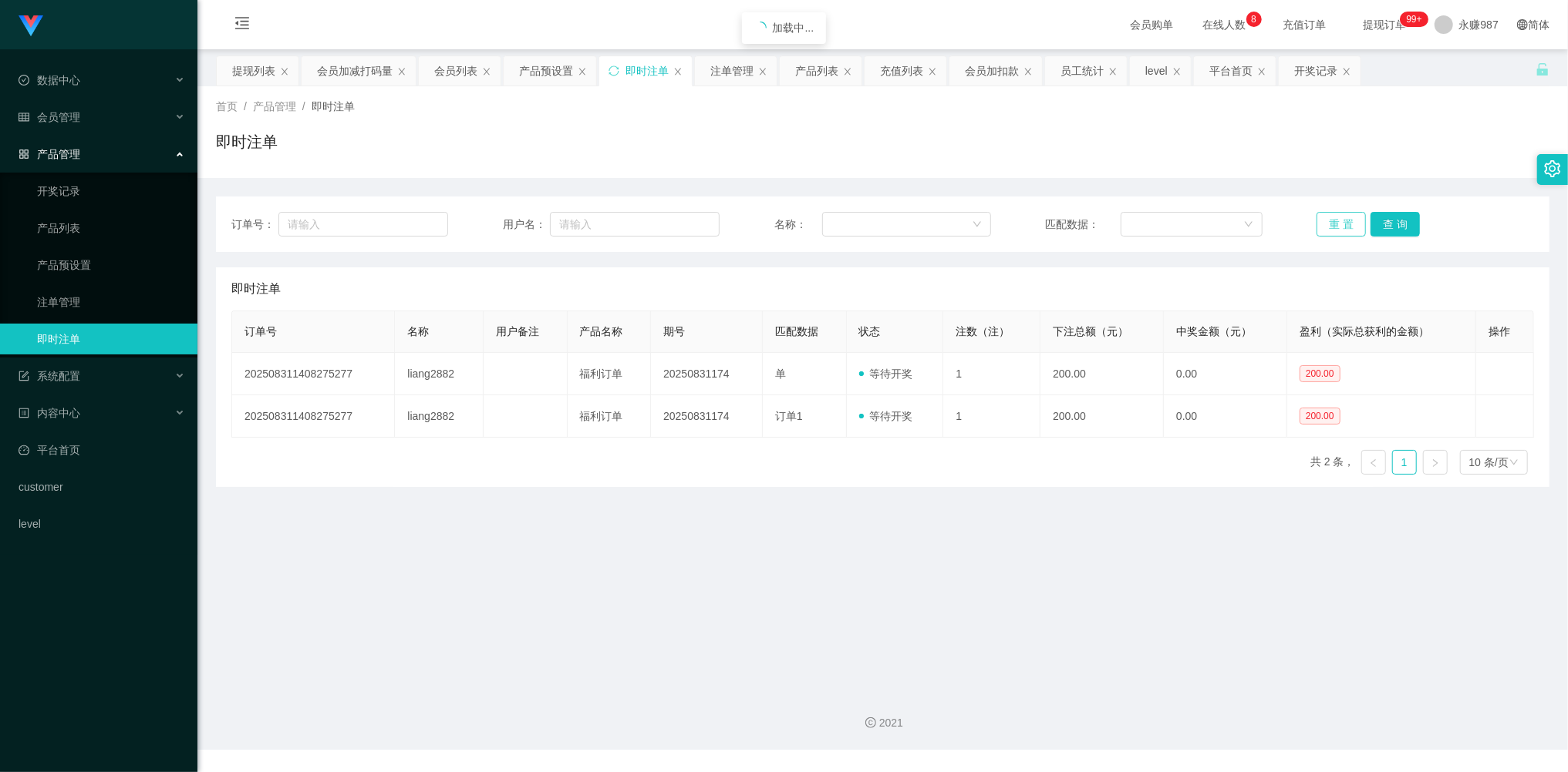
click at [1336, 219] on button "重 置" at bounding box center [1341, 225] width 49 height 25
click at [1318, 230] on button "重 置" at bounding box center [1341, 225] width 49 height 25
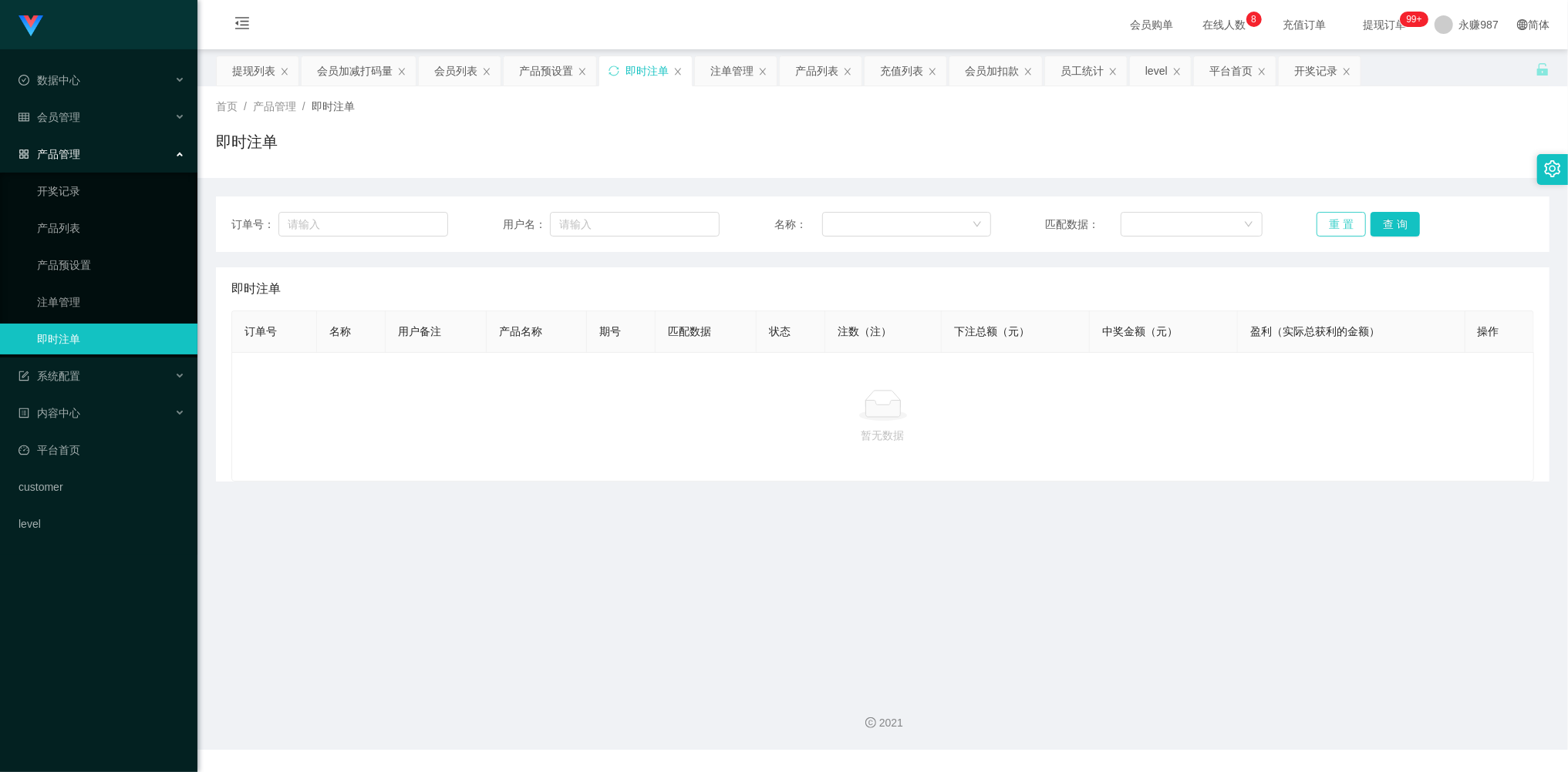
click at [1328, 226] on button "重 置" at bounding box center [1341, 225] width 49 height 25
click at [90, 115] on div "会员管理" at bounding box center [98, 117] width 197 height 31
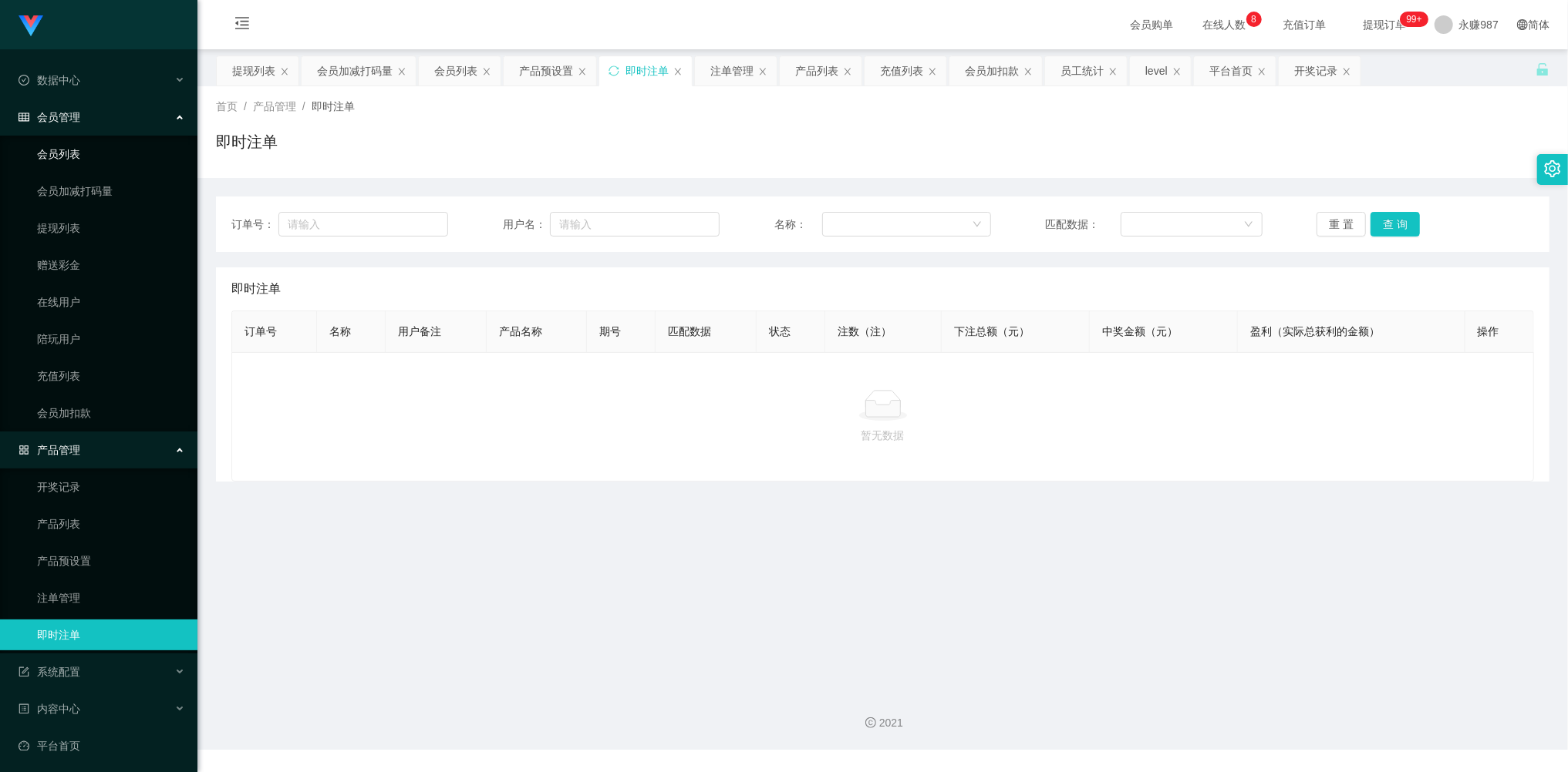
click at [72, 162] on link "会员列表" at bounding box center [111, 154] width 148 height 31
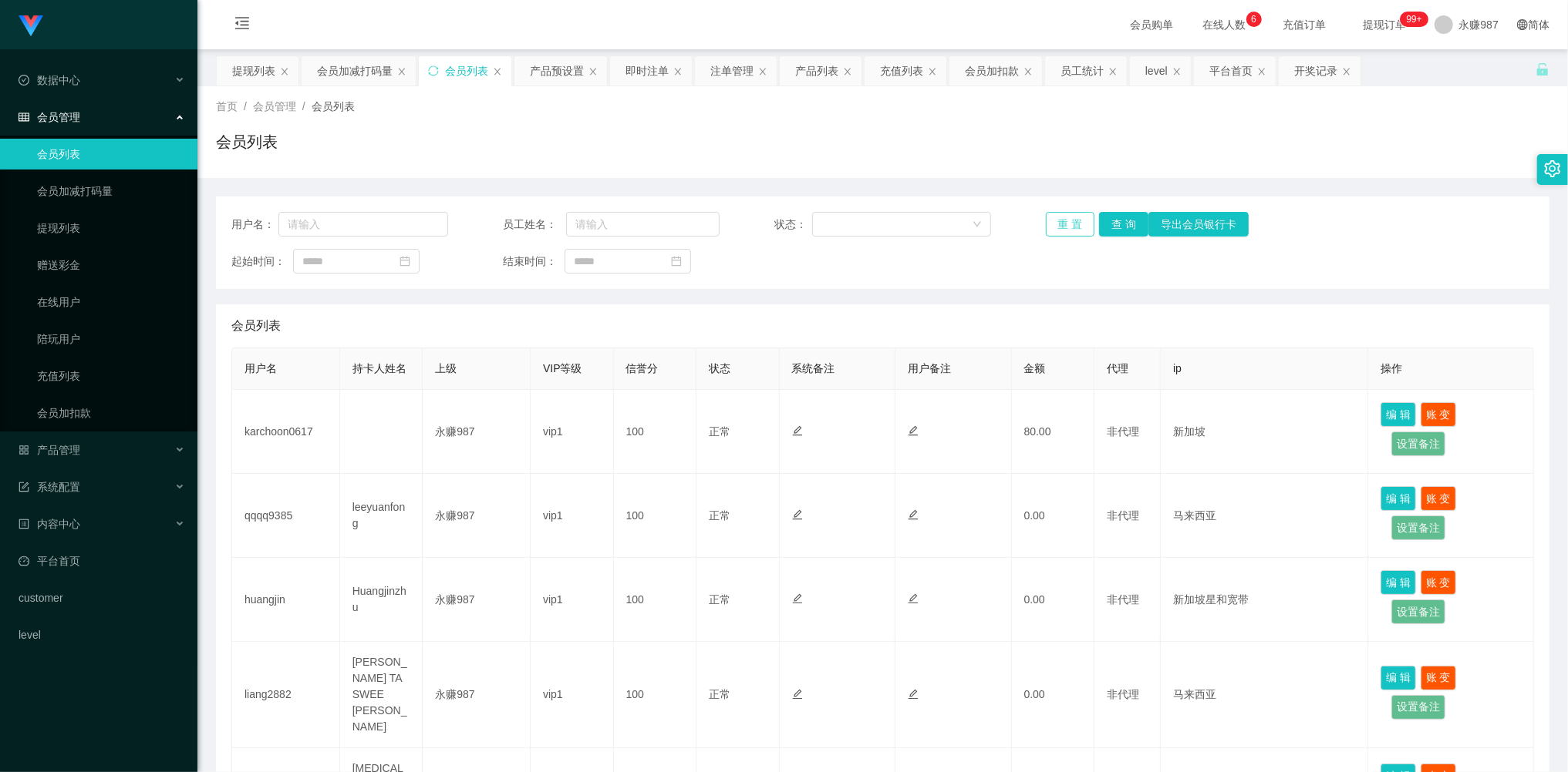
click at [1064, 225] on button "重 置" at bounding box center [1070, 225] width 49 height 25
click at [1064, 225] on div "重 置 查 询 导出会员银行卡" at bounding box center [1154, 225] width 217 height 25
click at [1064, 225] on button "重 置" at bounding box center [1070, 225] width 49 height 25
click at [1108, 223] on button "查 询" at bounding box center [1123, 225] width 49 height 25
click at [367, 234] on input "text" at bounding box center [363, 225] width 169 height 25
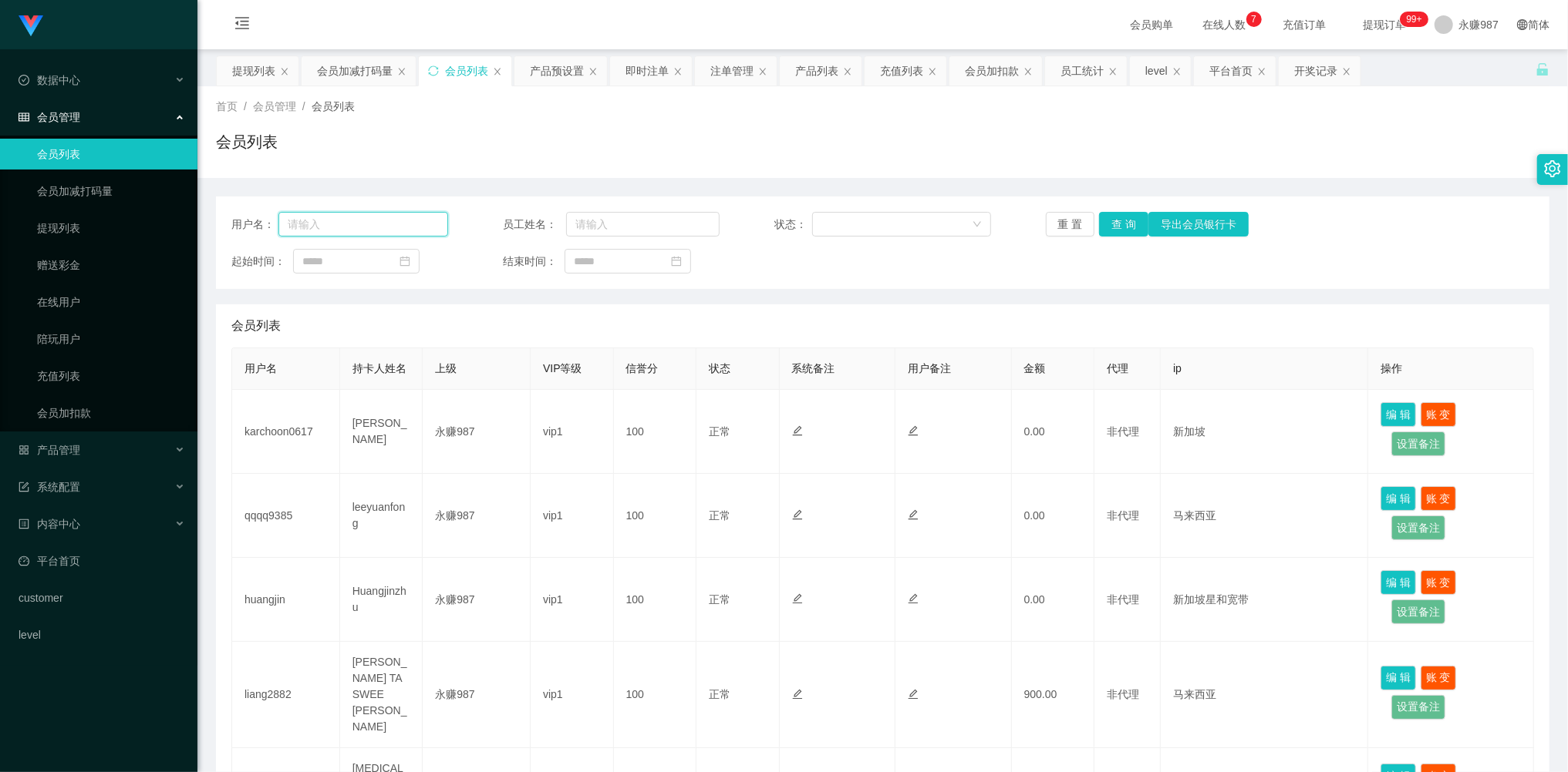
paste input "liang2882"
type input "liang2882"
click at [1118, 228] on button "查 询" at bounding box center [1123, 225] width 49 height 25
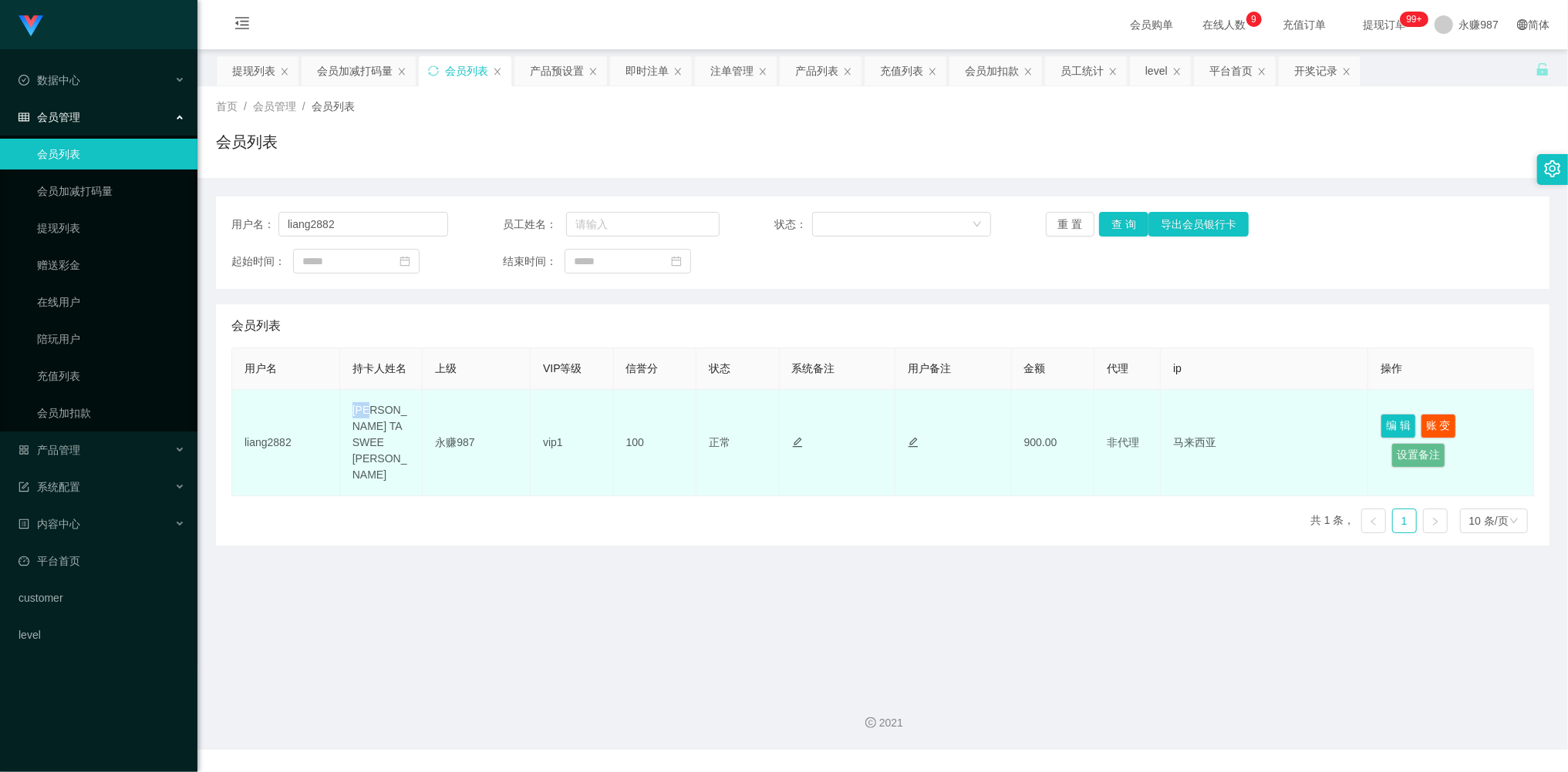
drag, startPoint x: 368, startPoint y: 417, endPoint x: 347, endPoint y: 413, distance: 21.4
click at [347, 413] on td "[PERSON_NAME] TA SWEE [PERSON_NAME]" at bounding box center [381, 443] width 83 height 106
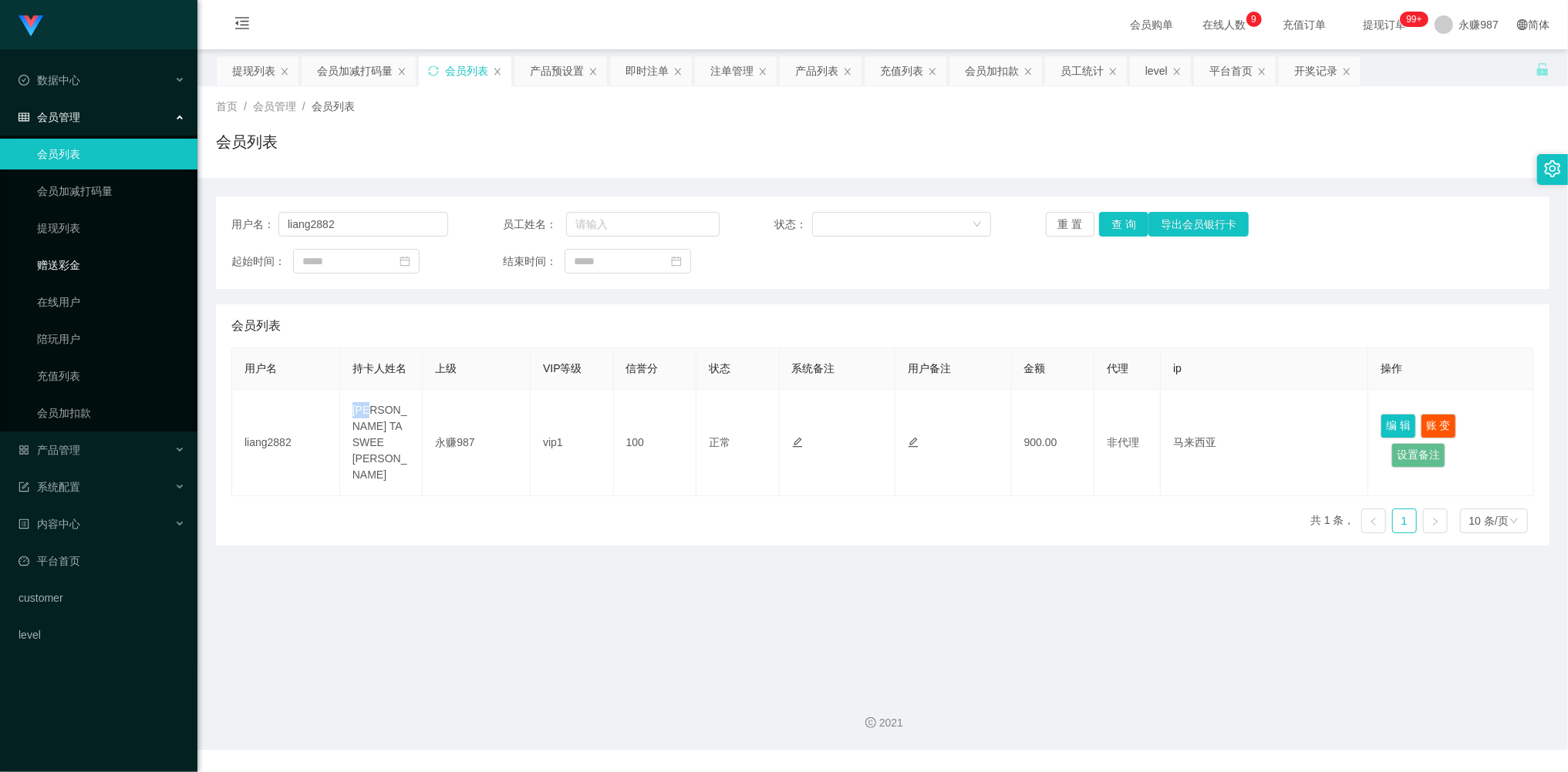
copy td "RIC"
